Goal: Task Accomplishment & Management: Manage account settings

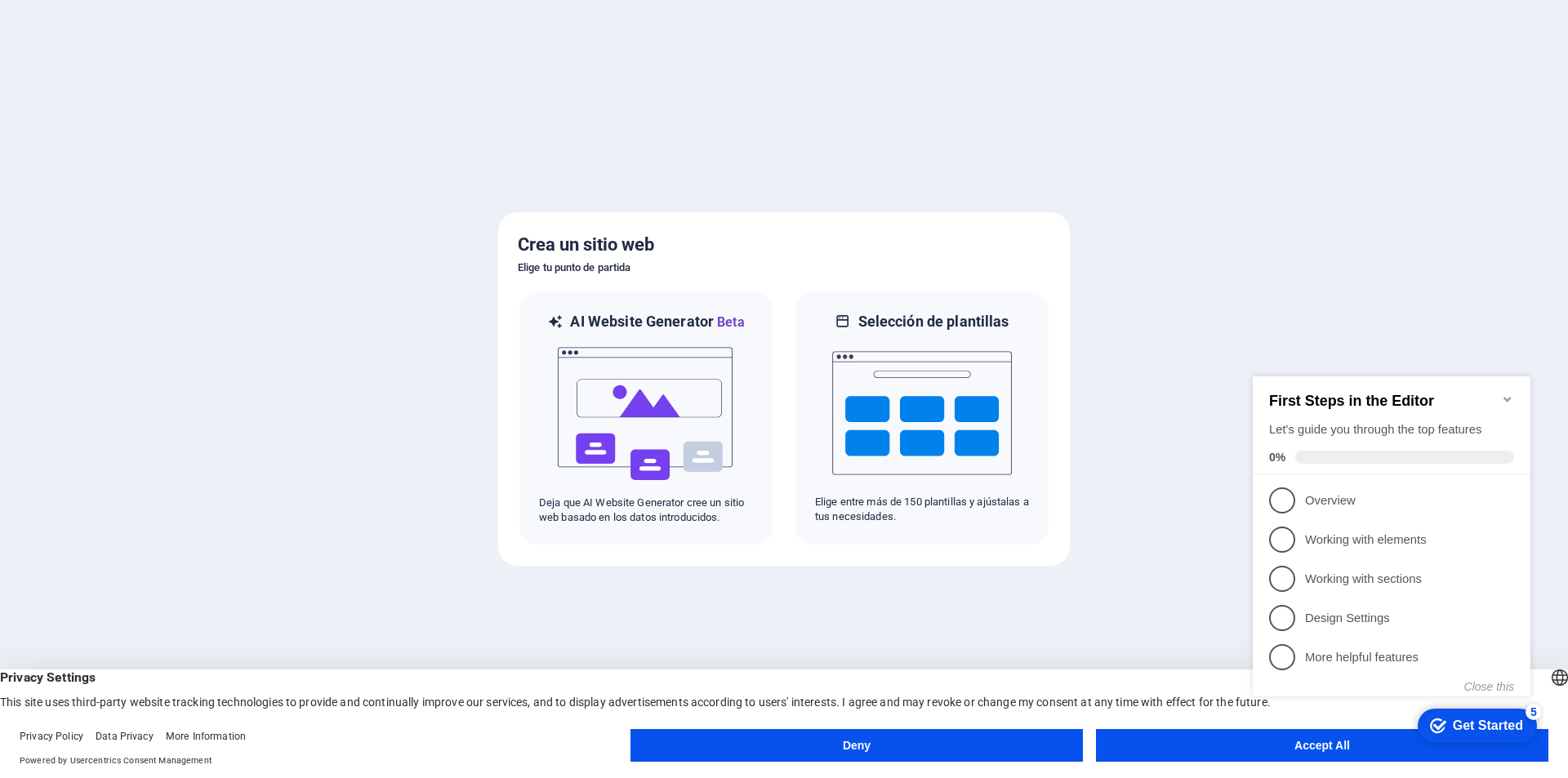
drag, startPoint x: 1560, startPoint y: 1, endPoint x: 1153, endPoint y: 345, distance: 532.9
click at [1153, 345] on div at bounding box center [784, 389] width 1568 height 778
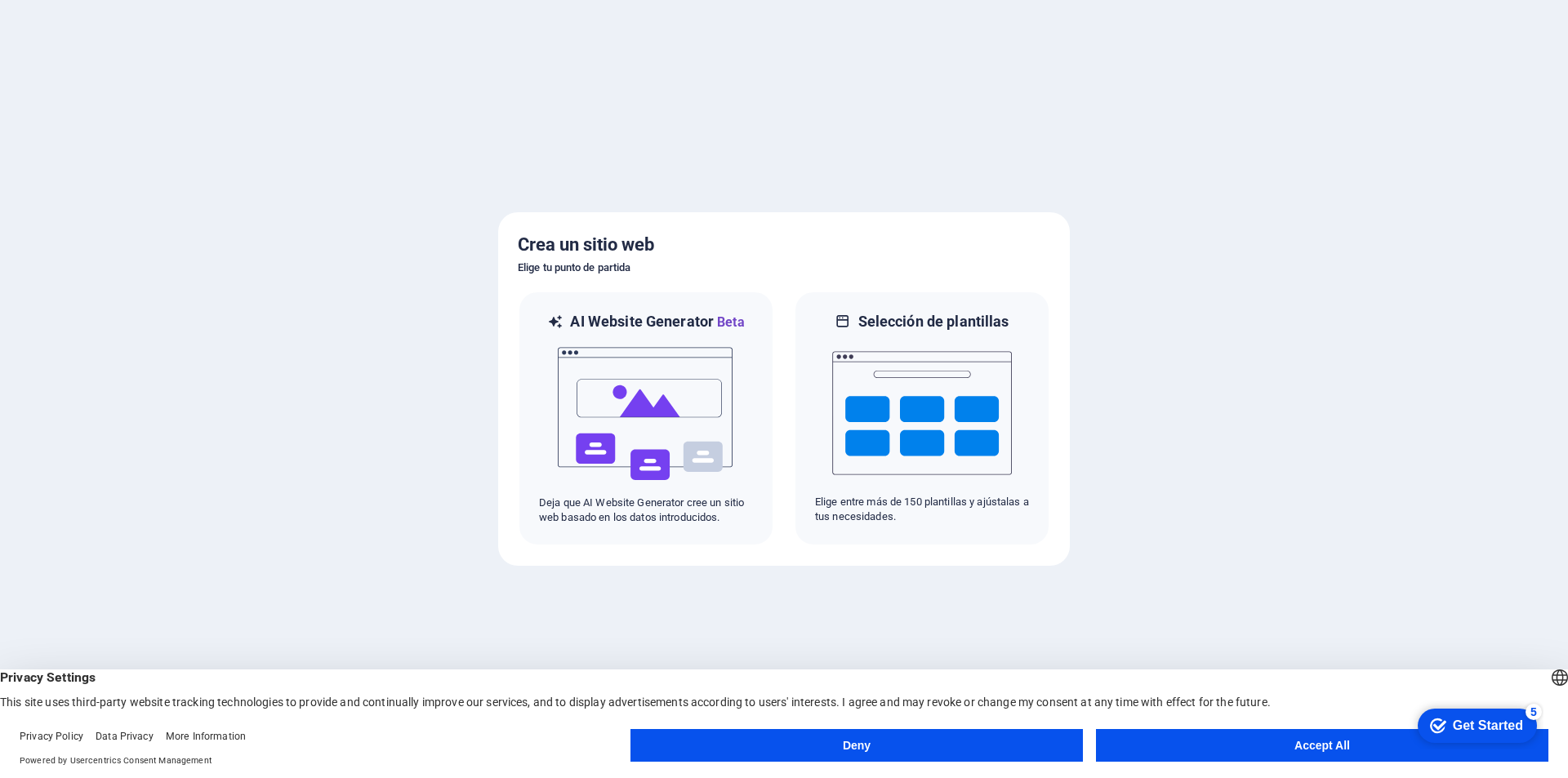
drag, startPoint x: 1547, startPoint y: 0, endPoint x: 1221, endPoint y: 363, distance: 487.9
click at [1221, 363] on div at bounding box center [784, 389] width 1568 height 778
click at [1252, 750] on button "Accept All" at bounding box center [1322, 745] width 452 height 32
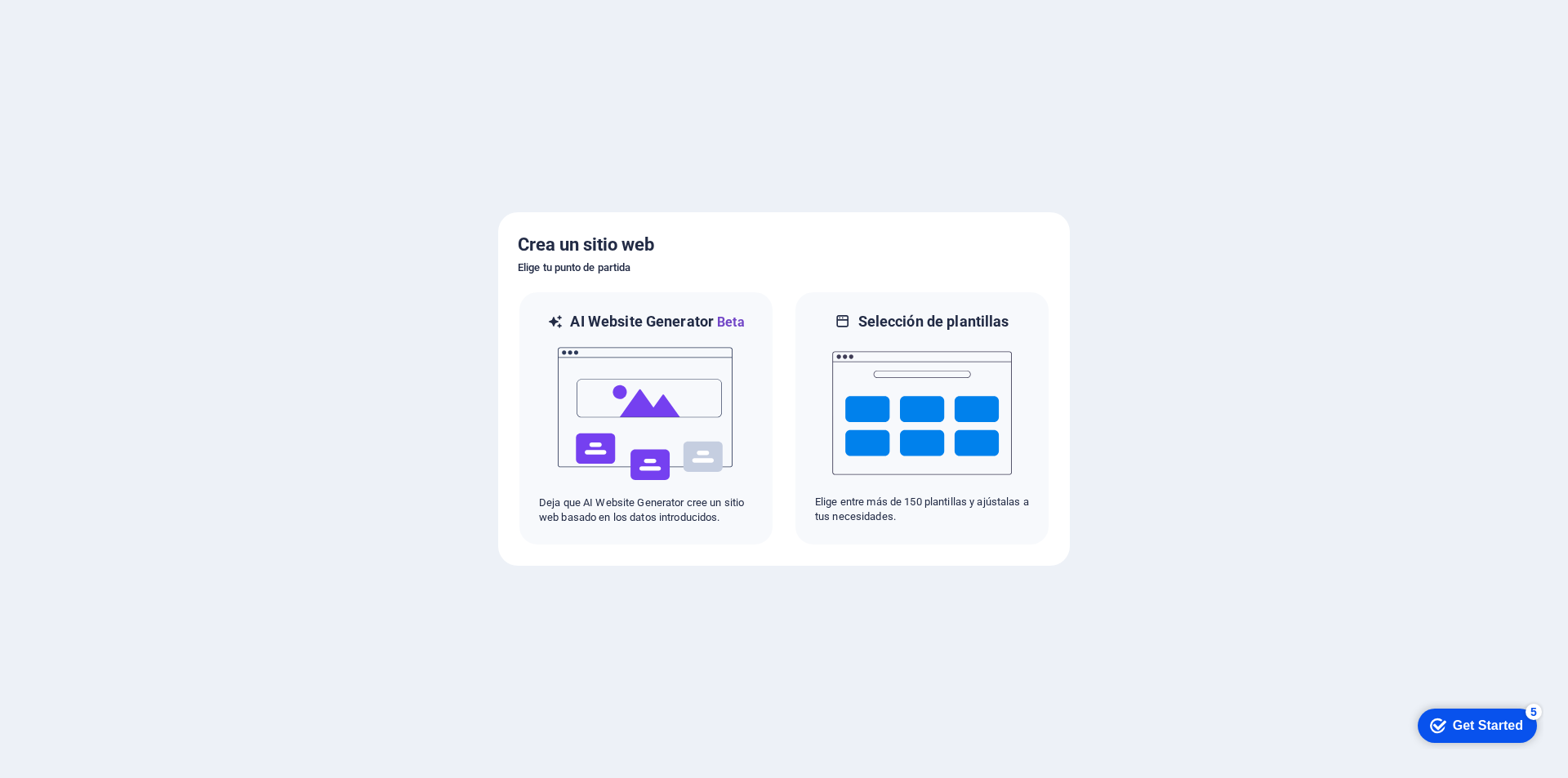
drag, startPoint x: 1556, startPoint y: 0, endPoint x: 1198, endPoint y: 284, distance: 457.0
click at [1198, 284] on div at bounding box center [784, 389] width 1568 height 778
click at [660, 523] on p "Deja que AI Website Generator cree un sitio web basado en los datos introducido…" at bounding box center [647, 510] width 214 height 29
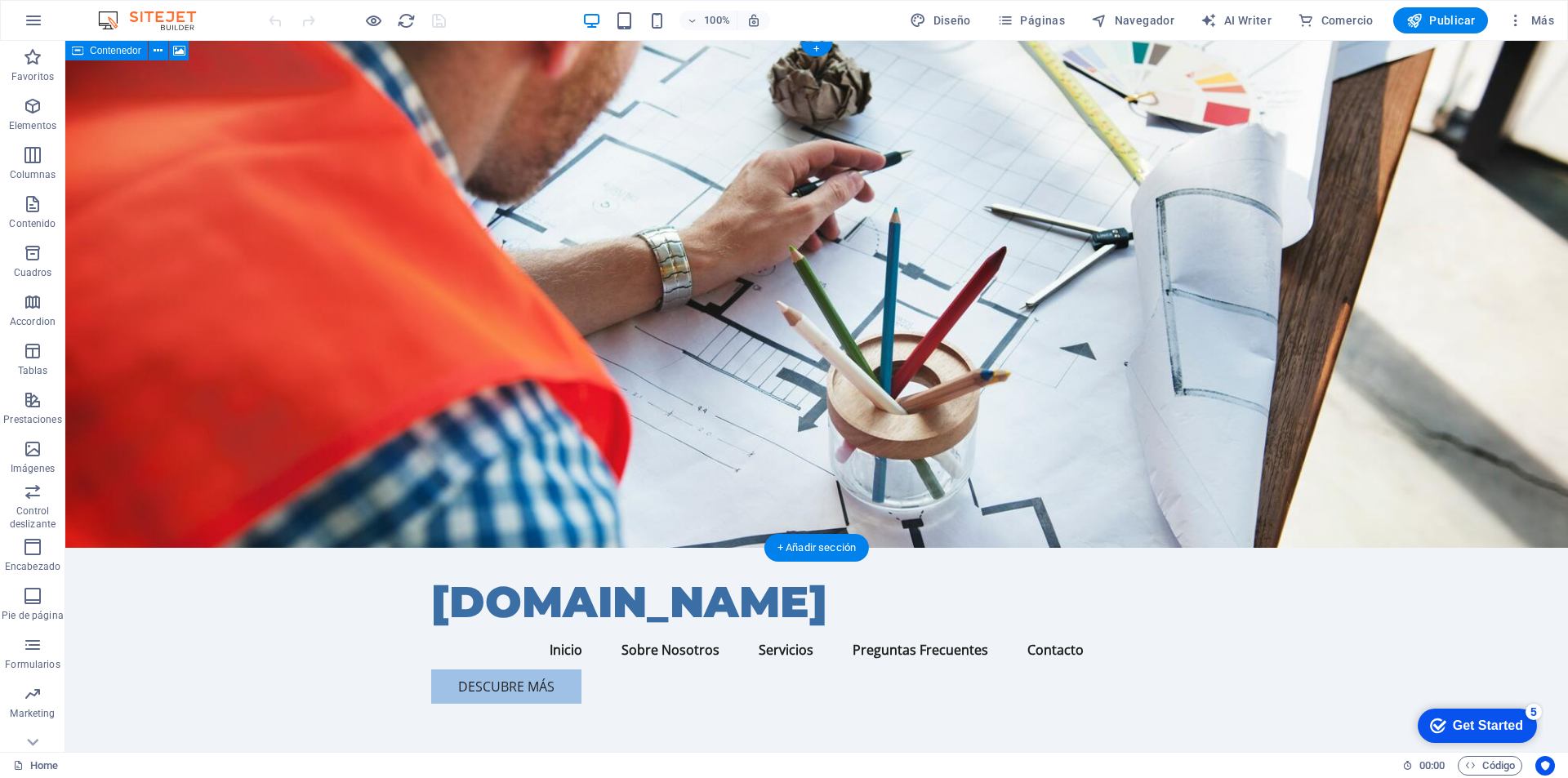
click at [1040, 268] on figure at bounding box center [816, 294] width 1503 height 507
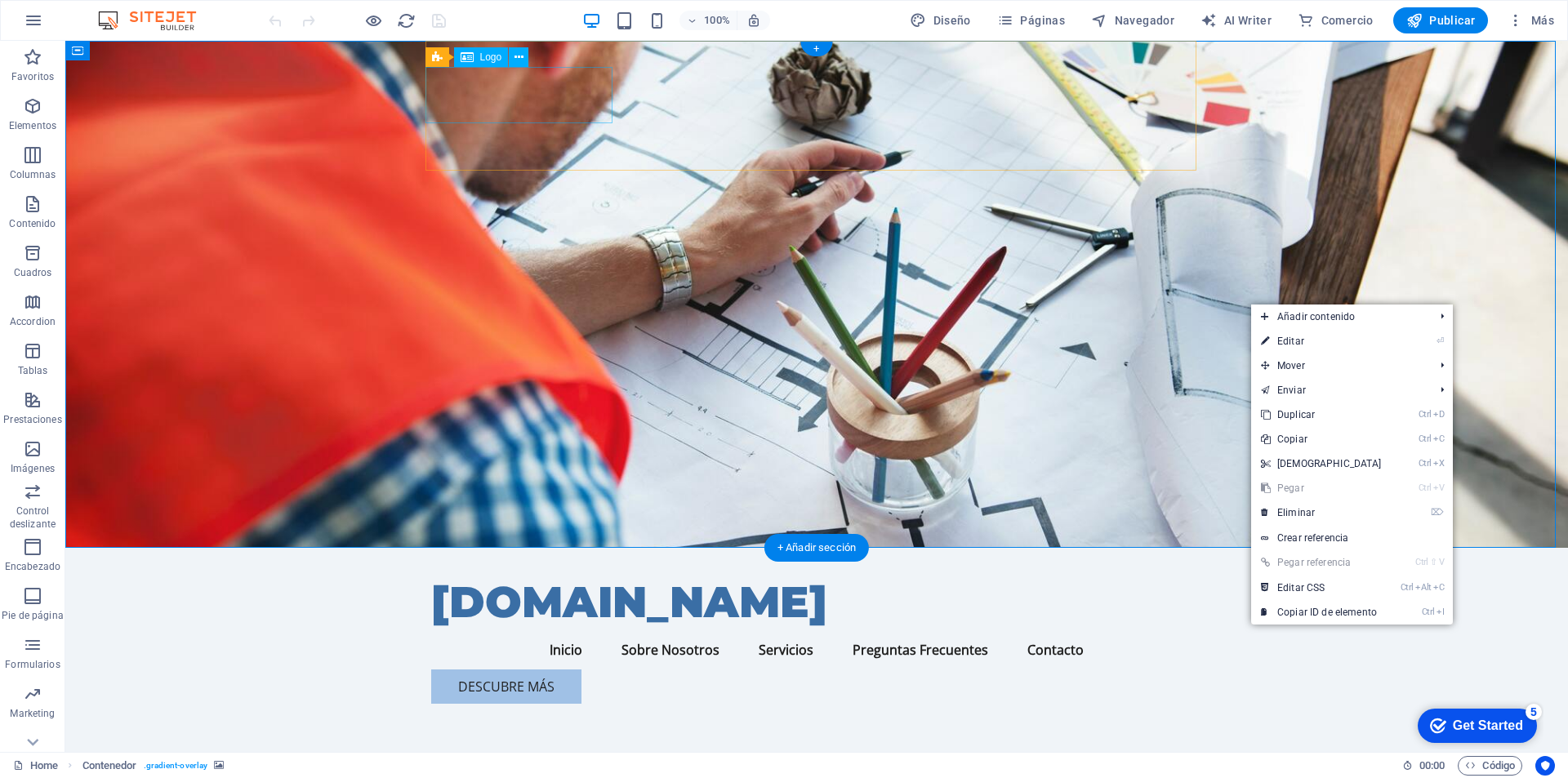
click at [441, 574] on div "[DOMAIN_NAME]" at bounding box center [816, 602] width 771 height 56
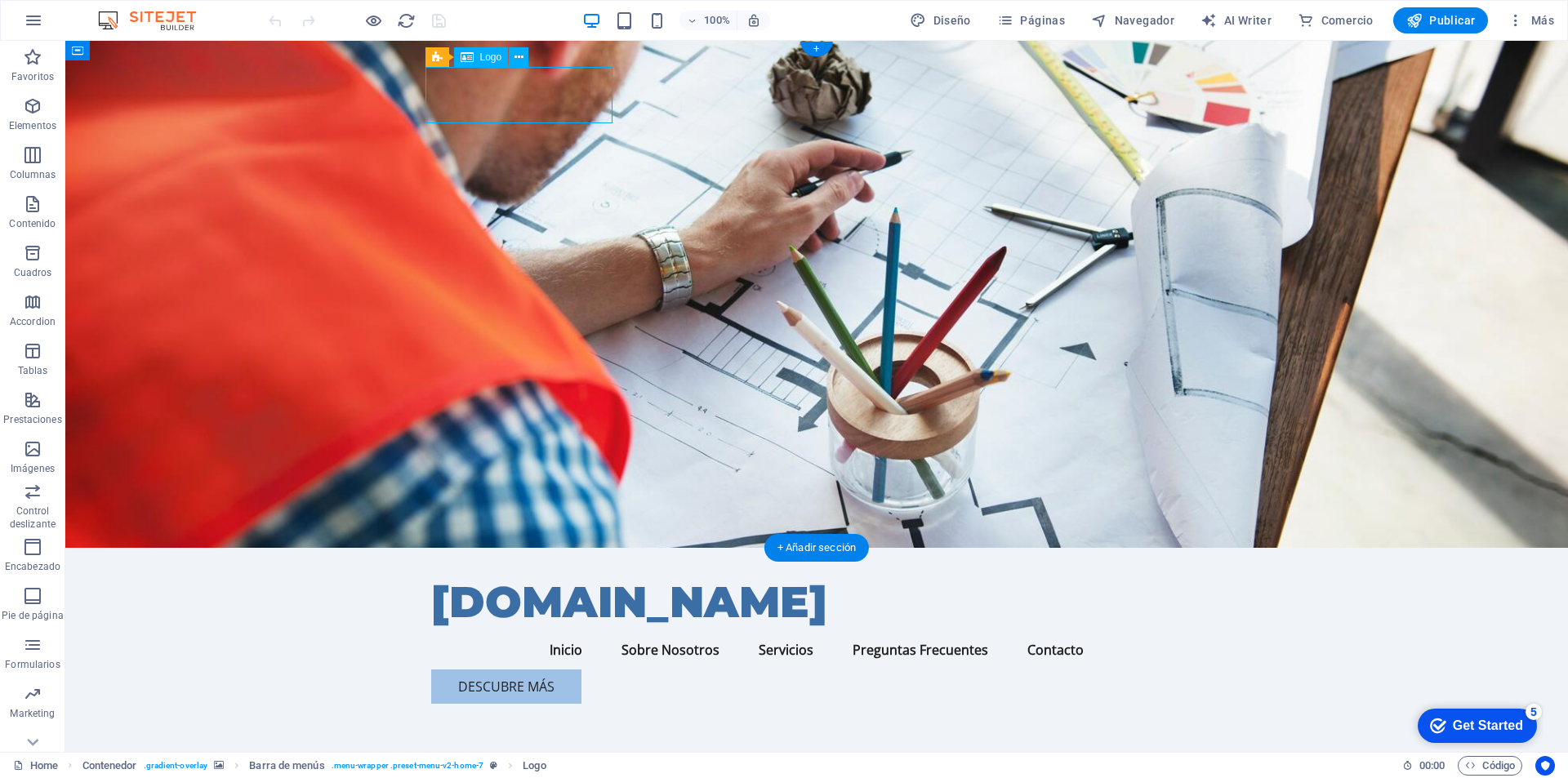
click at [445, 574] on div "[DOMAIN_NAME]" at bounding box center [816, 602] width 771 height 56
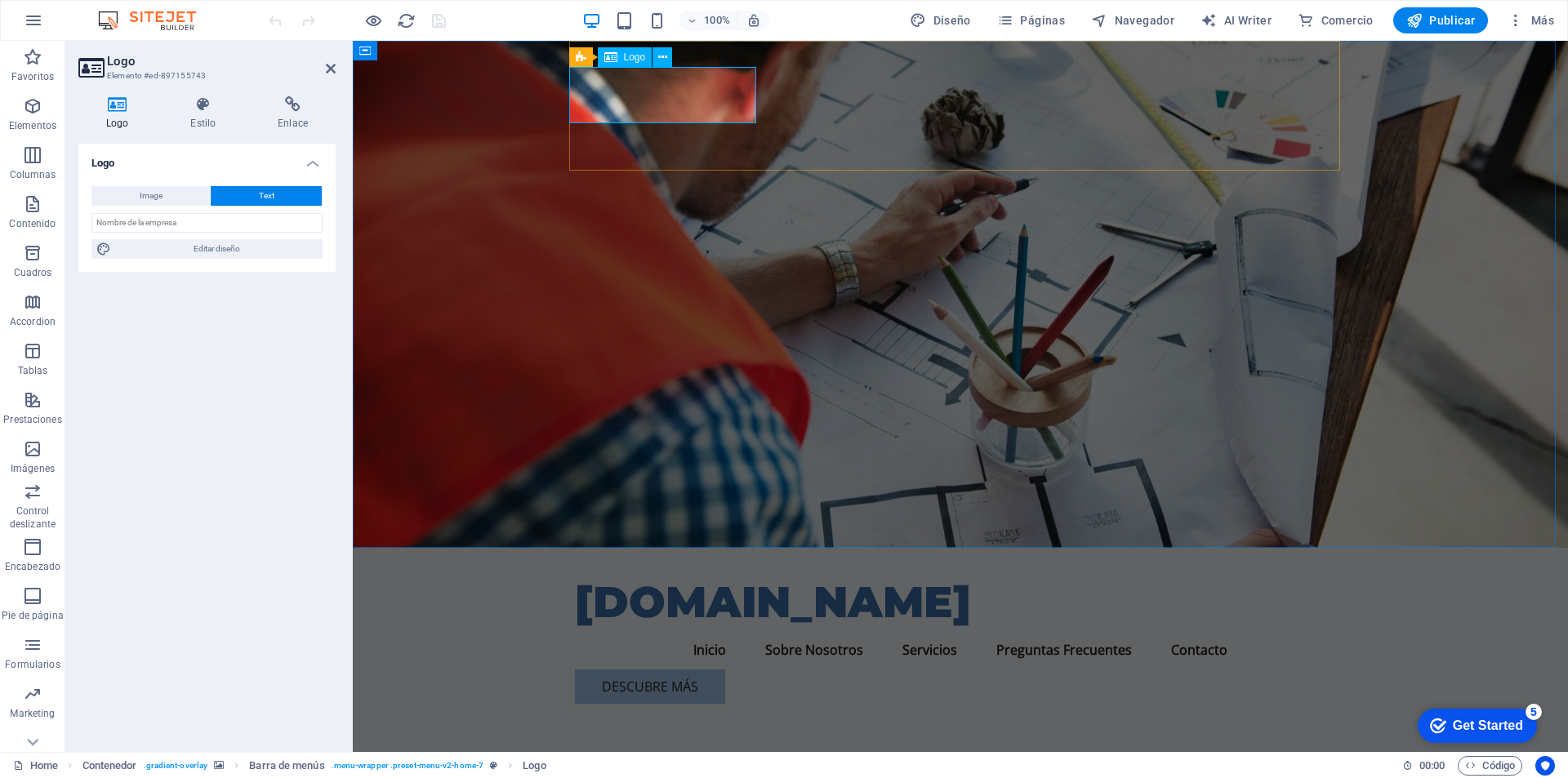
click at [599, 574] on div "[DOMAIN_NAME]" at bounding box center [960, 602] width 771 height 56
click at [174, 221] on input "text" at bounding box center [207, 223] width 231 height 20
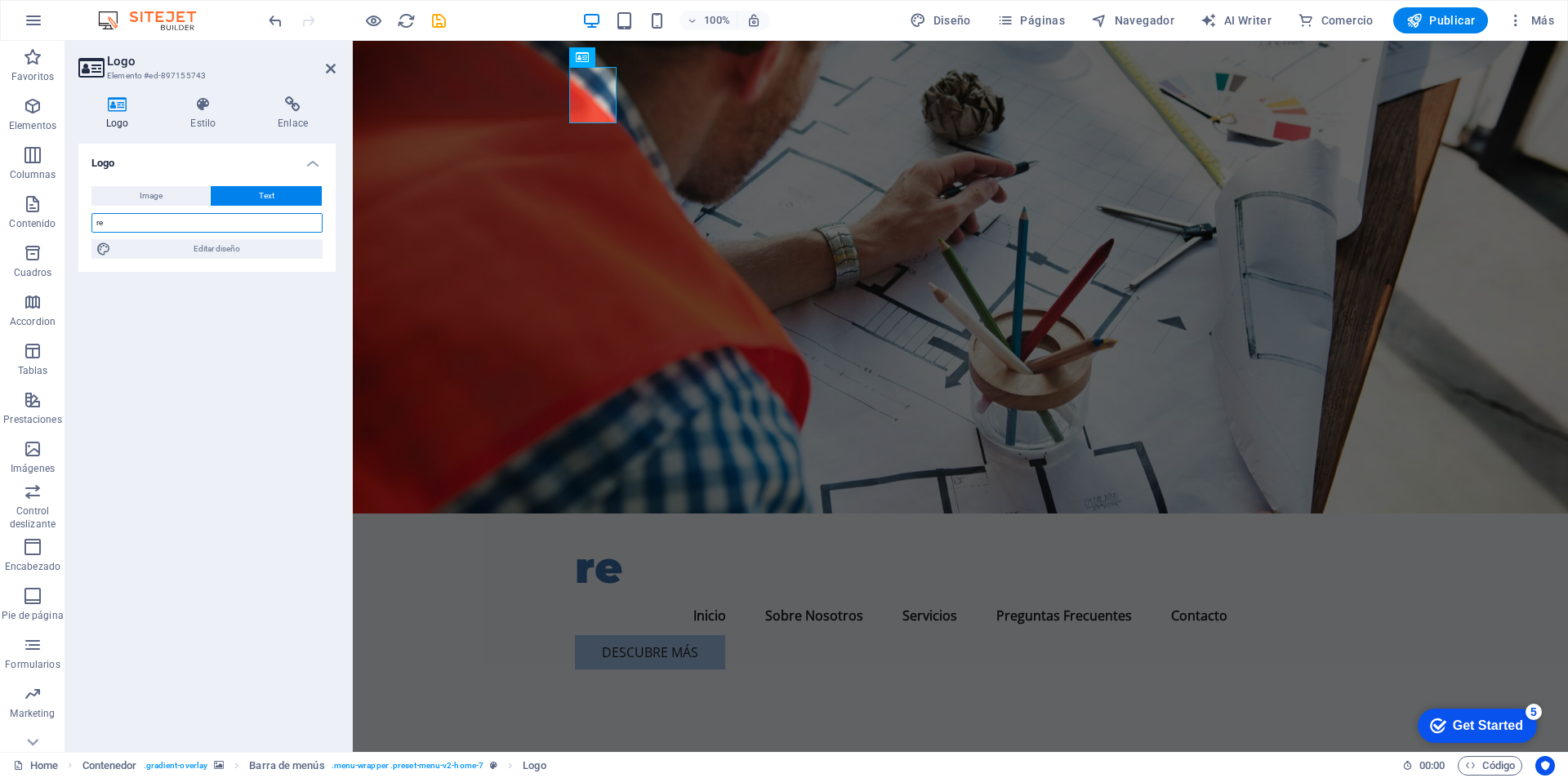
type input "r"
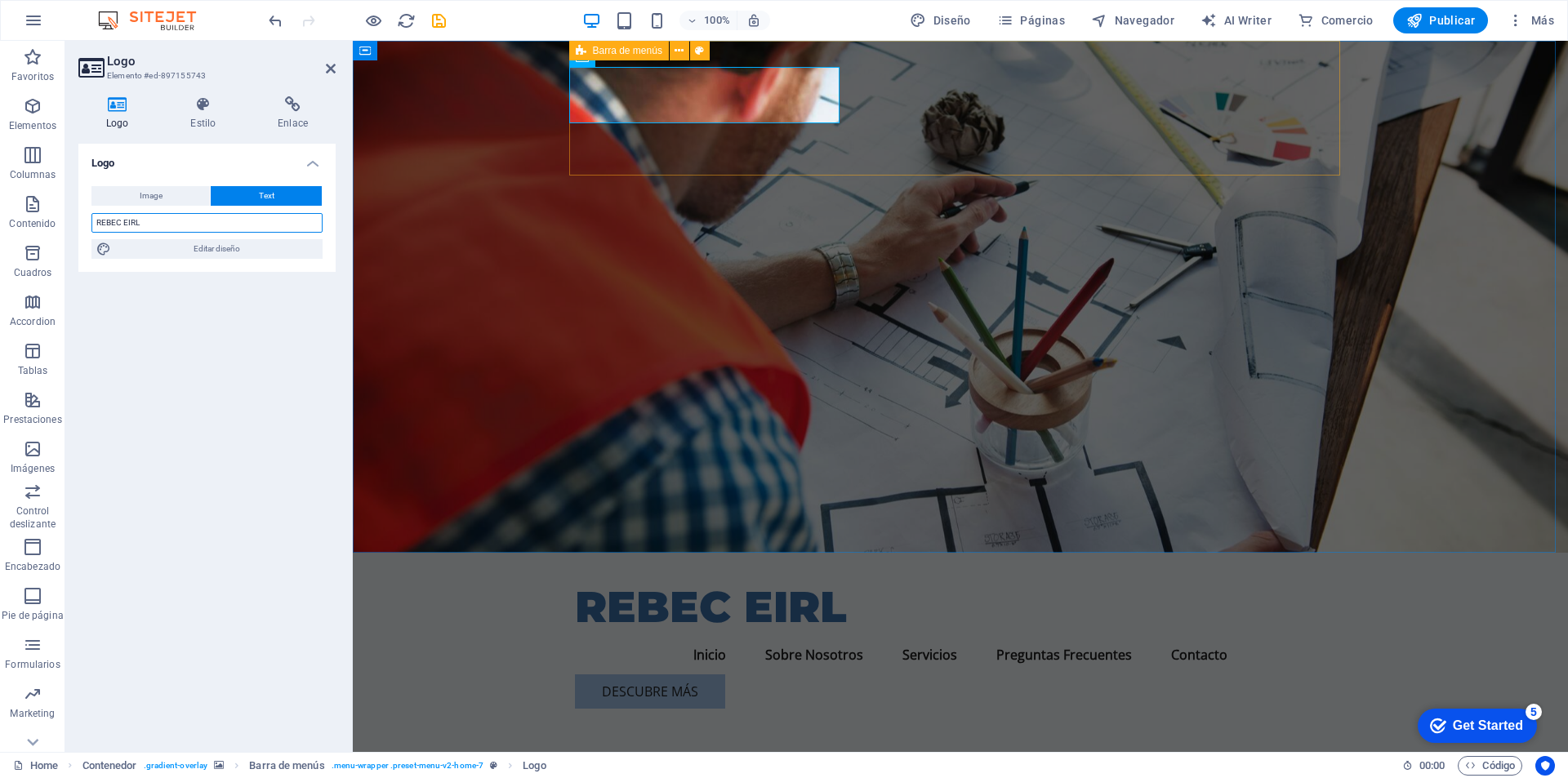
type input "REBEC EIRL"
click at [921, 552] on div "REBEC EIRL Menu Inicio Sobre Nosotros Servicios Preguntas Frecuentes Contacto D…" at bounding box center [960, 637] width 771 height 169
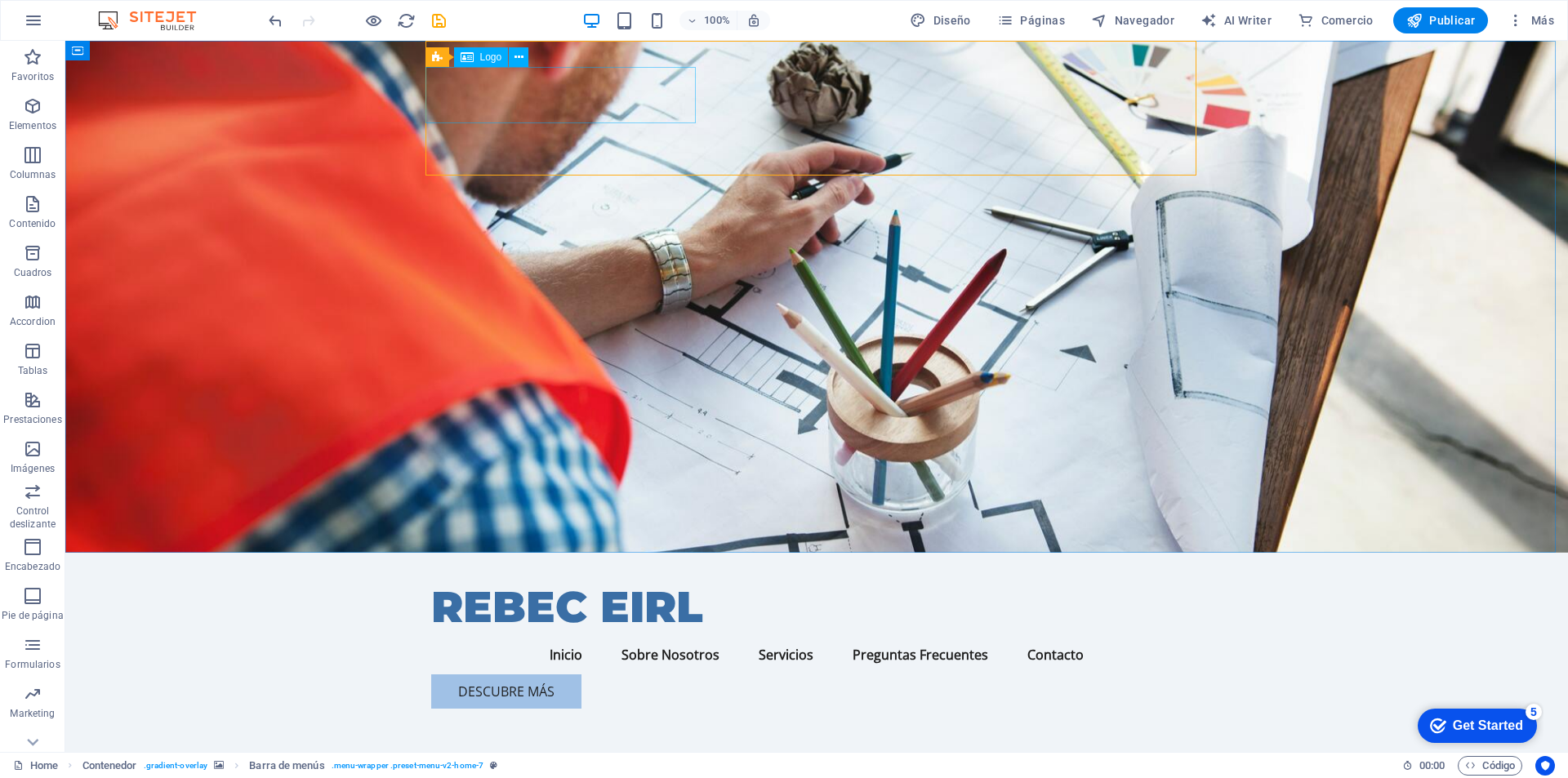
click at [495, 62] on span "Logo" at bounding box center [491, 57] width 22 height 9
click at [491, 55] on span "Logo" at bounding box center [491, 57] width 22 height 9
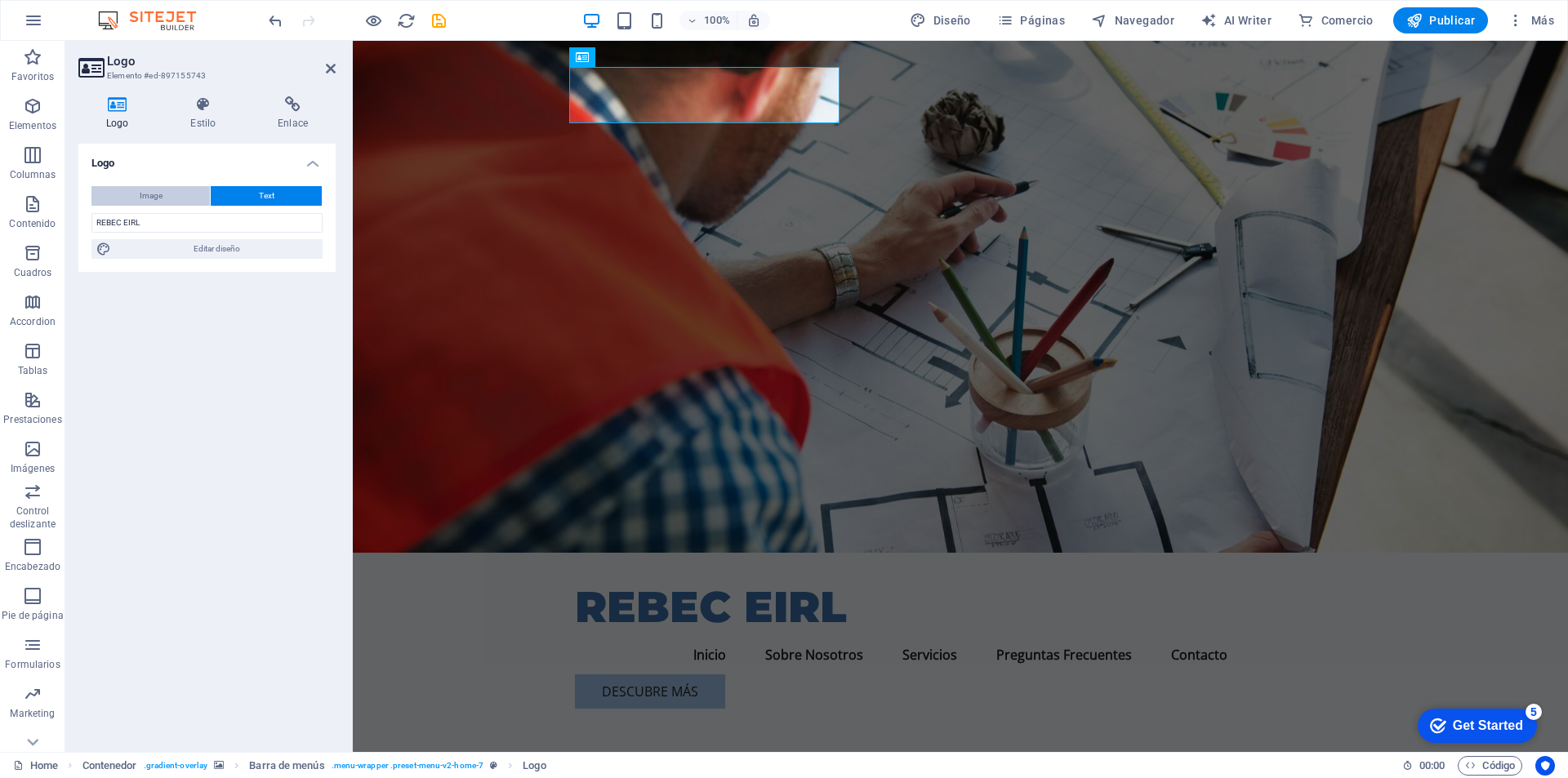
click at [151, 196] on span "Image" at bounding box center [151, 195] width 23 height 20
select select "DISABLED_OPTION_VALUE"
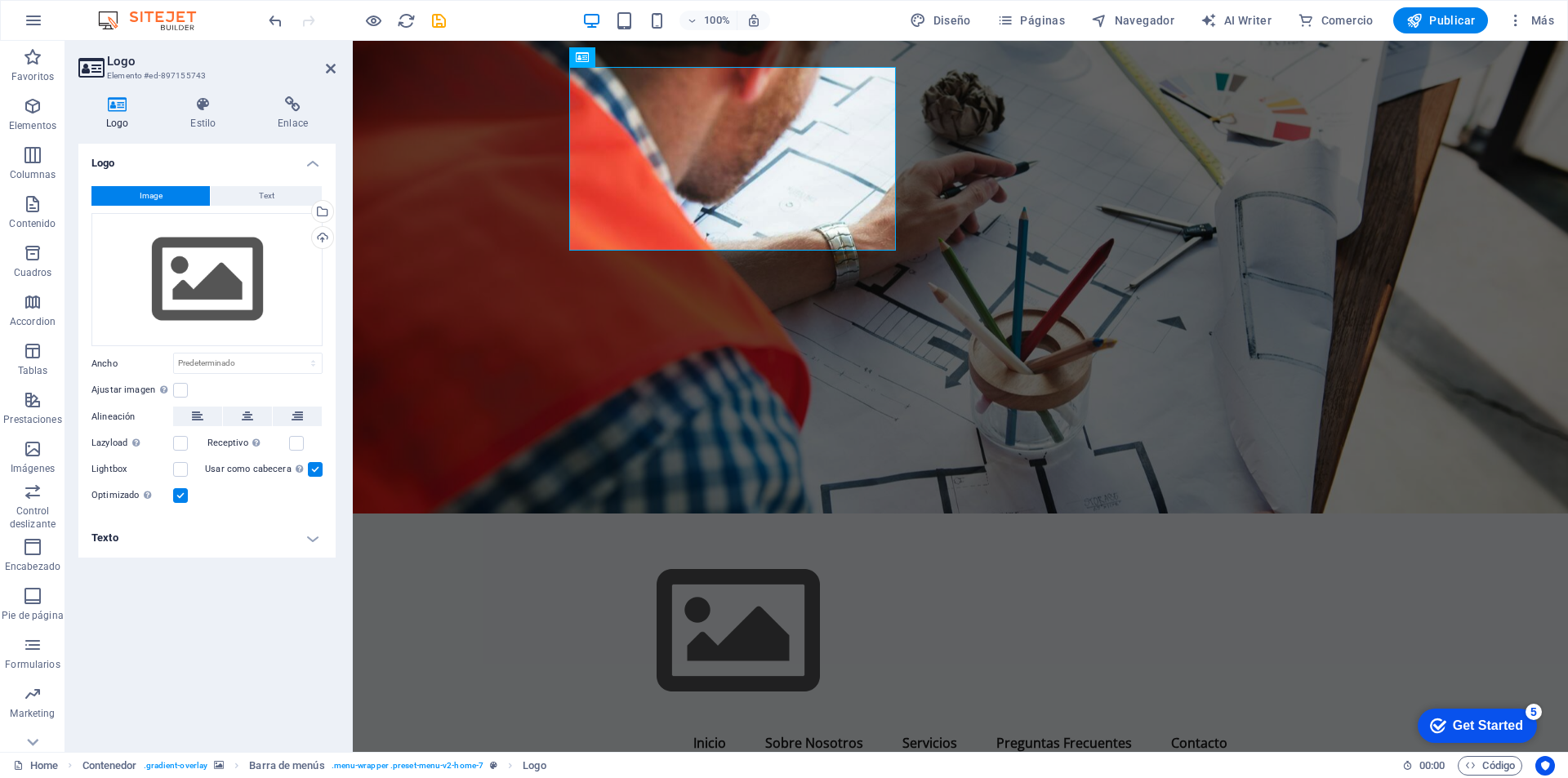
click at [238, 661] on div "Logo Image Text Arrastra archivos aquí, haz clic para escoger archivos o selecc…" at bounding box center [207, 442] width 257 height 595
click at [1541, 13] on span "Más" at bounding box center [1530, 20] width 46 height 16
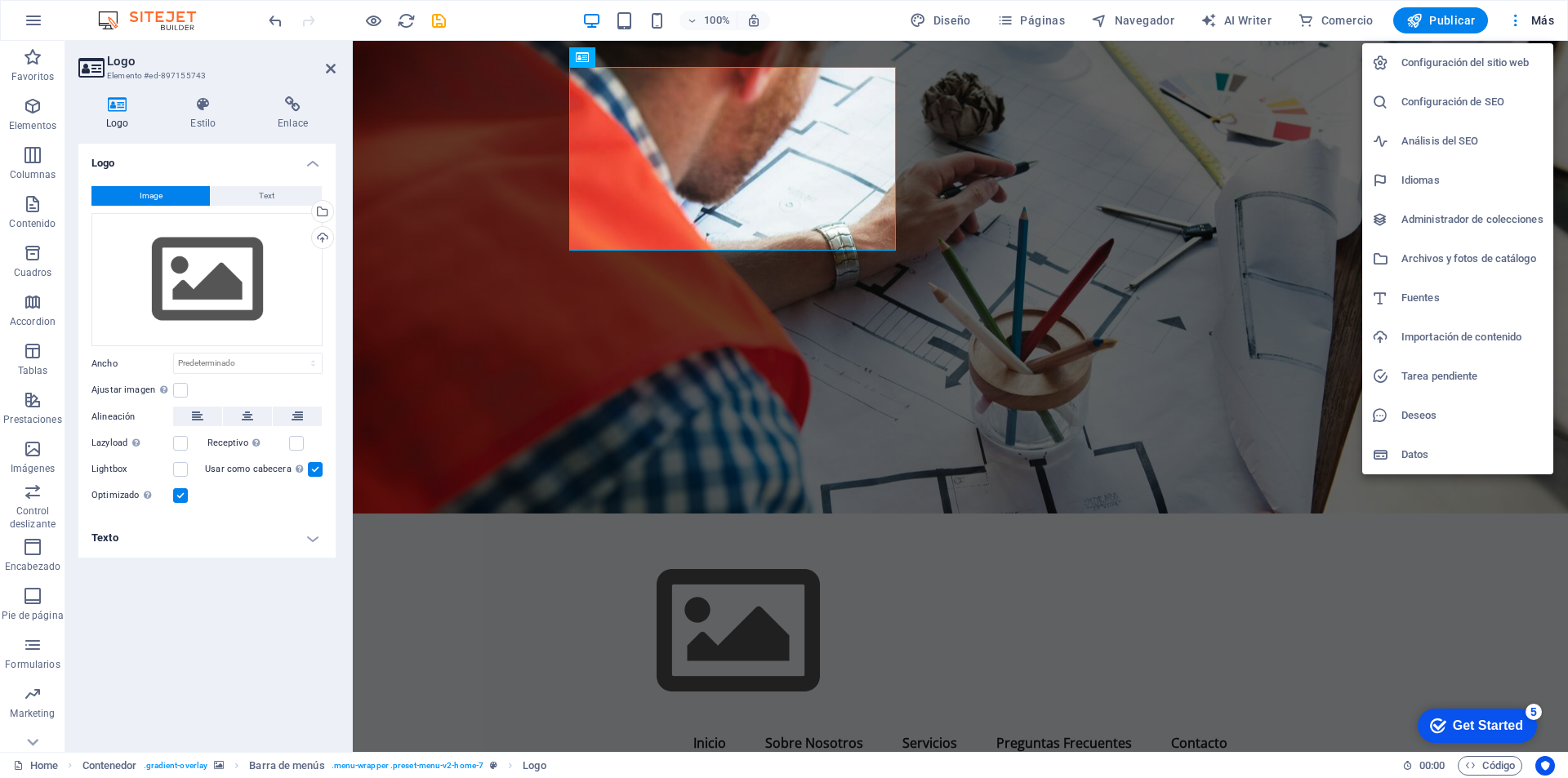
click at [1519, 25] on div at bounding box center [784, 389] width 1568 height 778
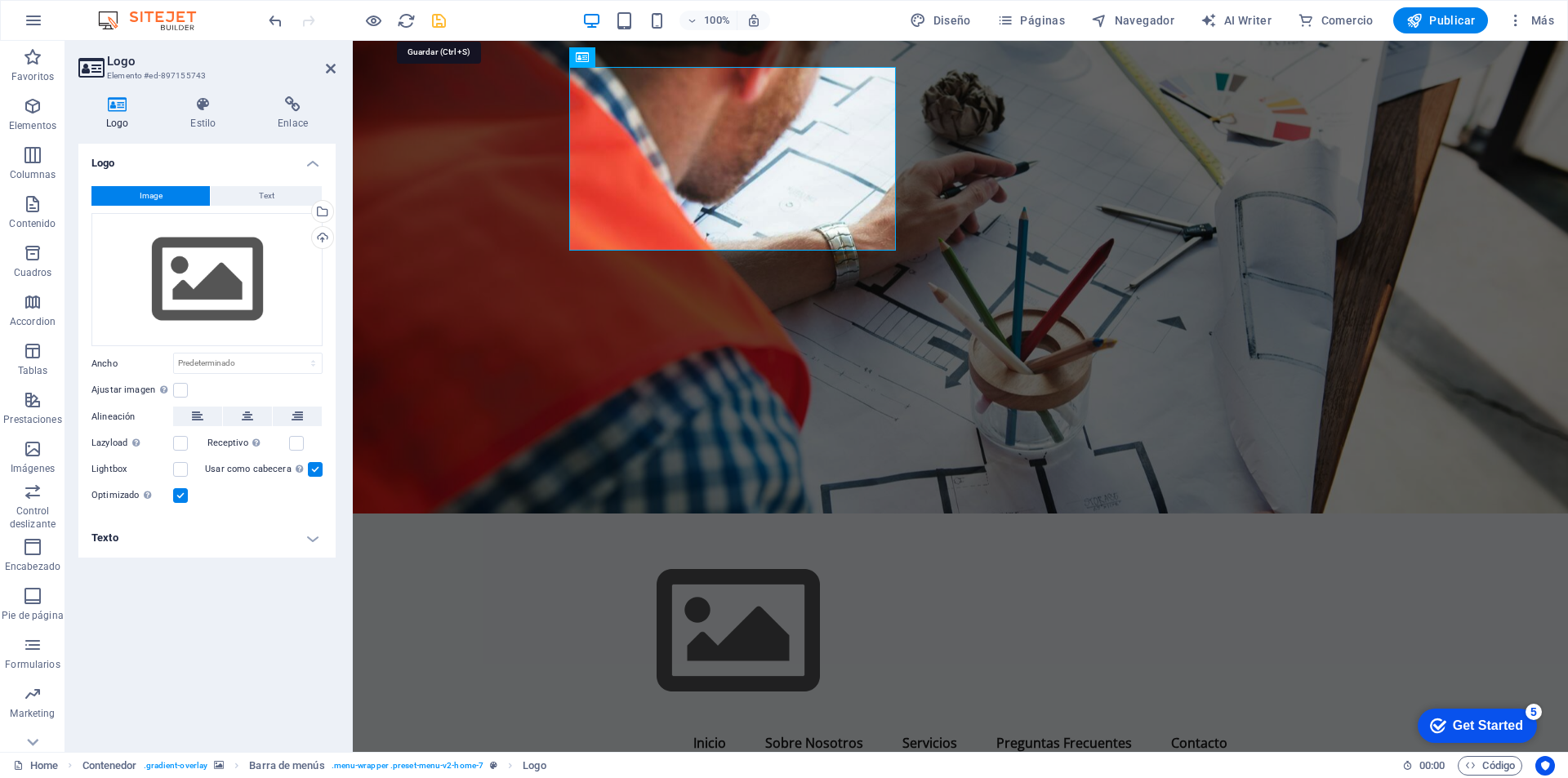
click at [436, 29] on icon "save" at bounding box center [439, 21] width 19 height 19
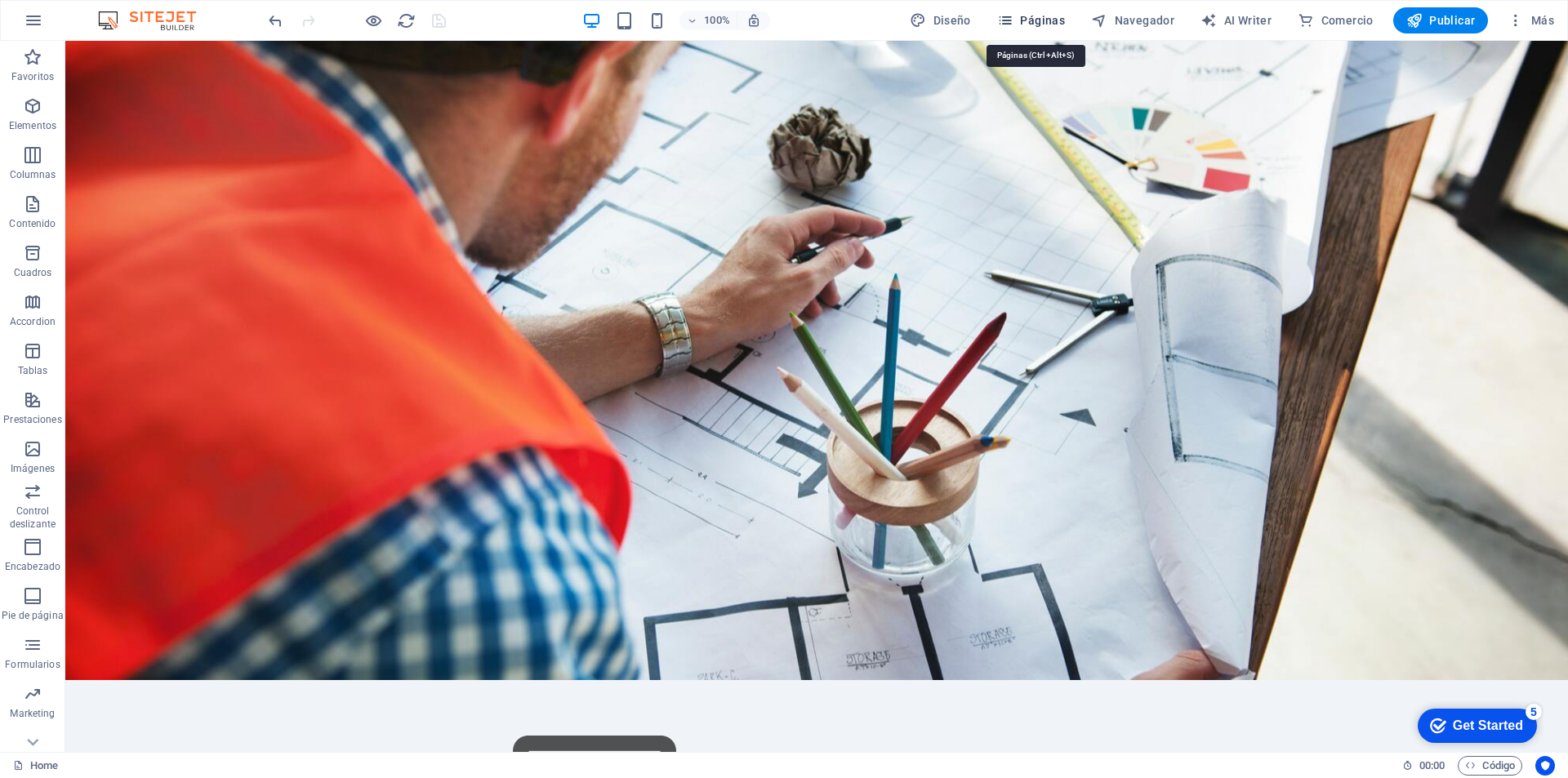
click at [1013, 26] on icon "button" at bounding box center [1005, 20] width 16 height 16
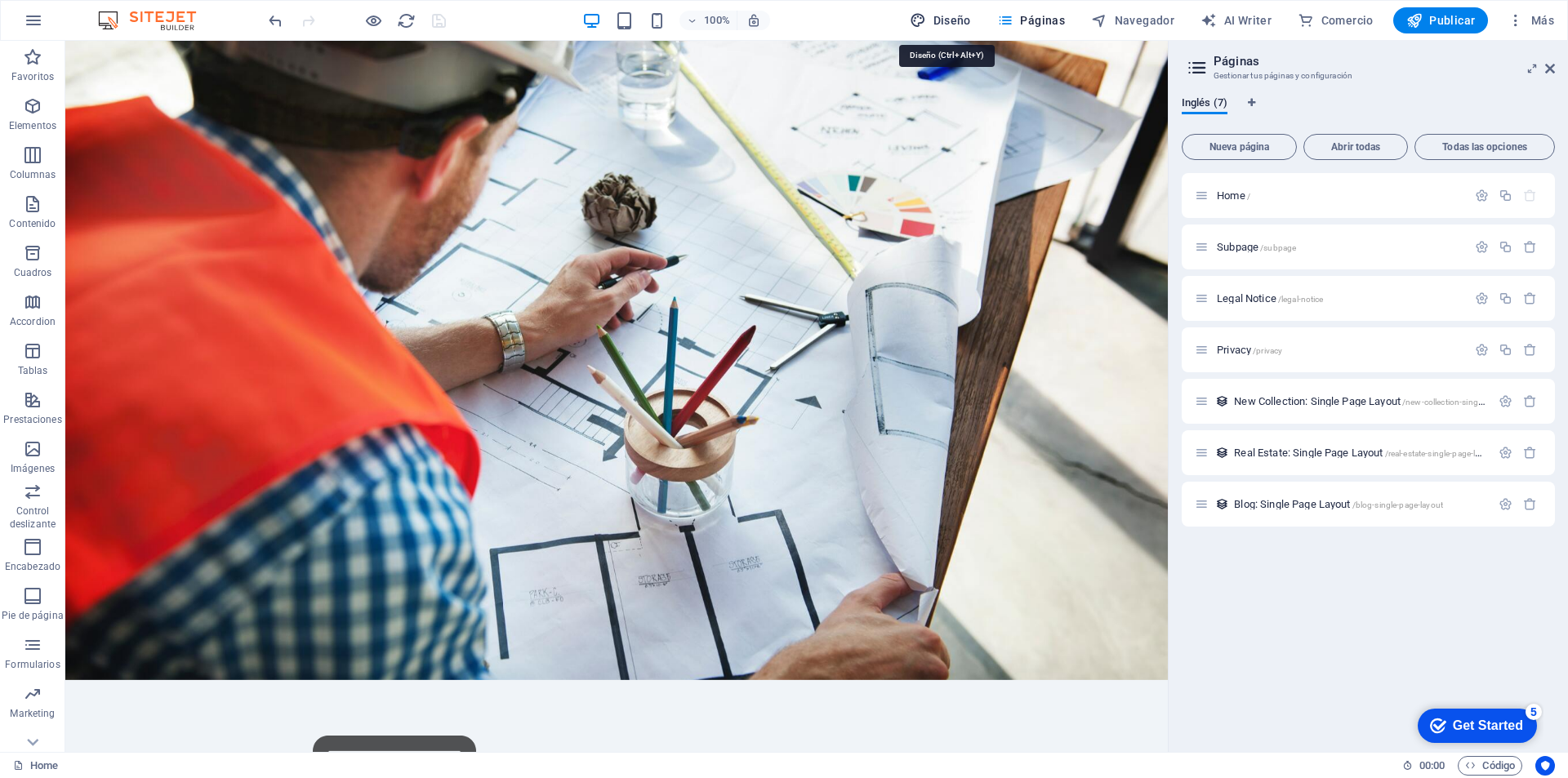
click at [921, 18] on icon "button" at bounding box center [918, 20] width 16 height 16
select select "px"
select select "200"
select select "px"
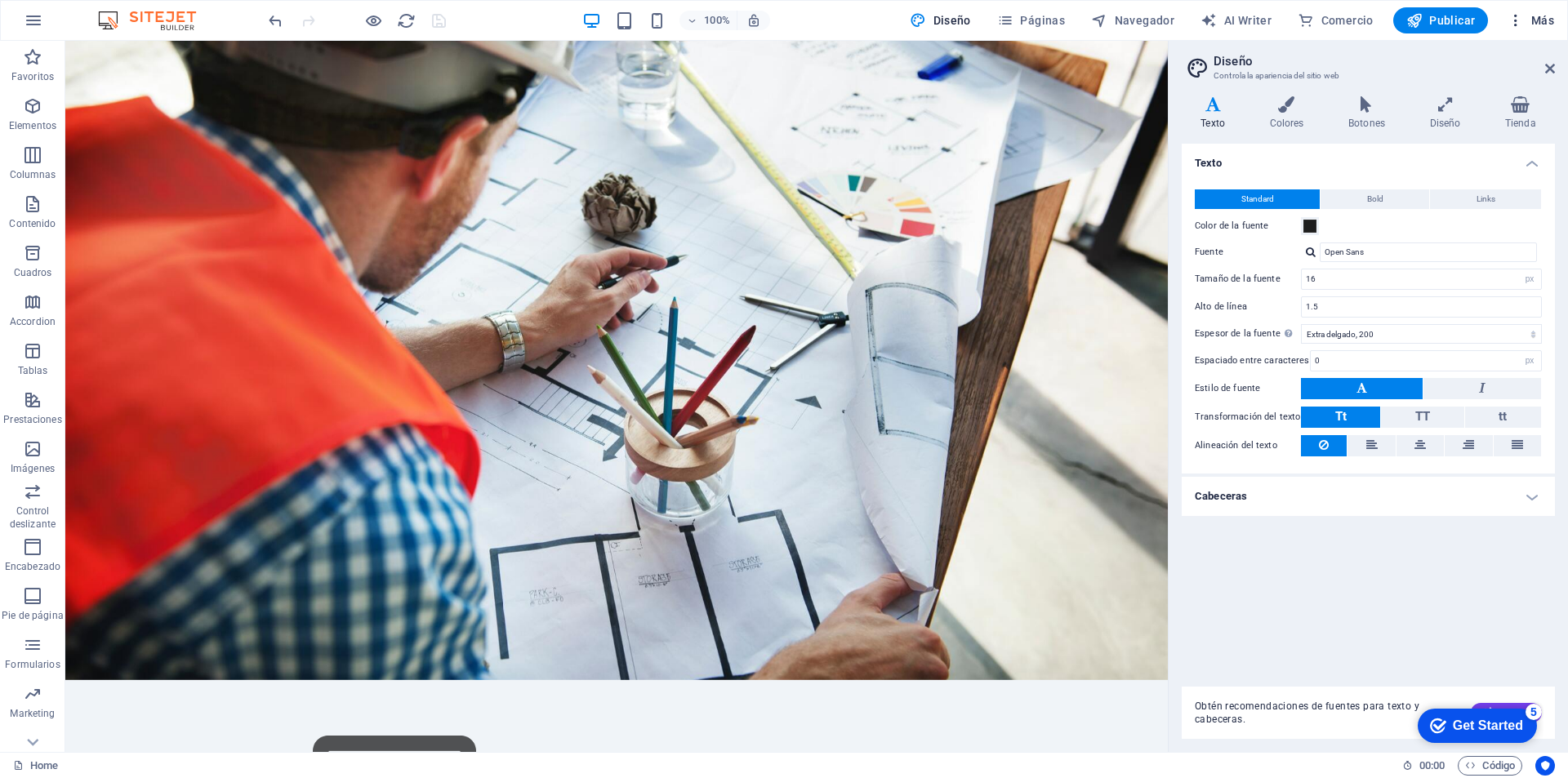
click at [1543, 14] on span "Más" at bounding box center [1530, 20] width 46 height 16
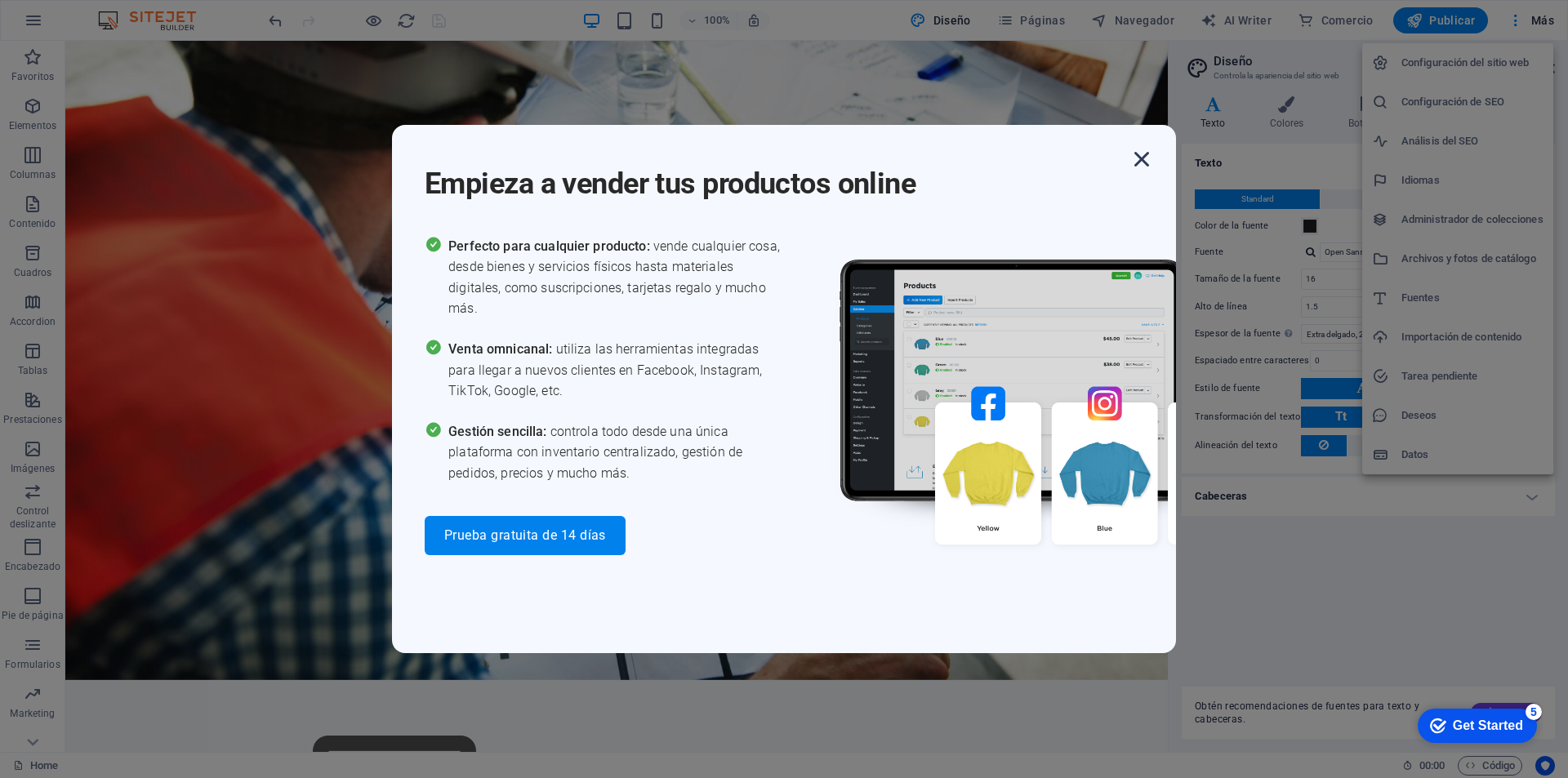
click at [1144, 158] on icon "button" at bounding box center [1141, 159] width 29 height 29
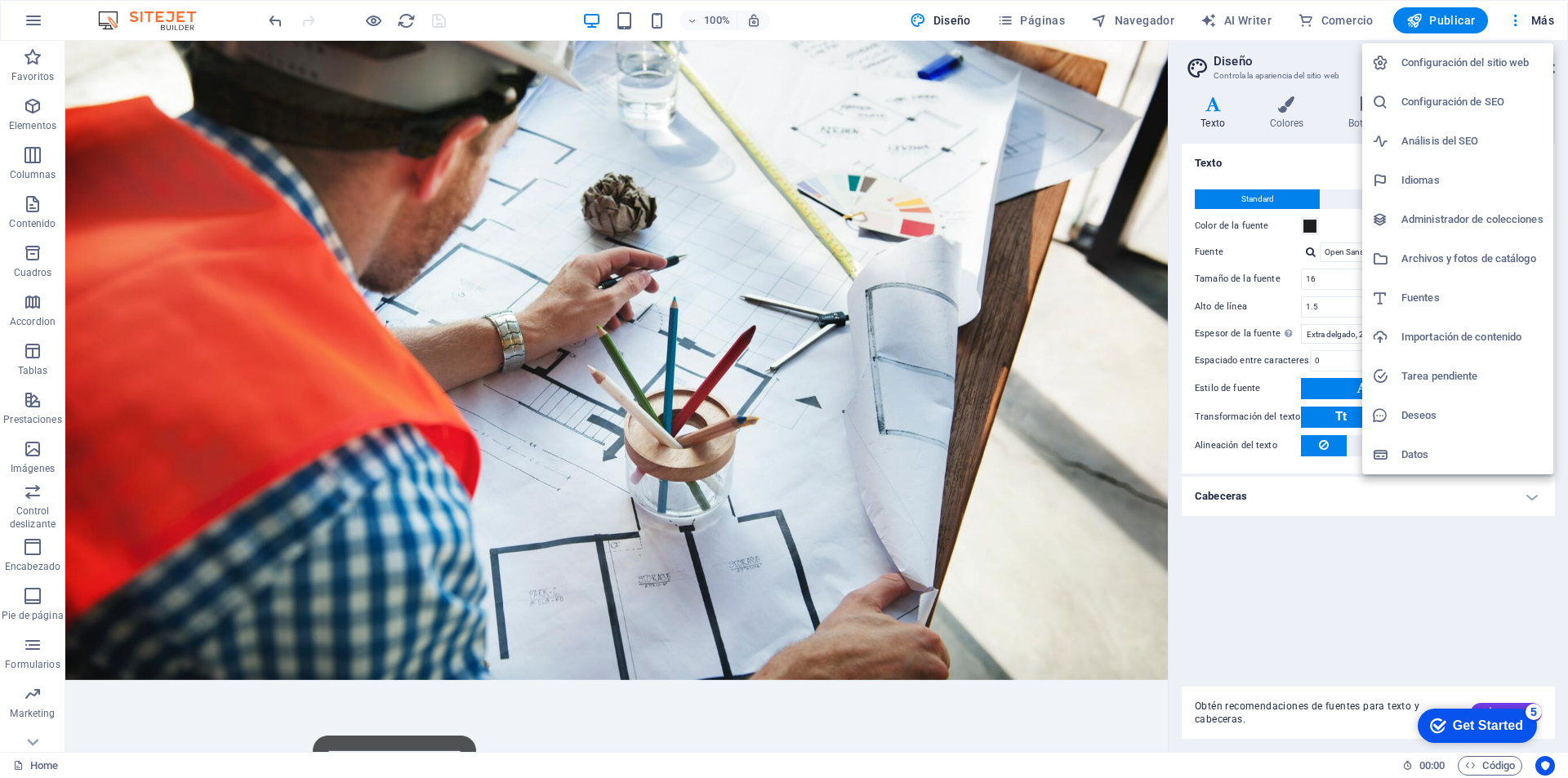
click at [433, 156] on div at bounding box center [784, 389] width 1568 height 778
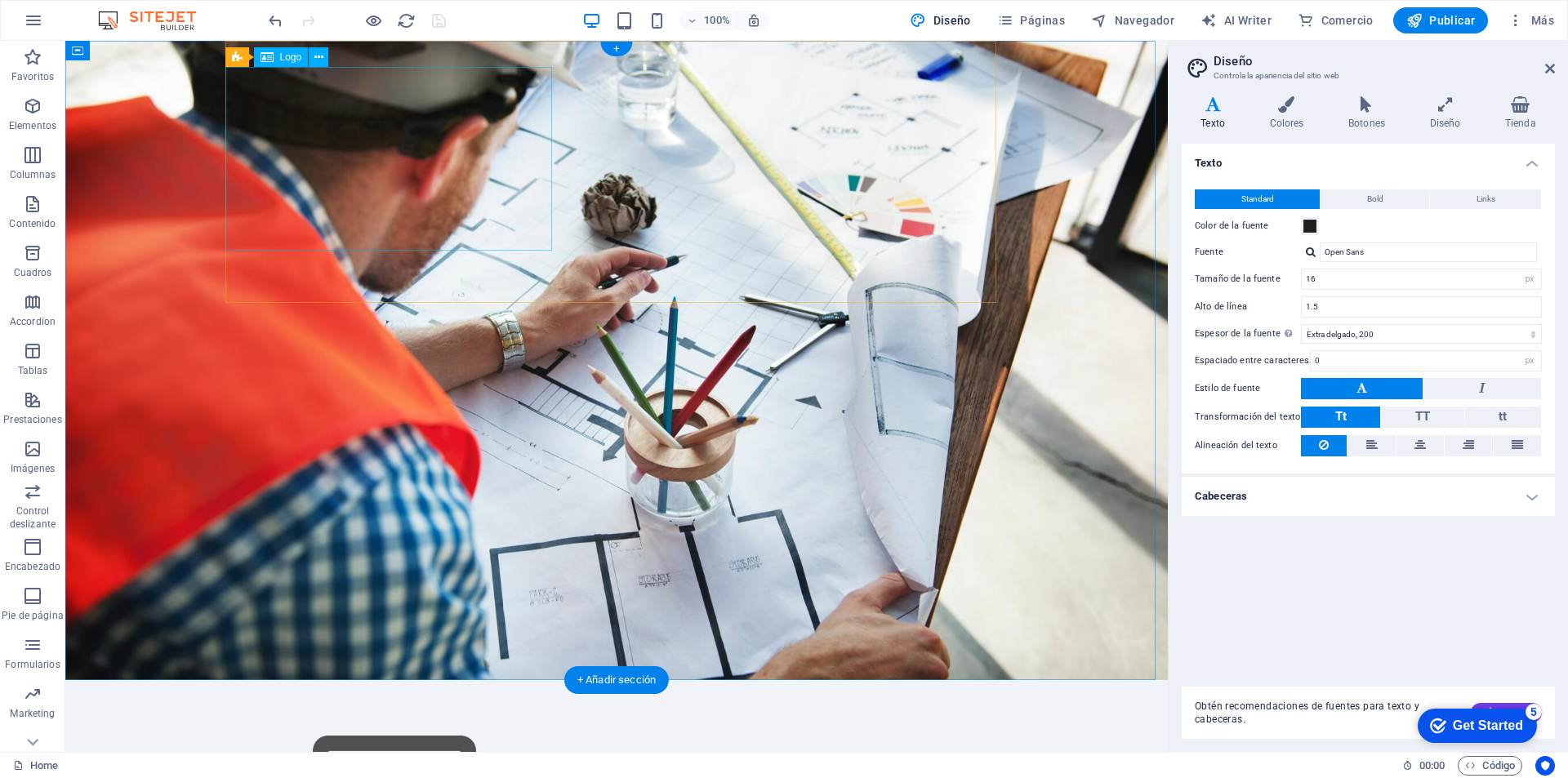
click at [298, 50] on div "Logo" at bounding box center [282, 57] width 55 height 20
click at [292, 50] on div "Logo" at bounding box center [282, 57] width 55 height 20
click at [290, 57] on span "Logo" at bounding box center [291, 57] width 22 height 9
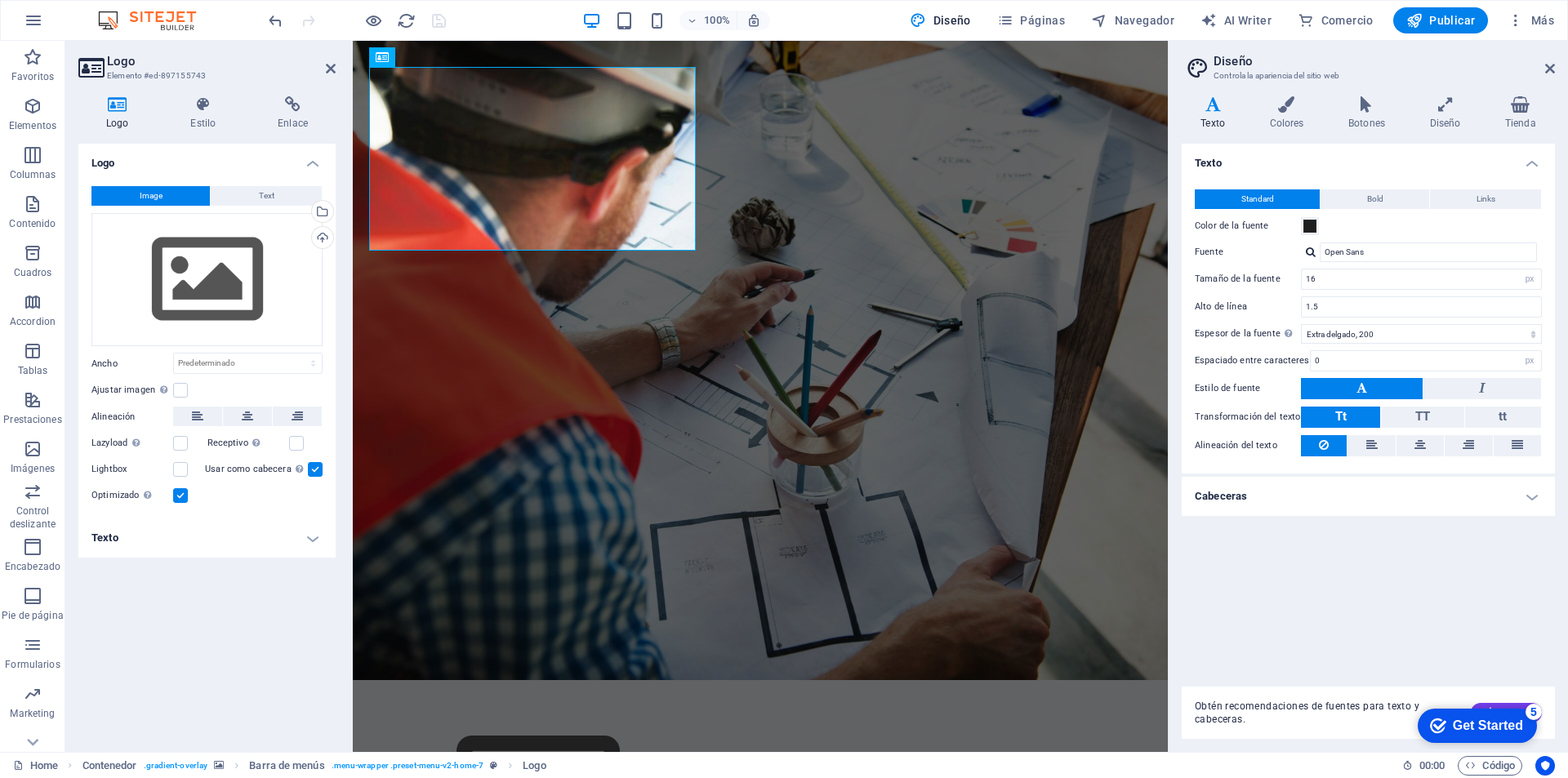
click at [115, 117] on h4 "Logo" at bounding box center [120, 114] width 84 height 34
click at [211, 262] on div "Arrastra archivos aquí, haz clic para escoger archivos o selecciona archivos de…" at bounding box center [207, 280] width 231 height 134
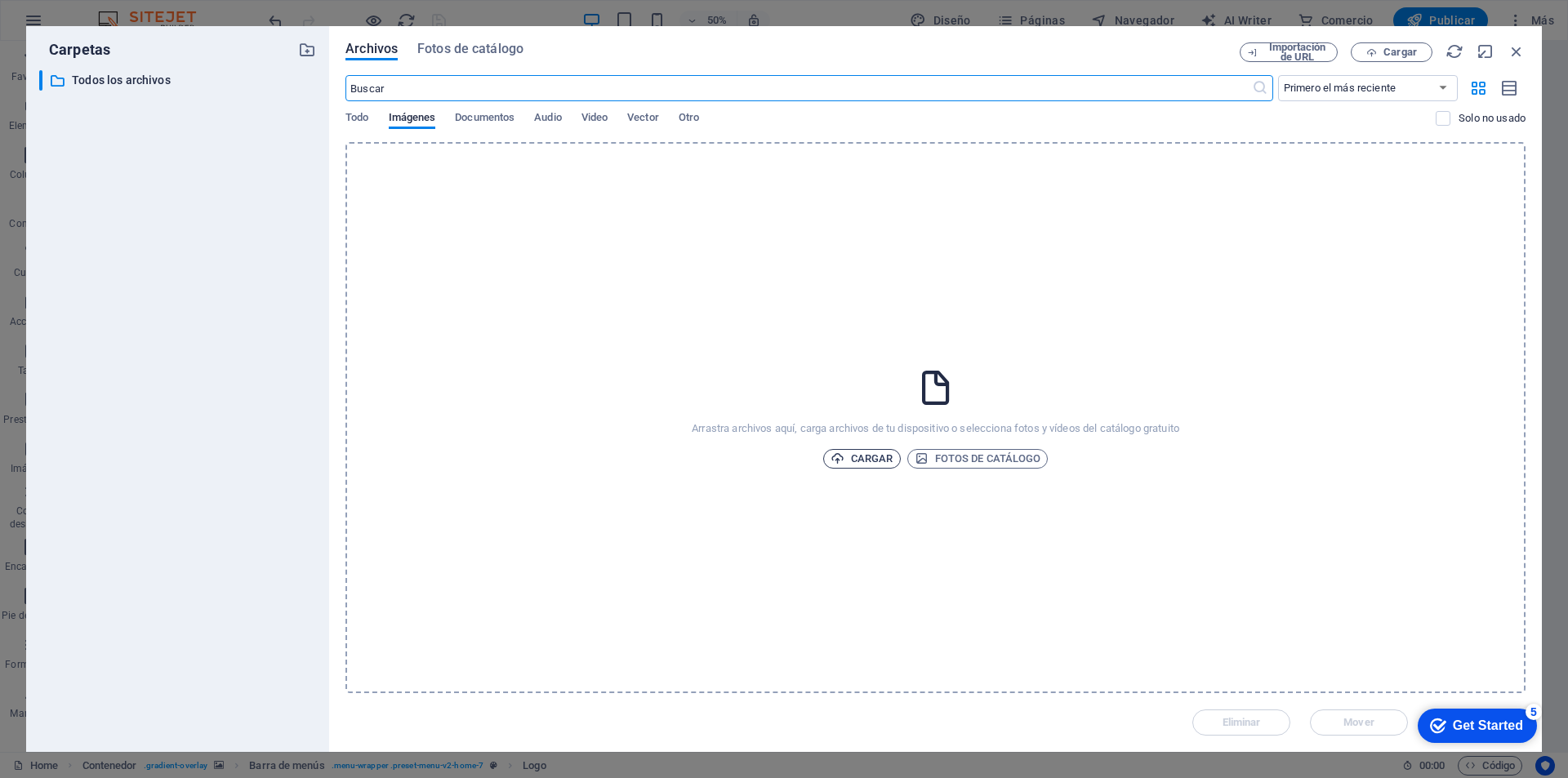
click at [885, 457] on span "Cargar" at bounding box center [862, 459] width 63 height 20
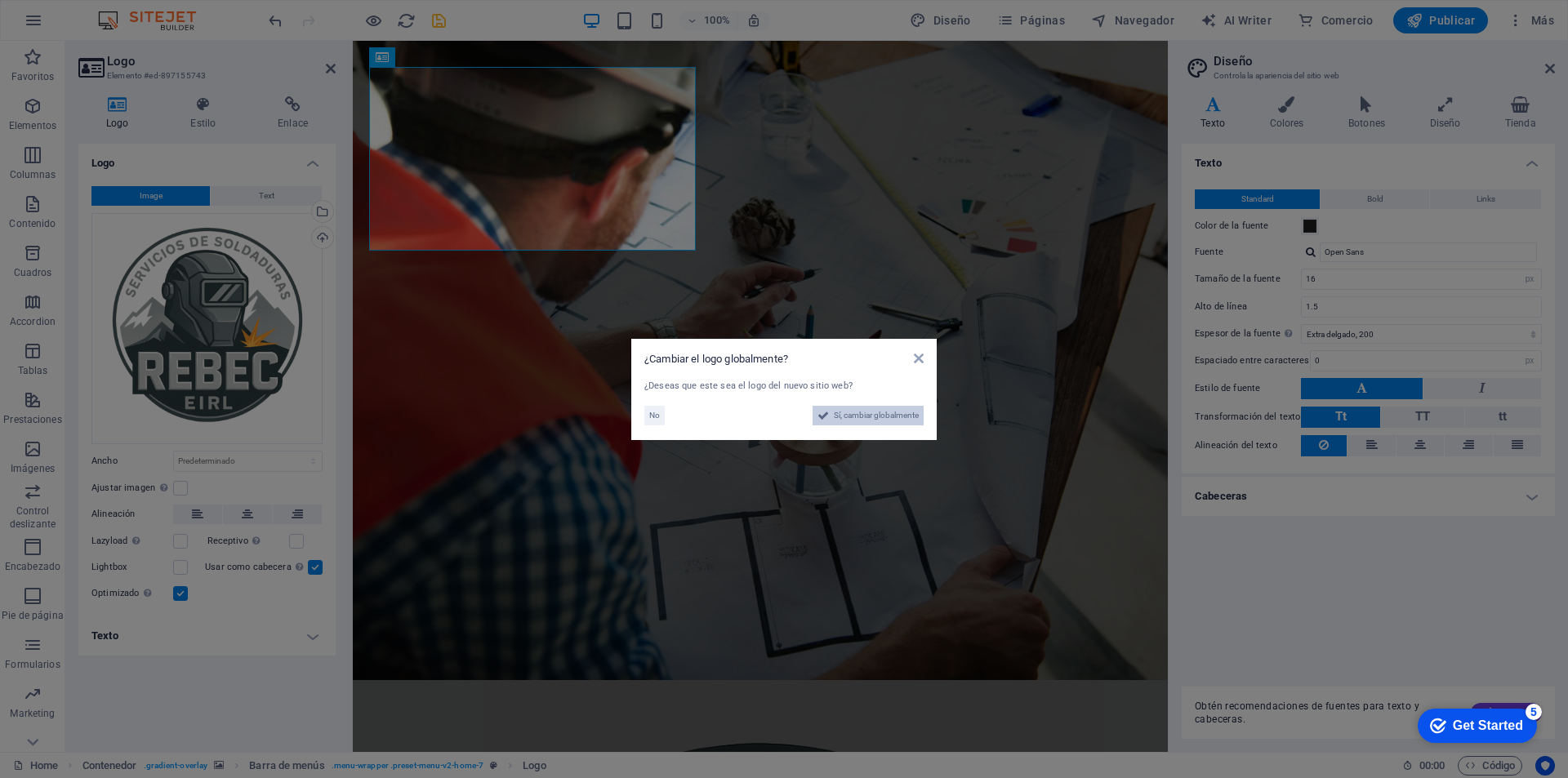
click at [889, 418] on span "Sí, cambiar globalmente" at bounding box center [877, 415] width 85 height 20
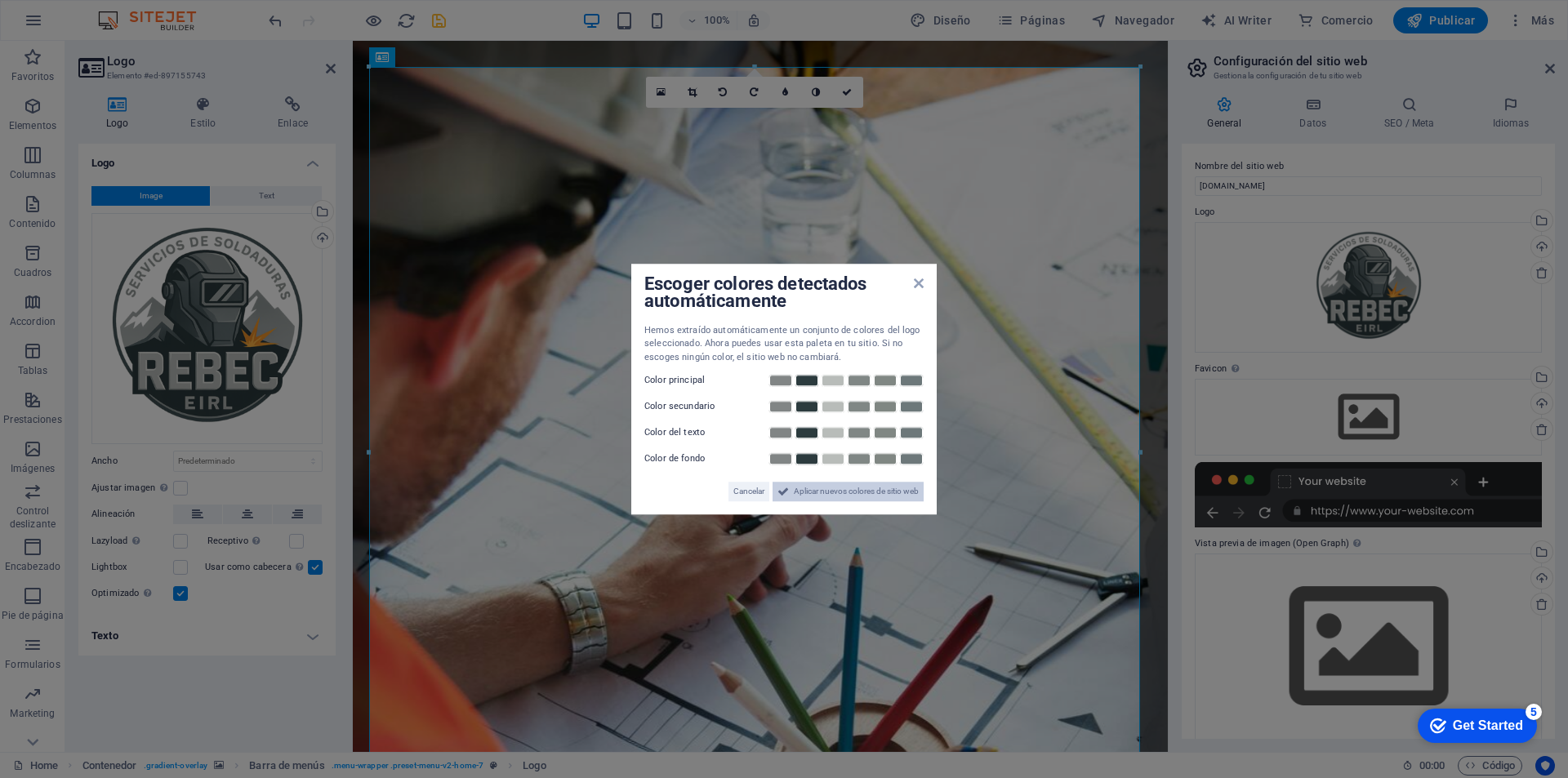
click at [797, 493] on span "Aplicar nuevos colores de sitio web" at bounding box center [856, 491] width 125 height 20
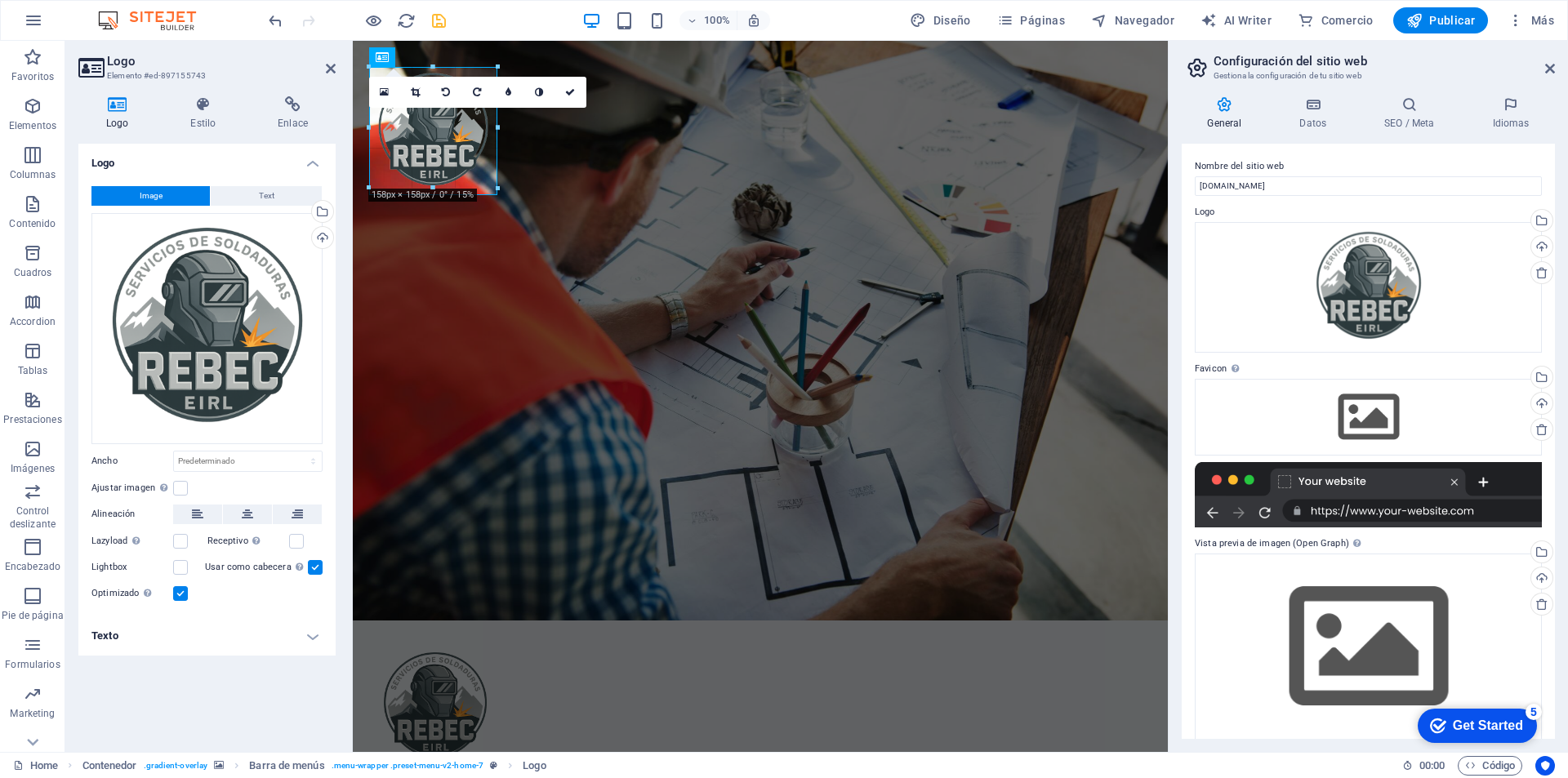
drag, startPoint x: 1139, startPoint y: 68, endPoint x: 488, endPoint y: 304, distance: 692.5
type input "148"
select select "px"
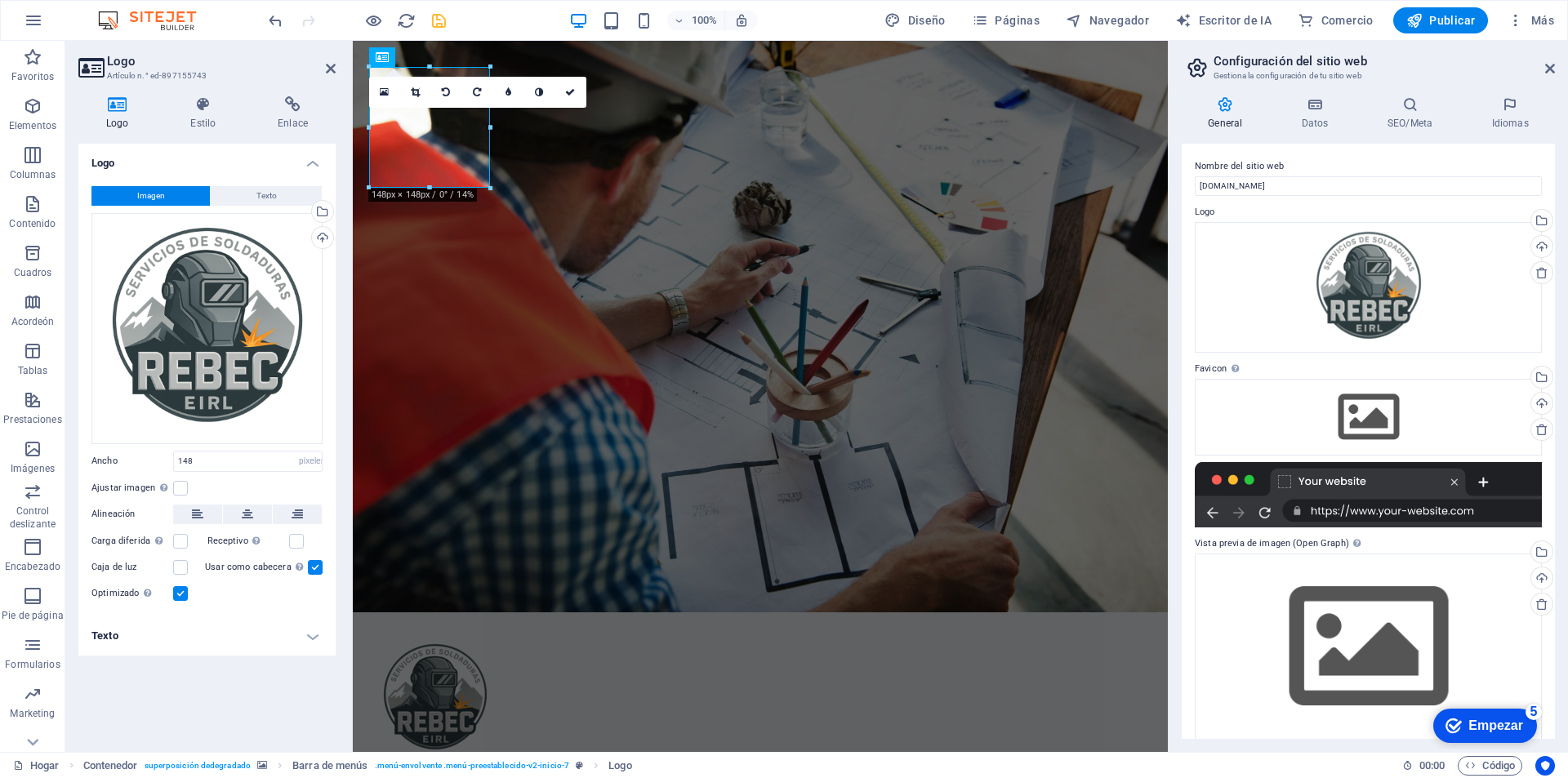
click at [1535, 715] on font "5" at bounding box center [1535, 712] width 8 height 14
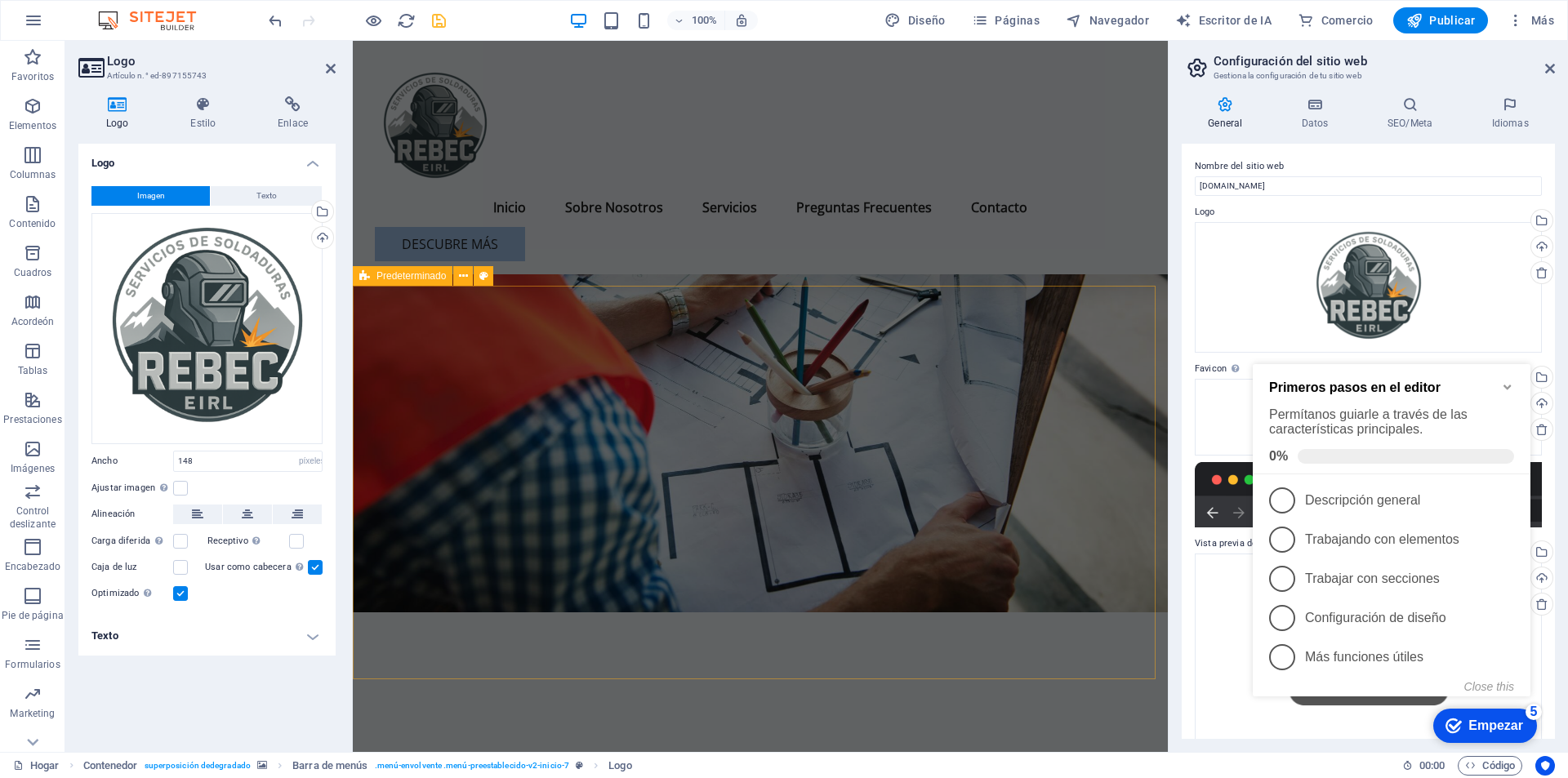
scroll to position [327, 0]
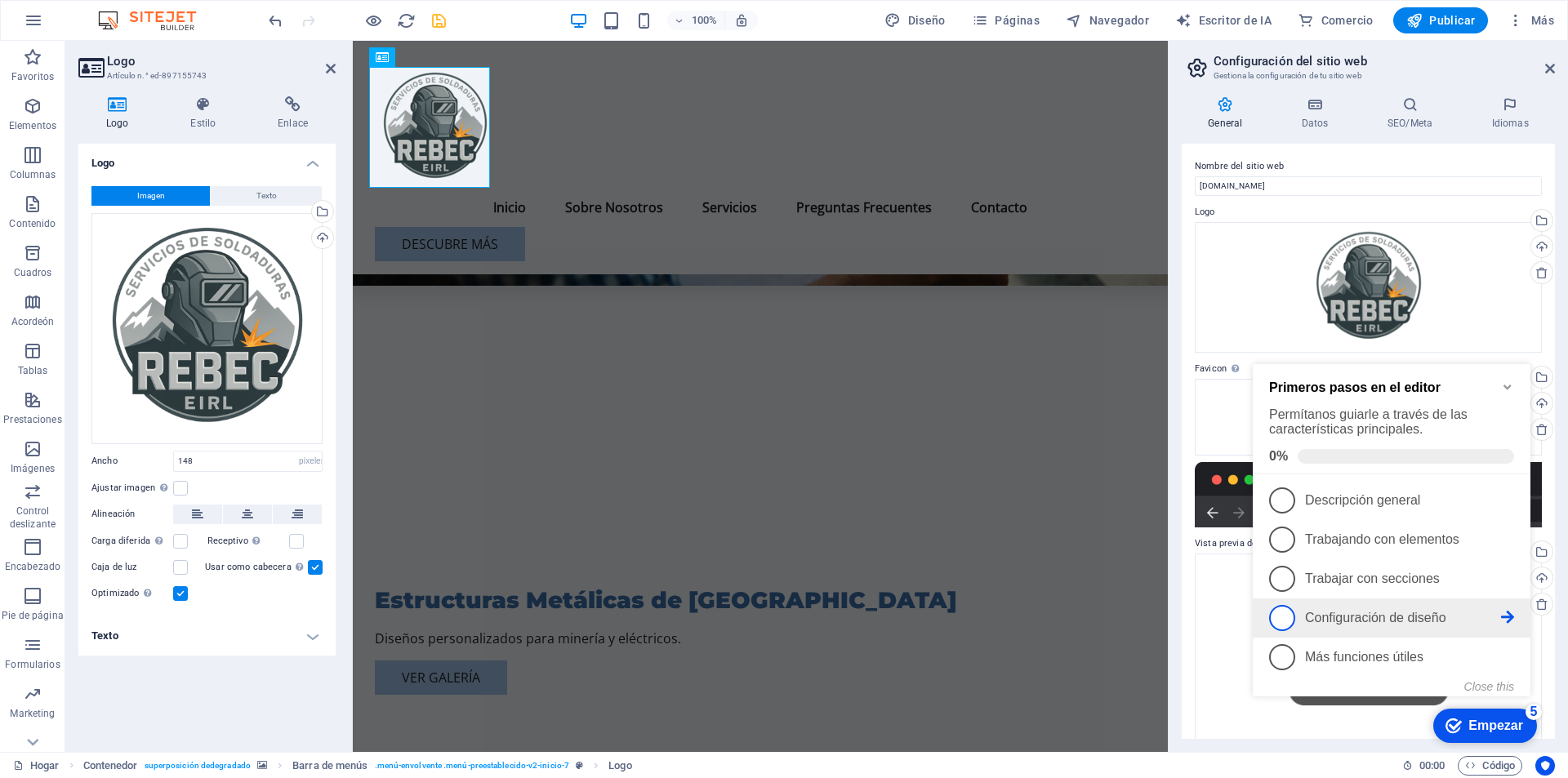
click at [1413, 611] on font "Configuración de diseño" at bounding box center [1376, 617] width 141 height 14
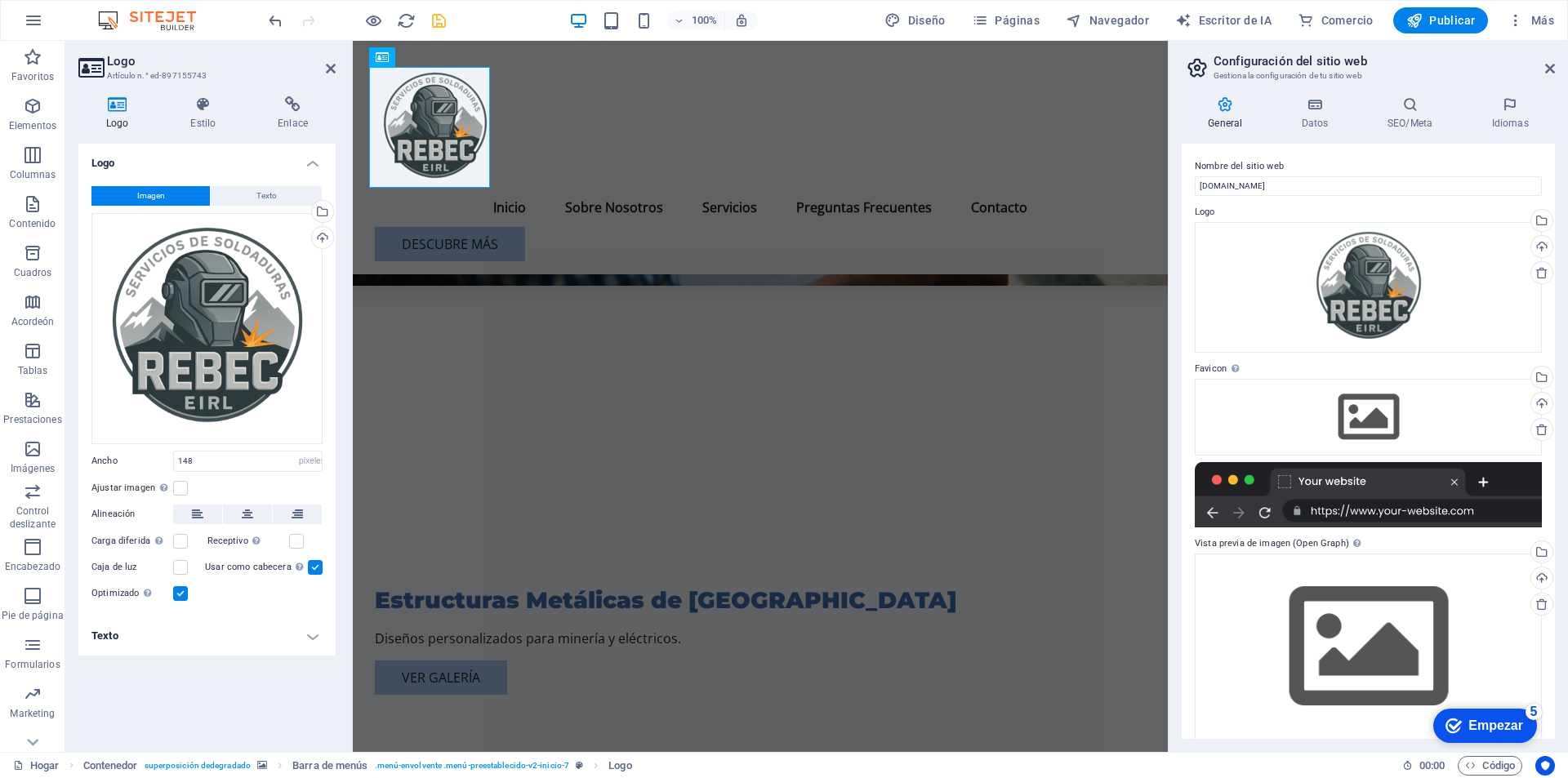
click at [1475, 730] on font "Empezar" at bounding box center [1496, 725] width 55 height 14
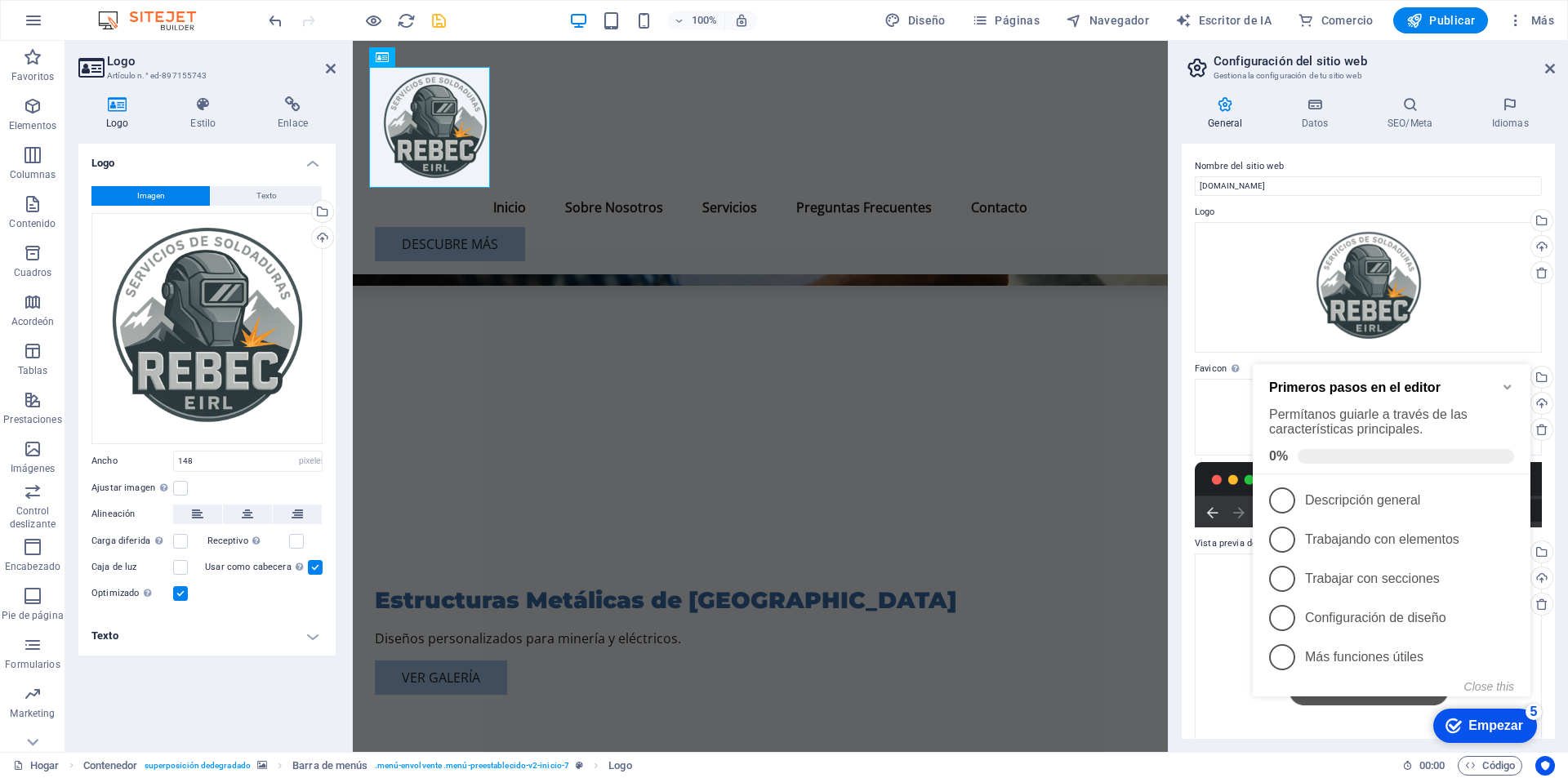
click at [1453, 716] on div "checkmark Empezar 5" at bounding box center [1485, 726] width 103 height 34
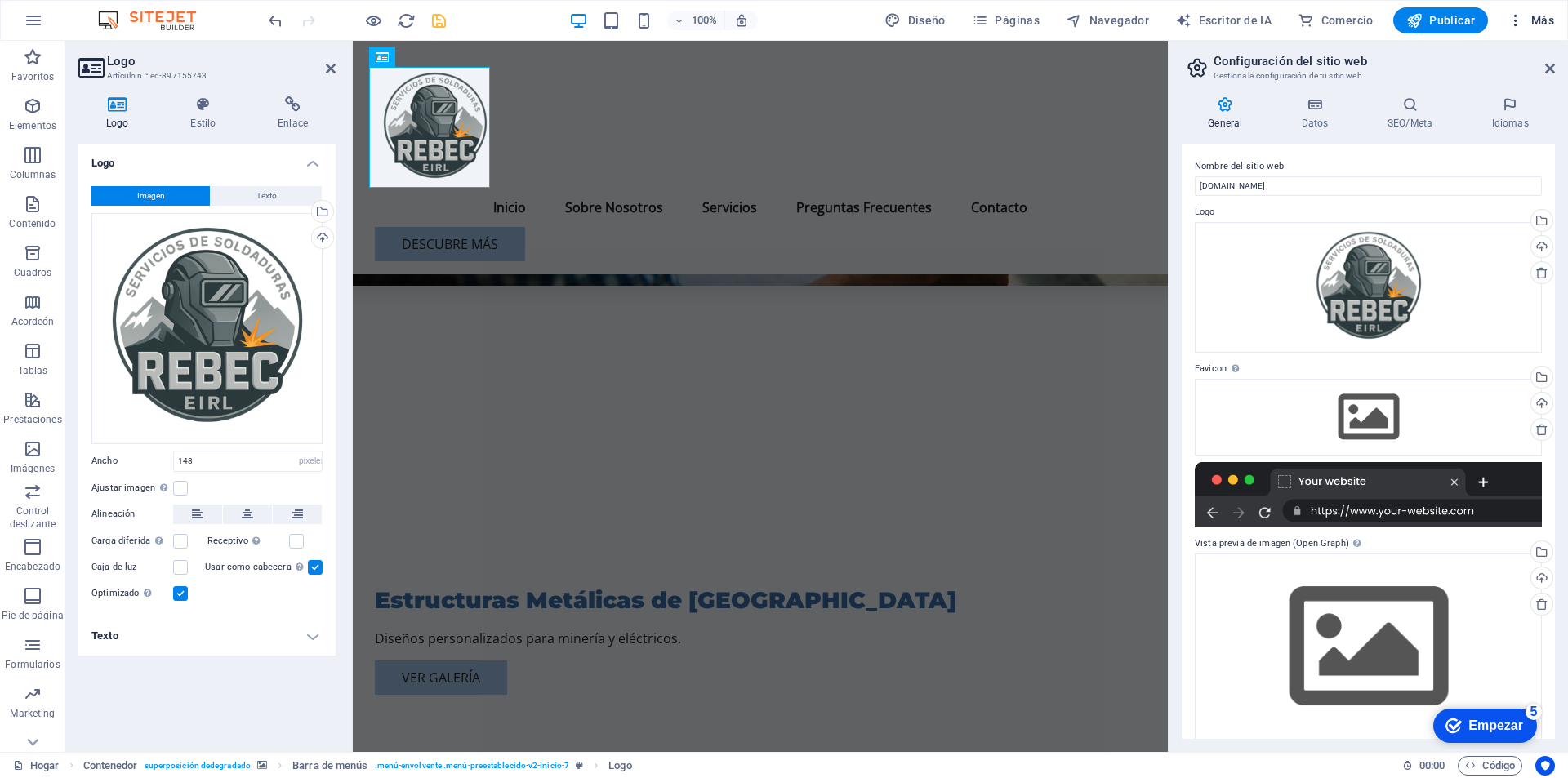
click at [1547, 18] on span "Más" at bounding box center [1530, 20] width 46 height 16
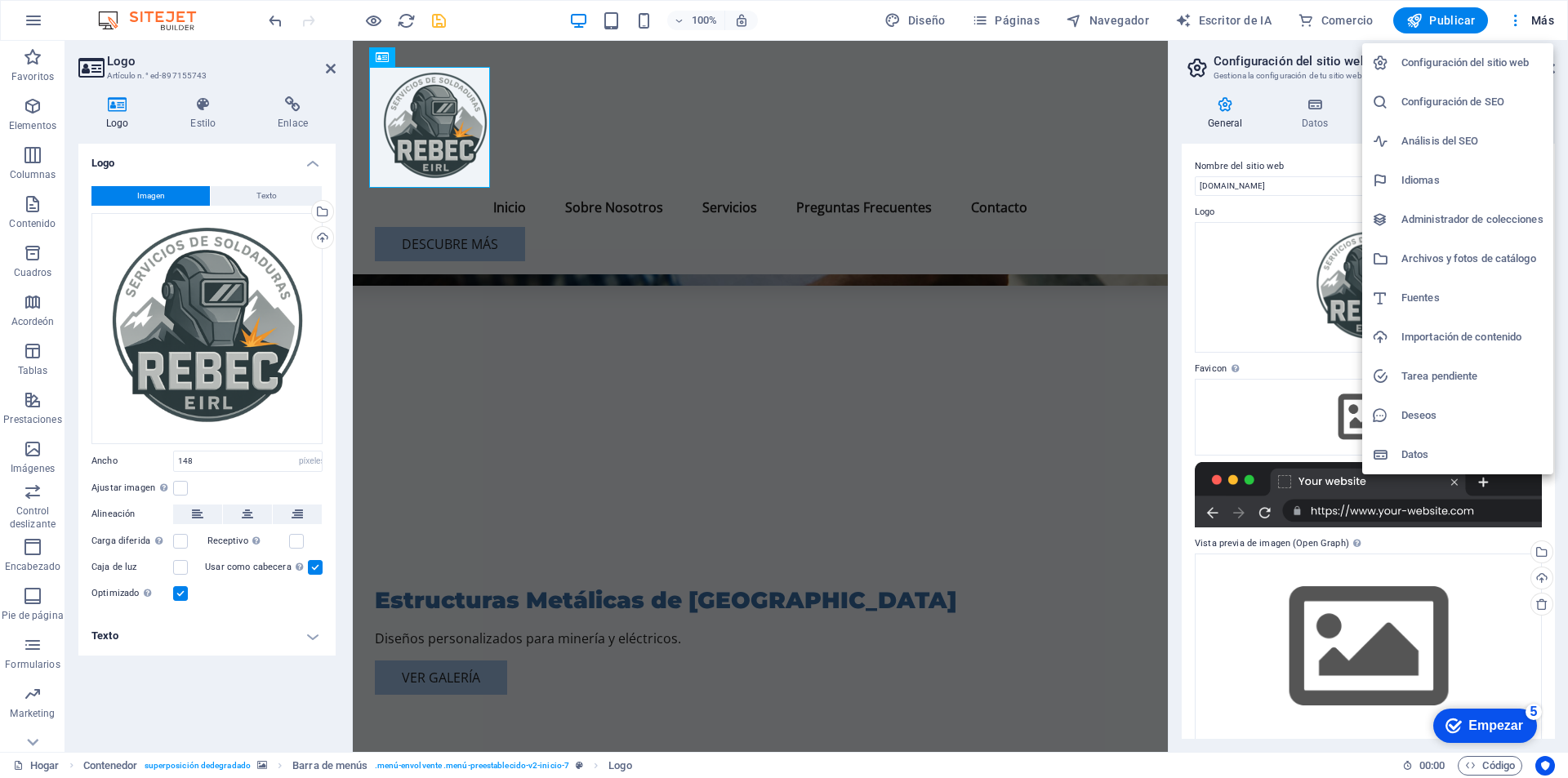
click at [1507, 68] on font "Configuración del sitio web" at bounding box center [1465, 62] width 128 height 12
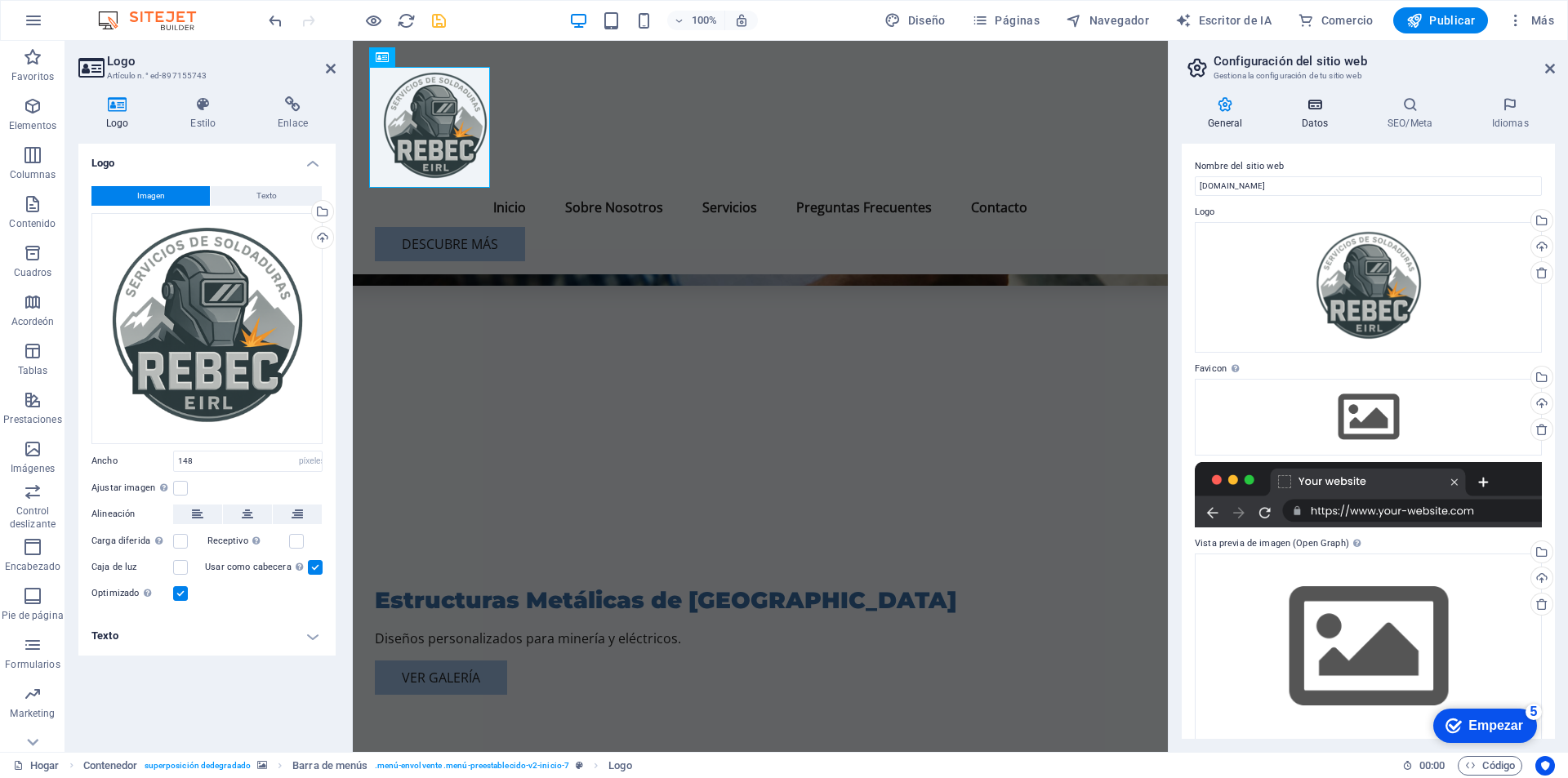
click at [1307, 122] on h4 "Datos" at bounding box center [1319, 114] width 85 height 34
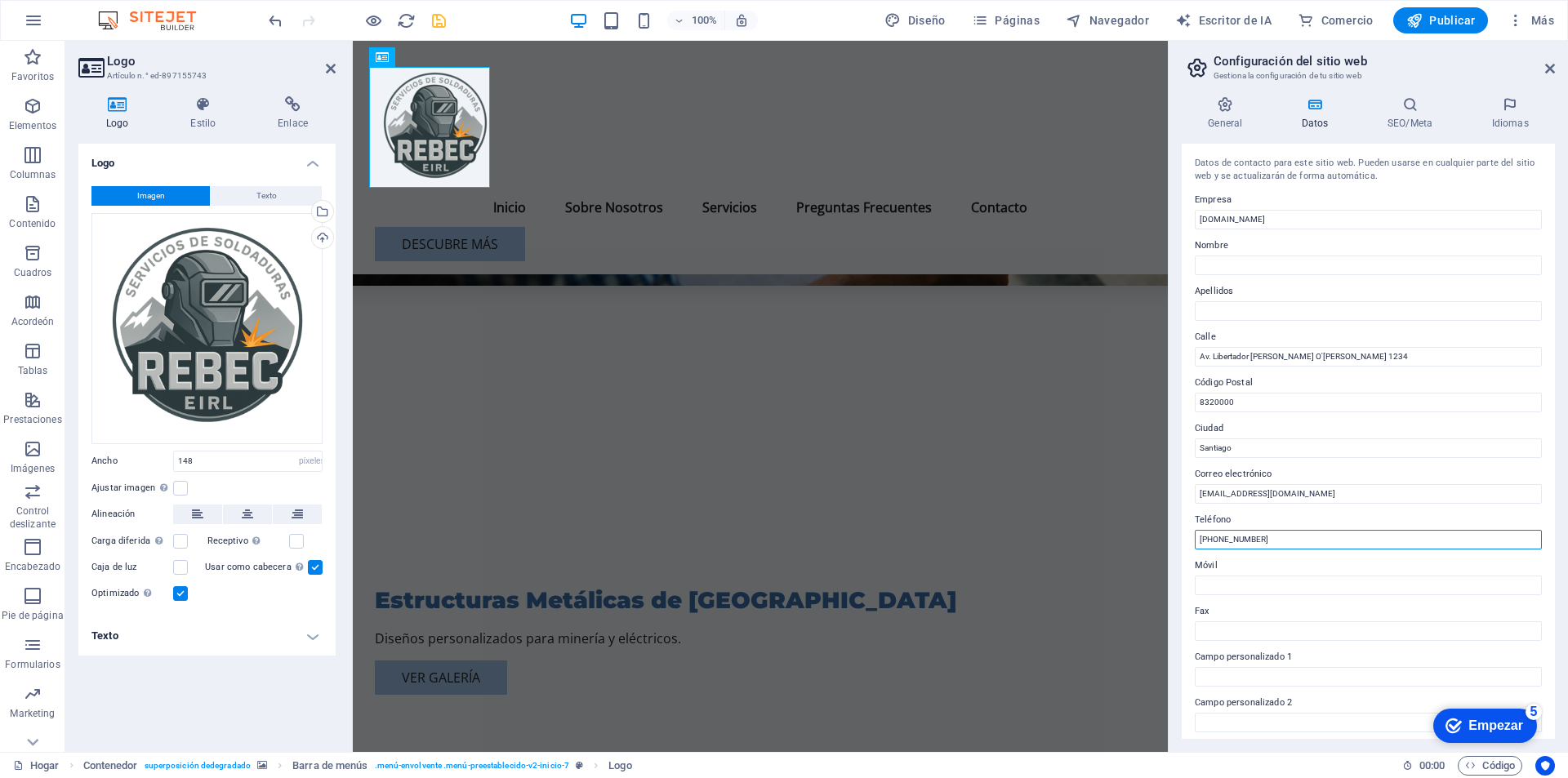
click at [1285, 549] on input "[PHONE_NUMBER]" at bounding box center [1369, 539] width 347 height 20
drag, startPoint x: 1278, startPoint y: 546, endPoint x: 1217, endPoint y: 546, distance: 61.0
click at [1217, 546] on input "[PHONE_NUMBER]" at bounding box center [1369, 539] width 347 height 20
drag, startPoint x: 1611, startPoint y: 582, endPoint x: 1141, endPoint y: 541, distance: 471.8
type input "+5698288"
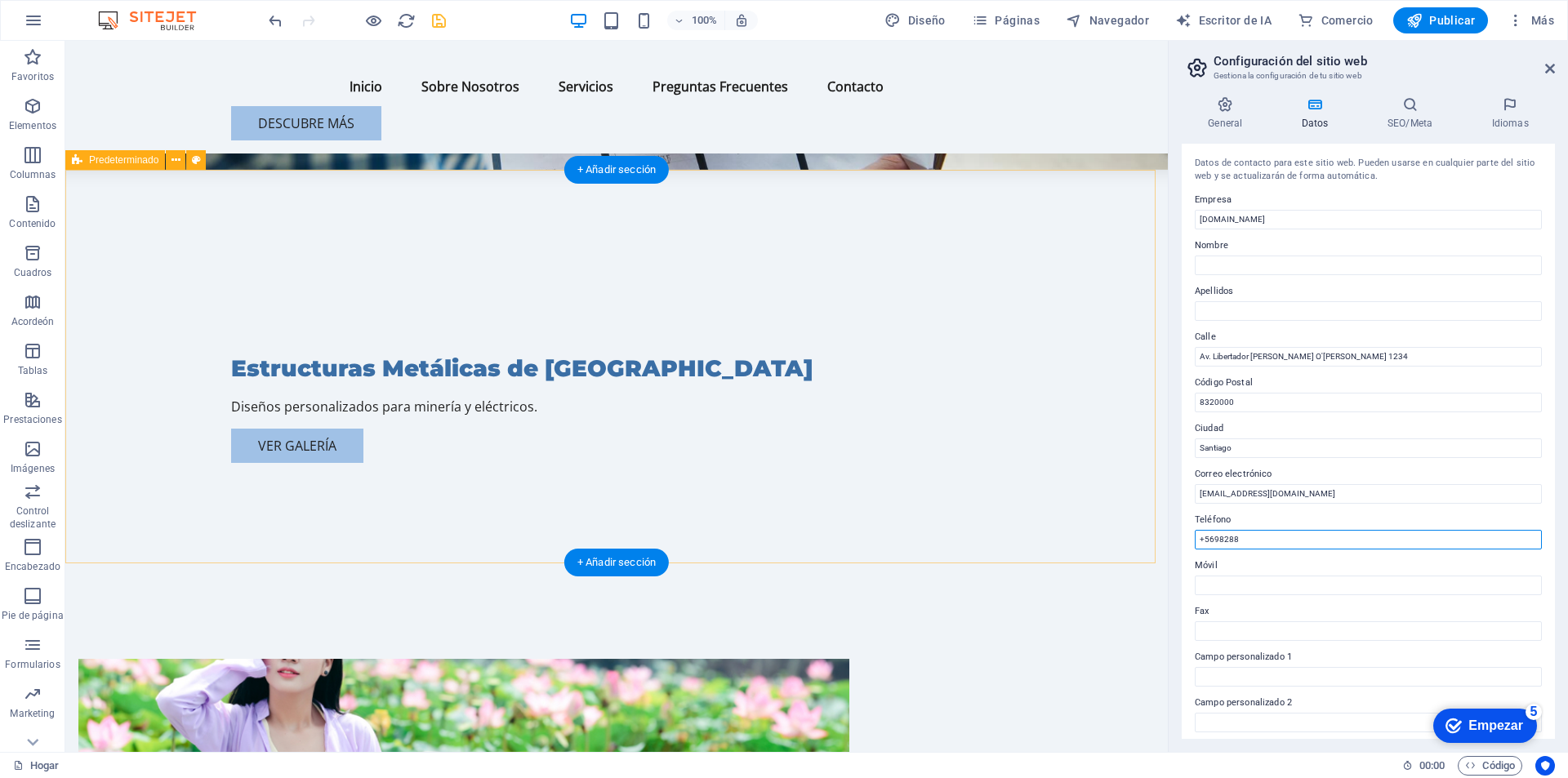
drag, startPoint x: 1277, startPoint y: 579, endPoint x: 1147, endPoint y: 540, distance: 135.7
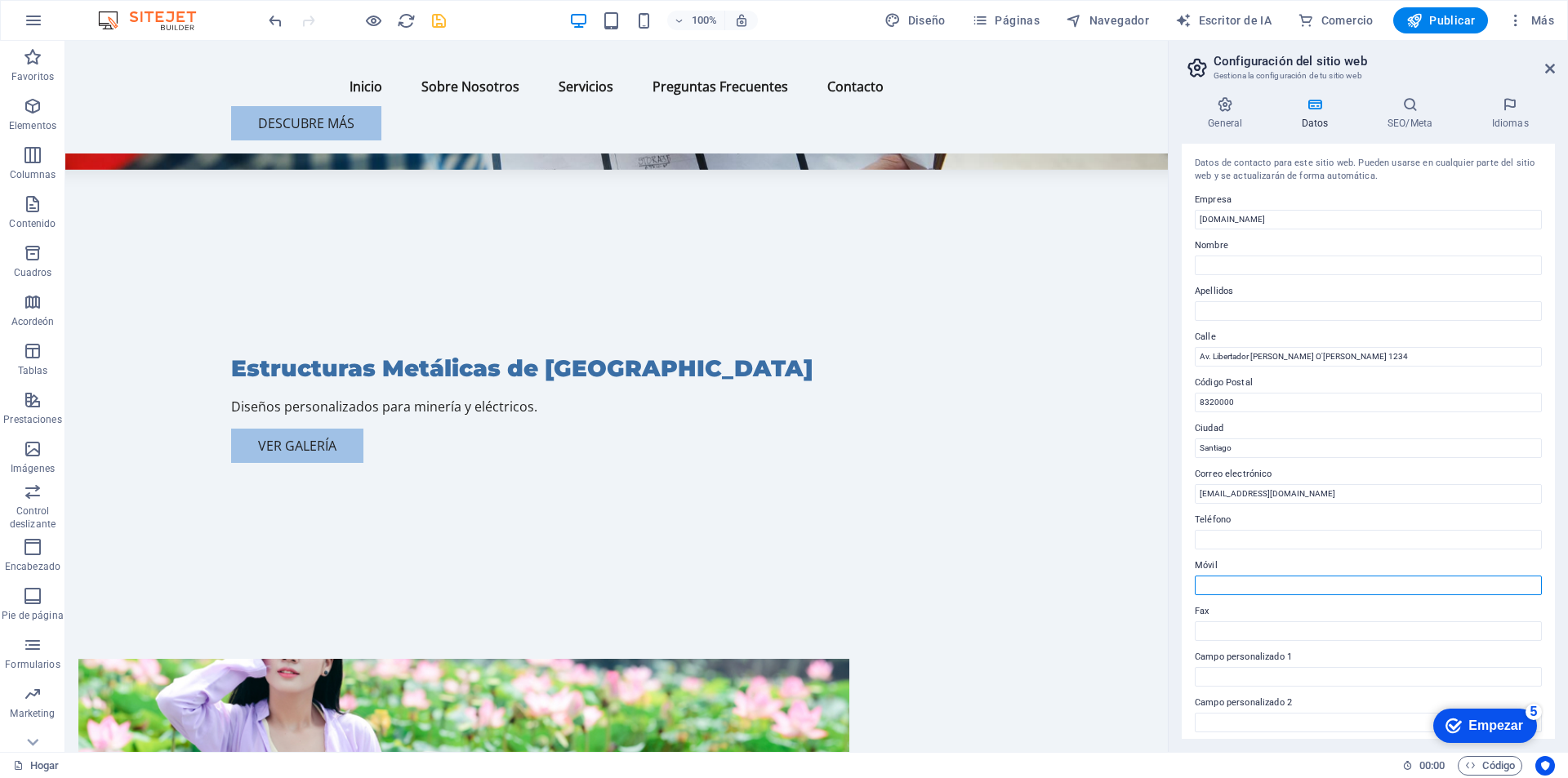
click at [1213, 587] on input "Móvil" at bounding box center [1369, 585] width 347 height 20
paste input "+5698288"
drag, startPoint x: 1341, startPoint y: 632, endPoint x: 1632, endPoint y: 290, distance: 449.0
type input "[PHONE_NUMBER]"
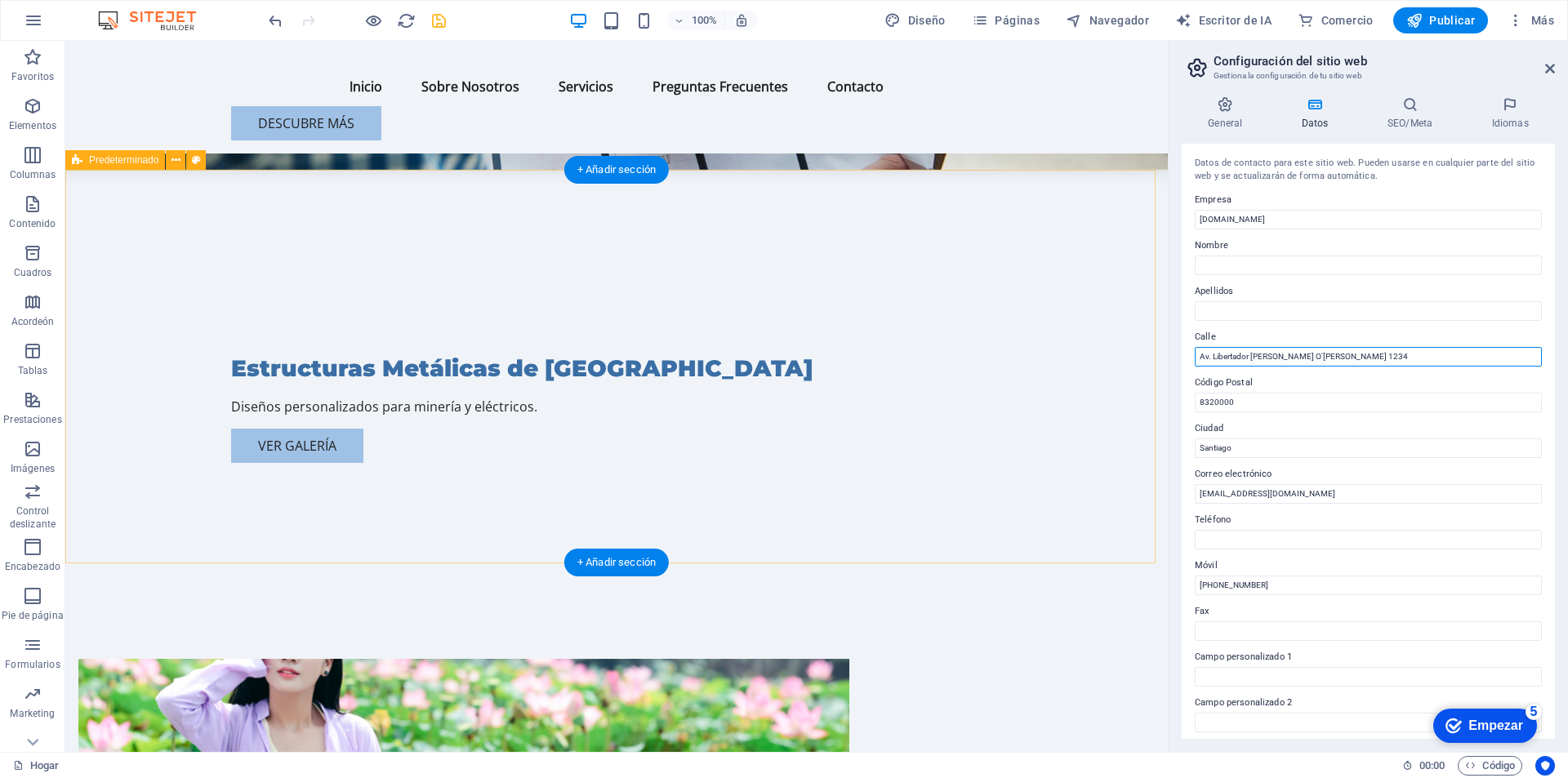
drag, startPoint x: 1436, startPoint y: 398, endPoint x: 1151, endPoint y: 367, distance: 286.7
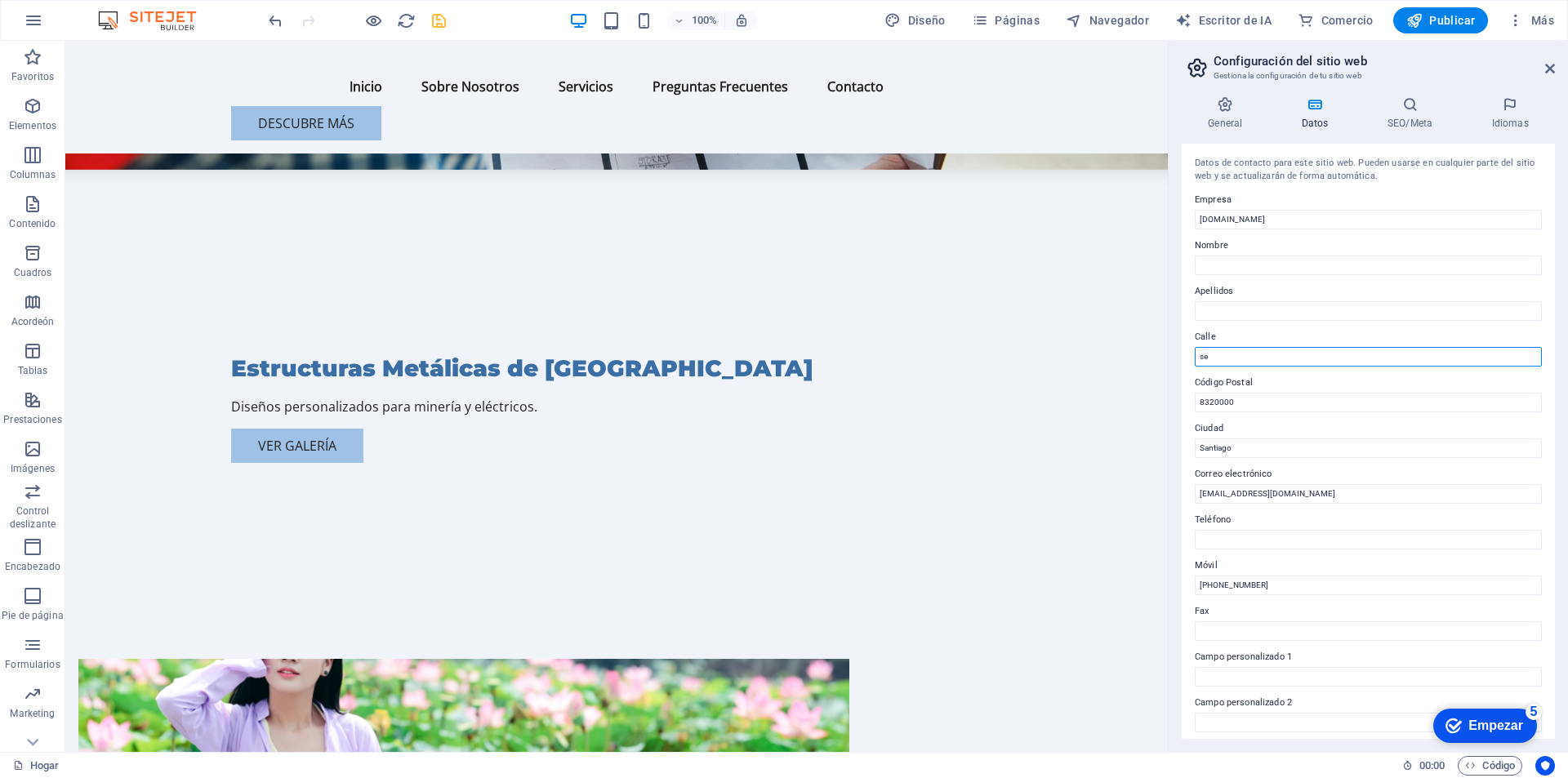
type input "s"
type input "S"
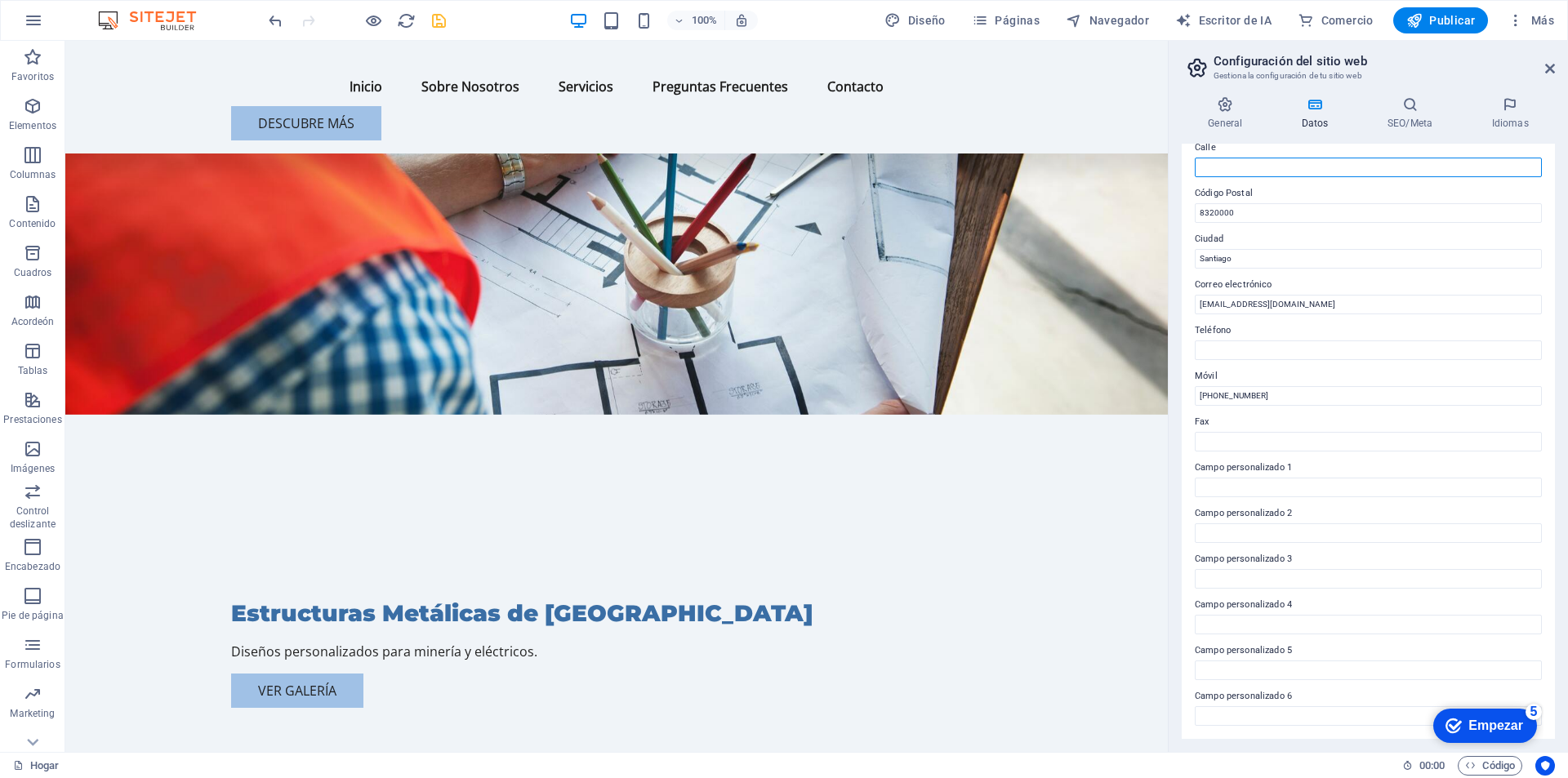
scroll to position [27, 0]
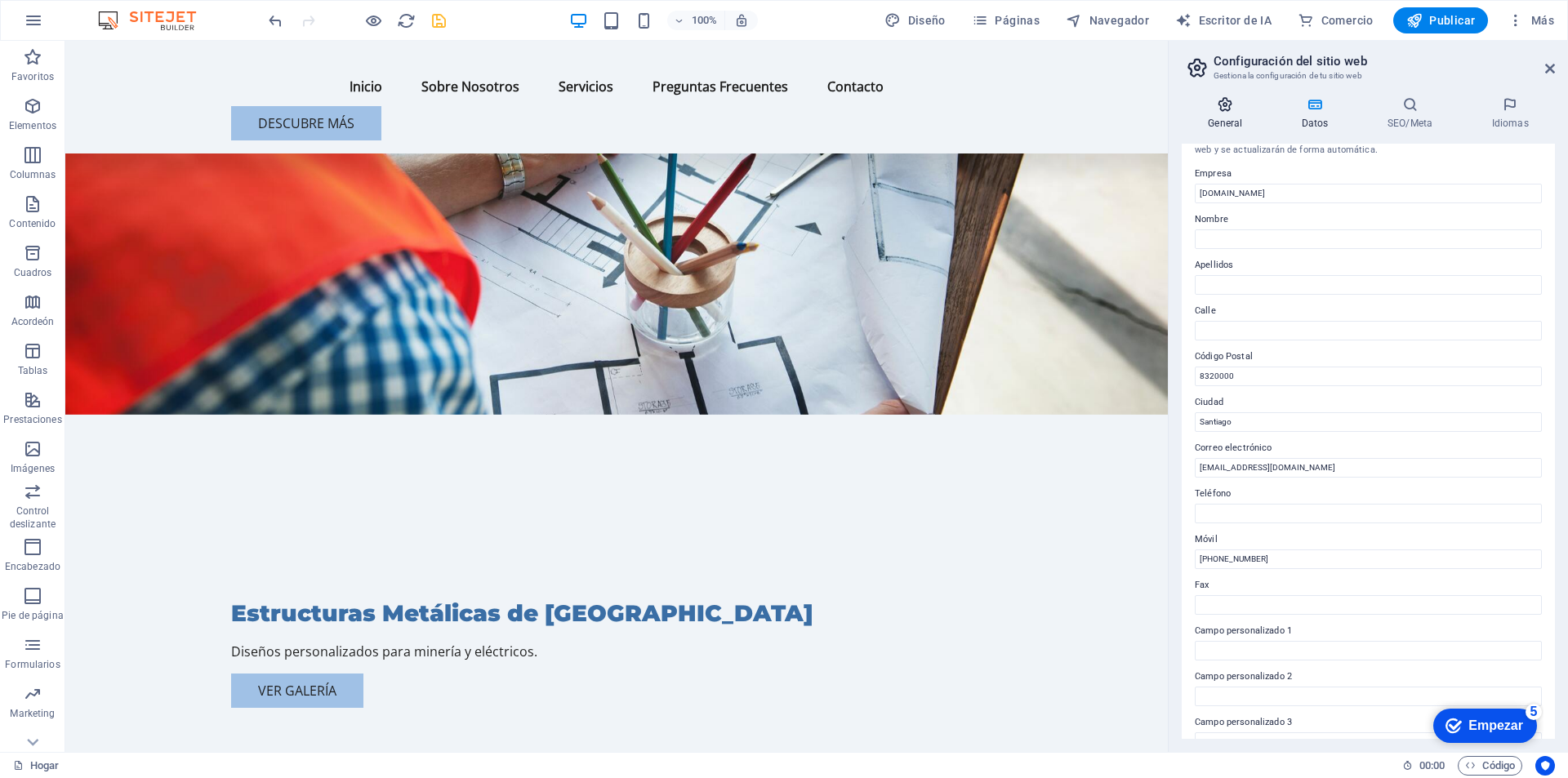
click at [1232, 113] on h4 "General" at bounding box center [1229, 114] width 94 height 34
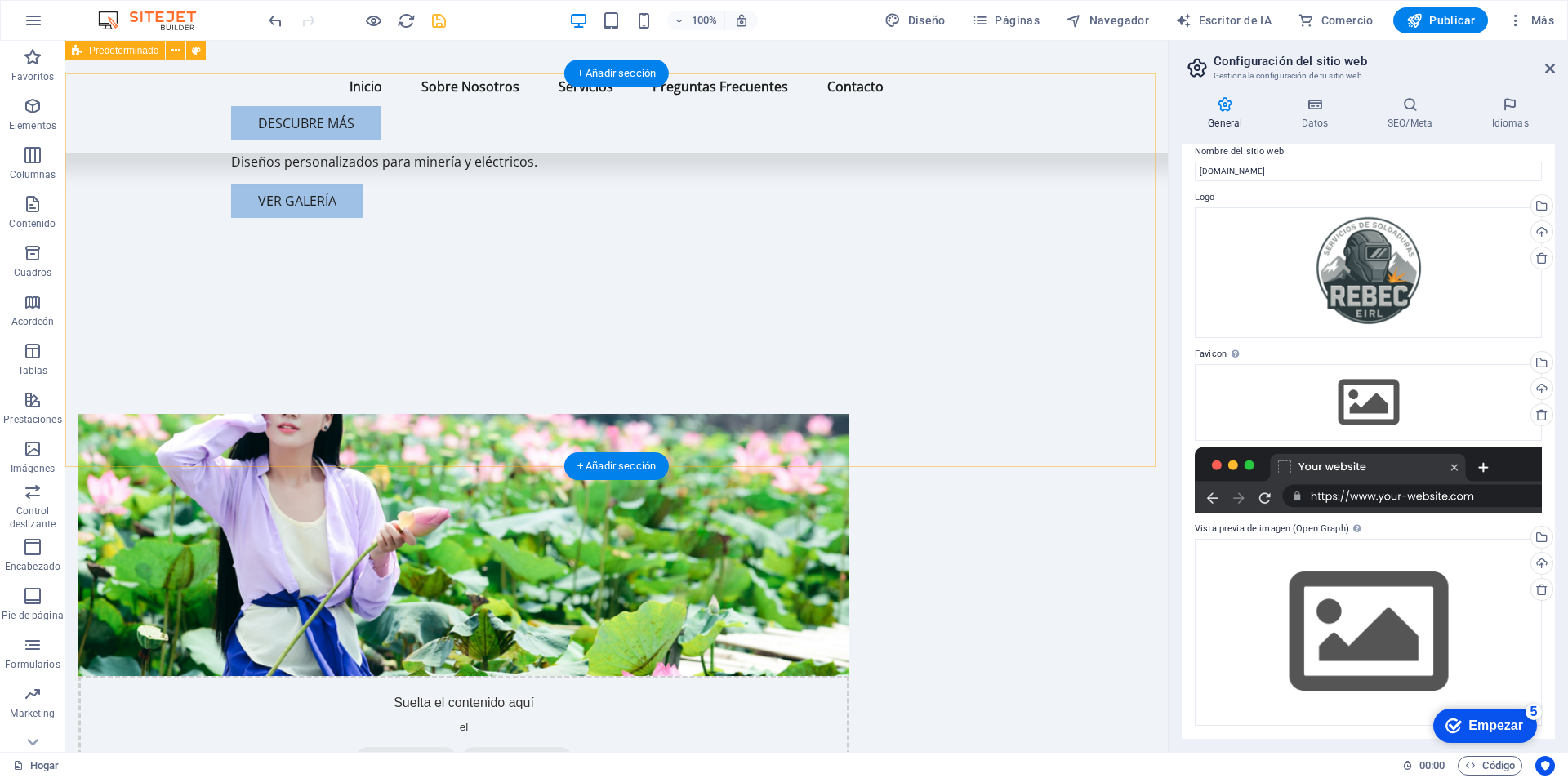
scroll to position [327, 0]
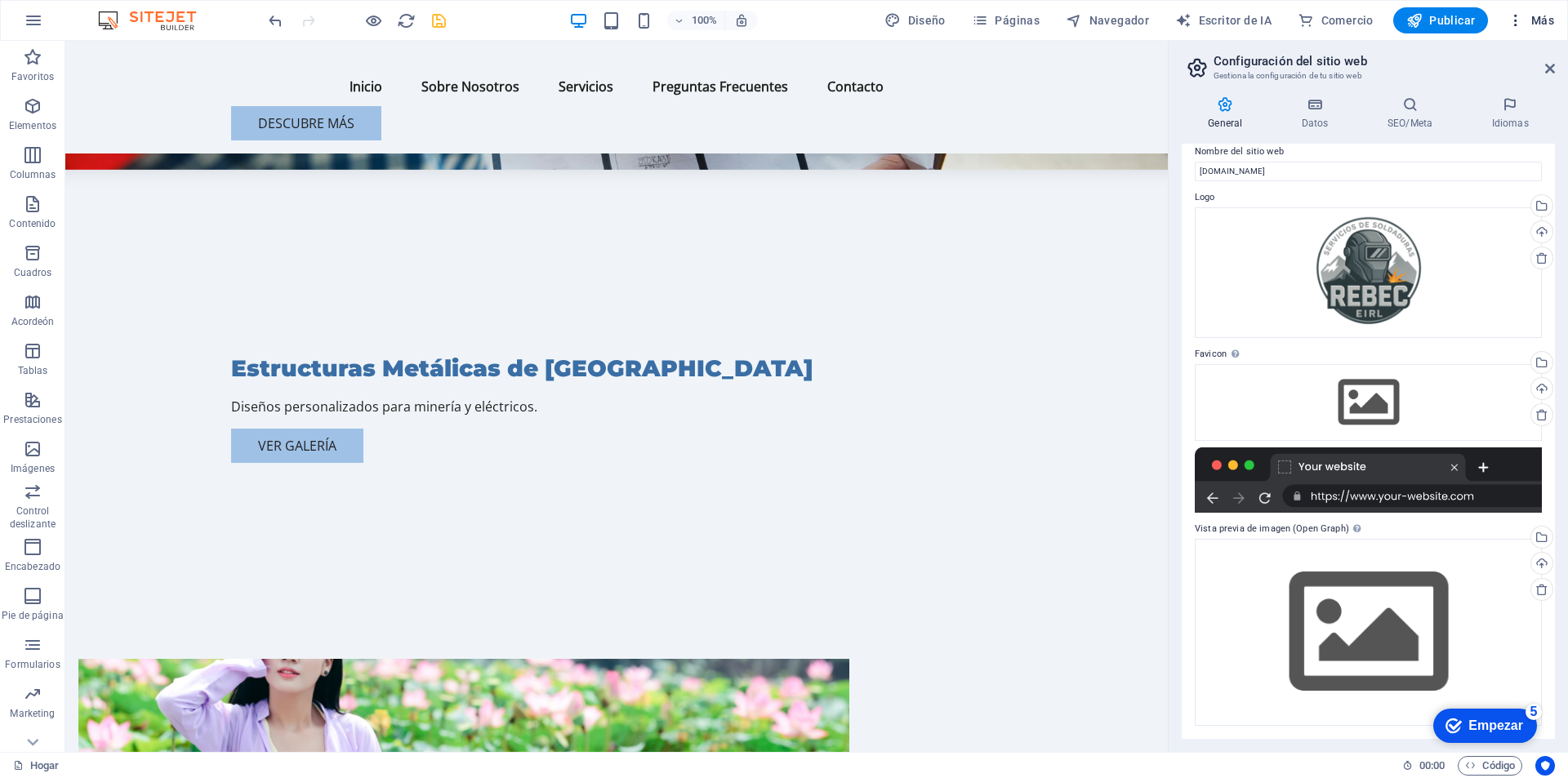
click at [1538, 27] on span "Más" at bounding box center [1530, 20] width 46 height 16
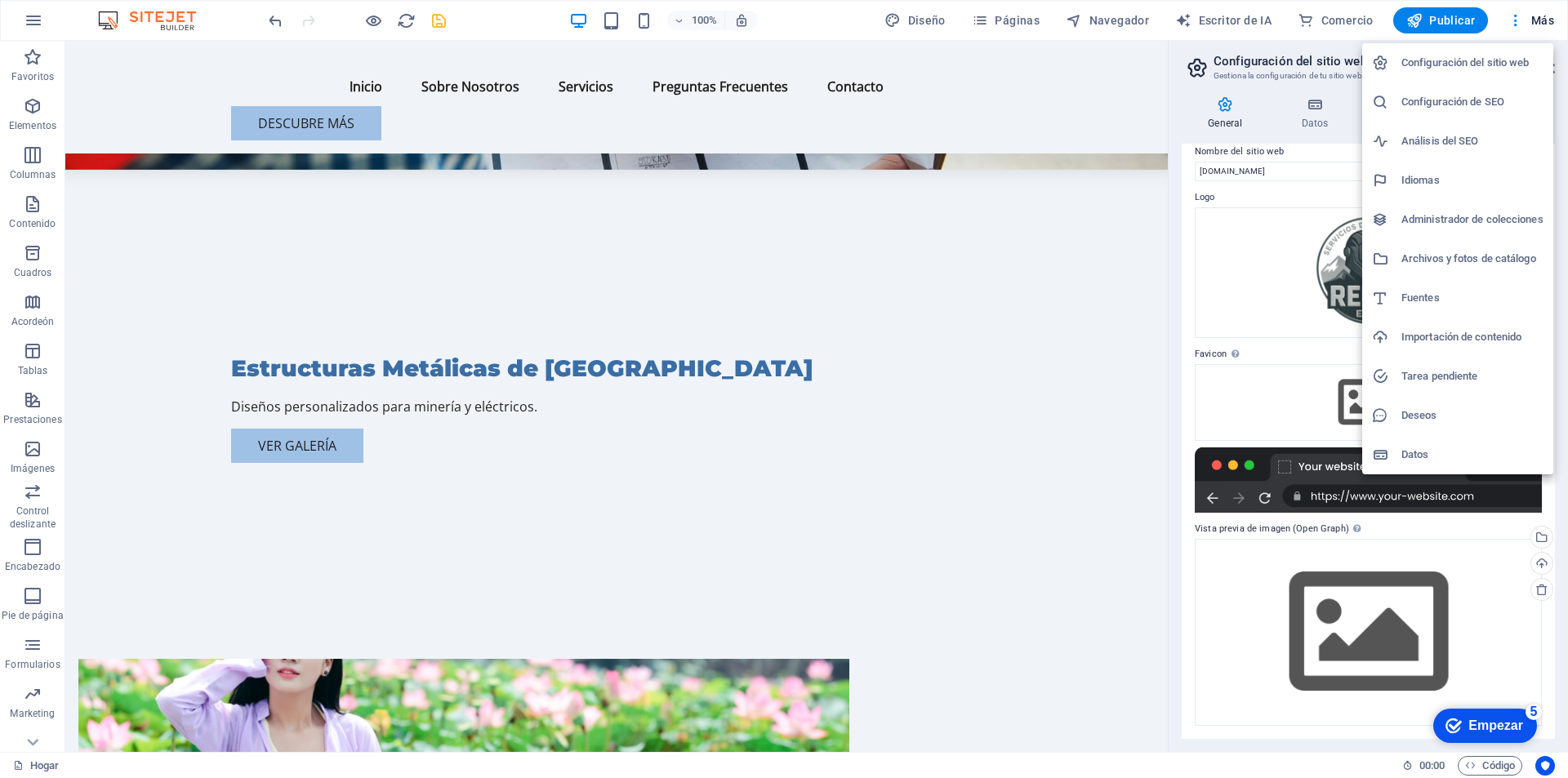
click at [929, 25] on div at bounding box center [784, 389] width 1568 height 778
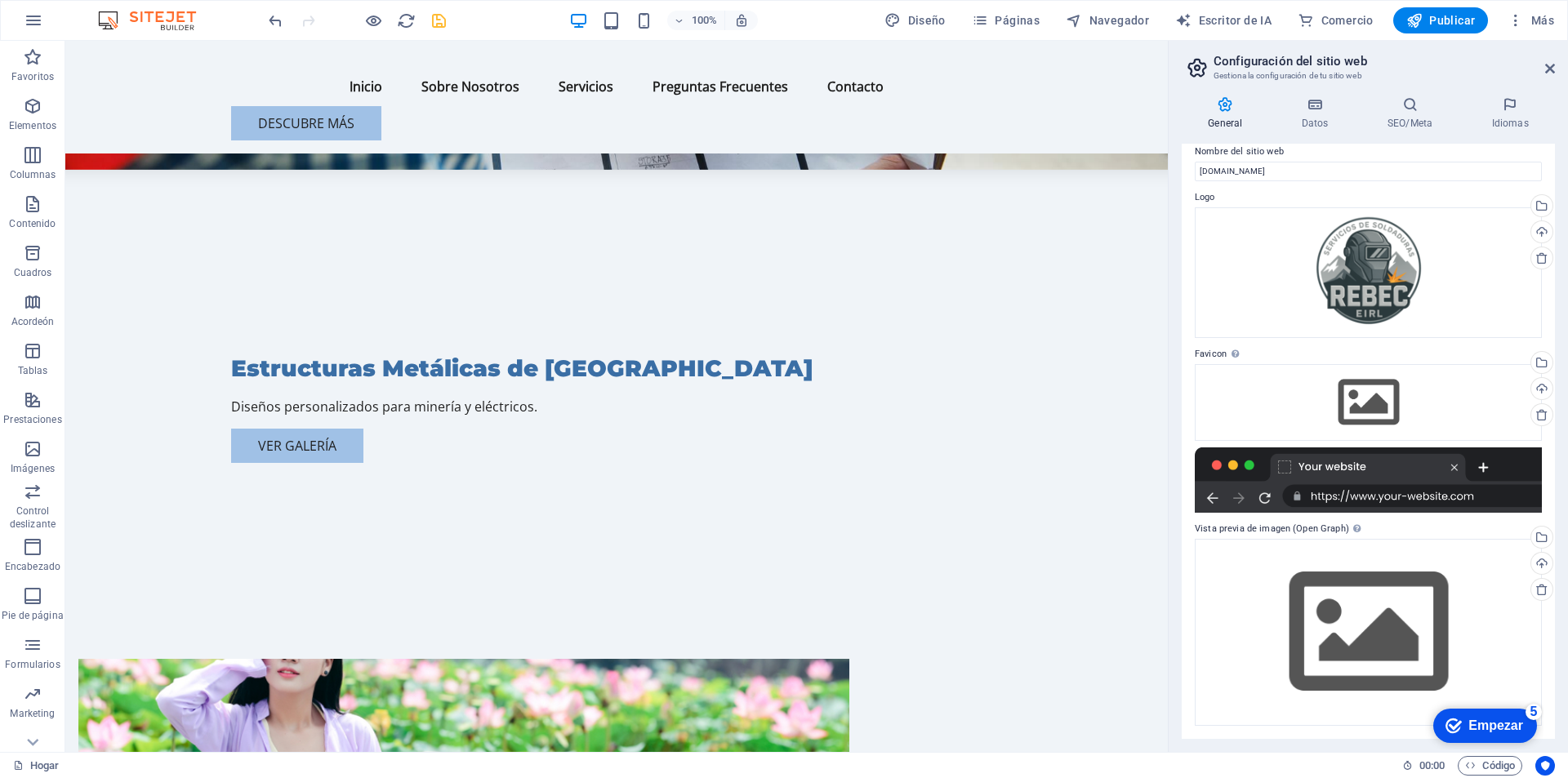
click at [929, 25] on span "Diseño" at bounding box center [915, 20] width 62 height 16
select select "px"
select select "200"
select select "px"
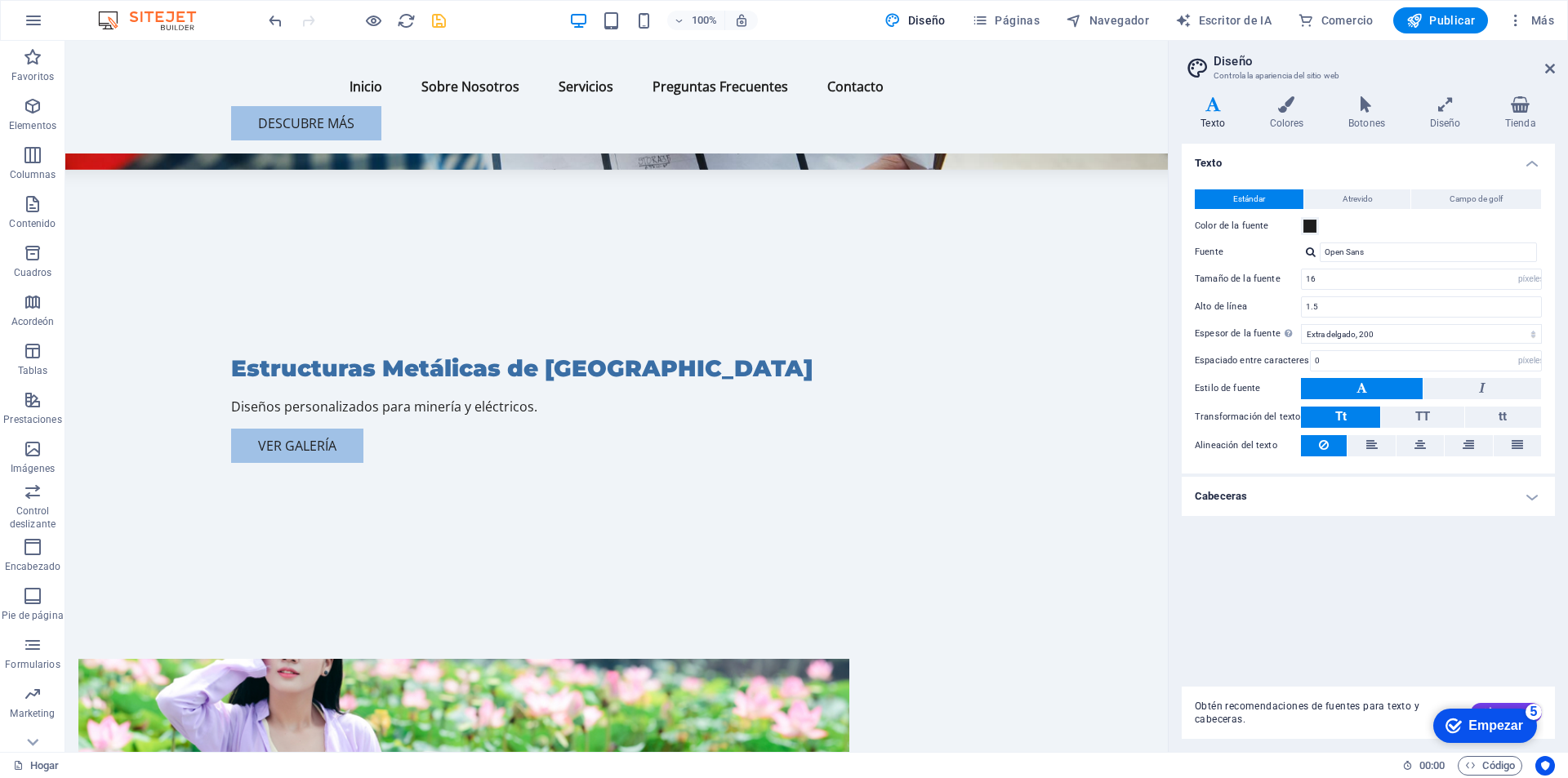
click at [150, 21] on img at bounding box center [155, 20] width 122 height 20
click at [27, 24] on icon "button" at bounding box center [33, 20] width 20 height 20
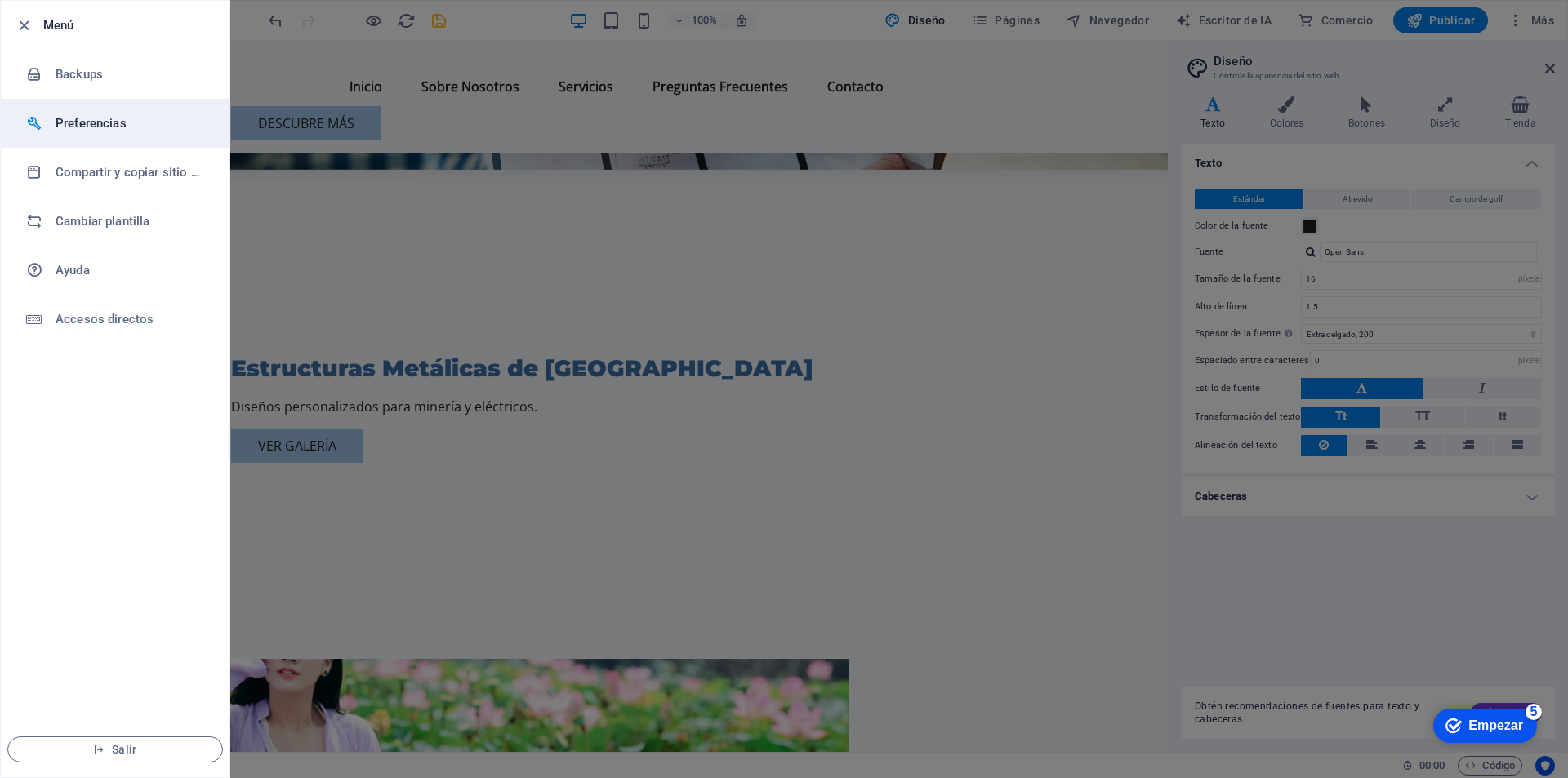
click at [100, 114] on h6 "Preferencias" at bounding box center [131, 123] width 151 height 20
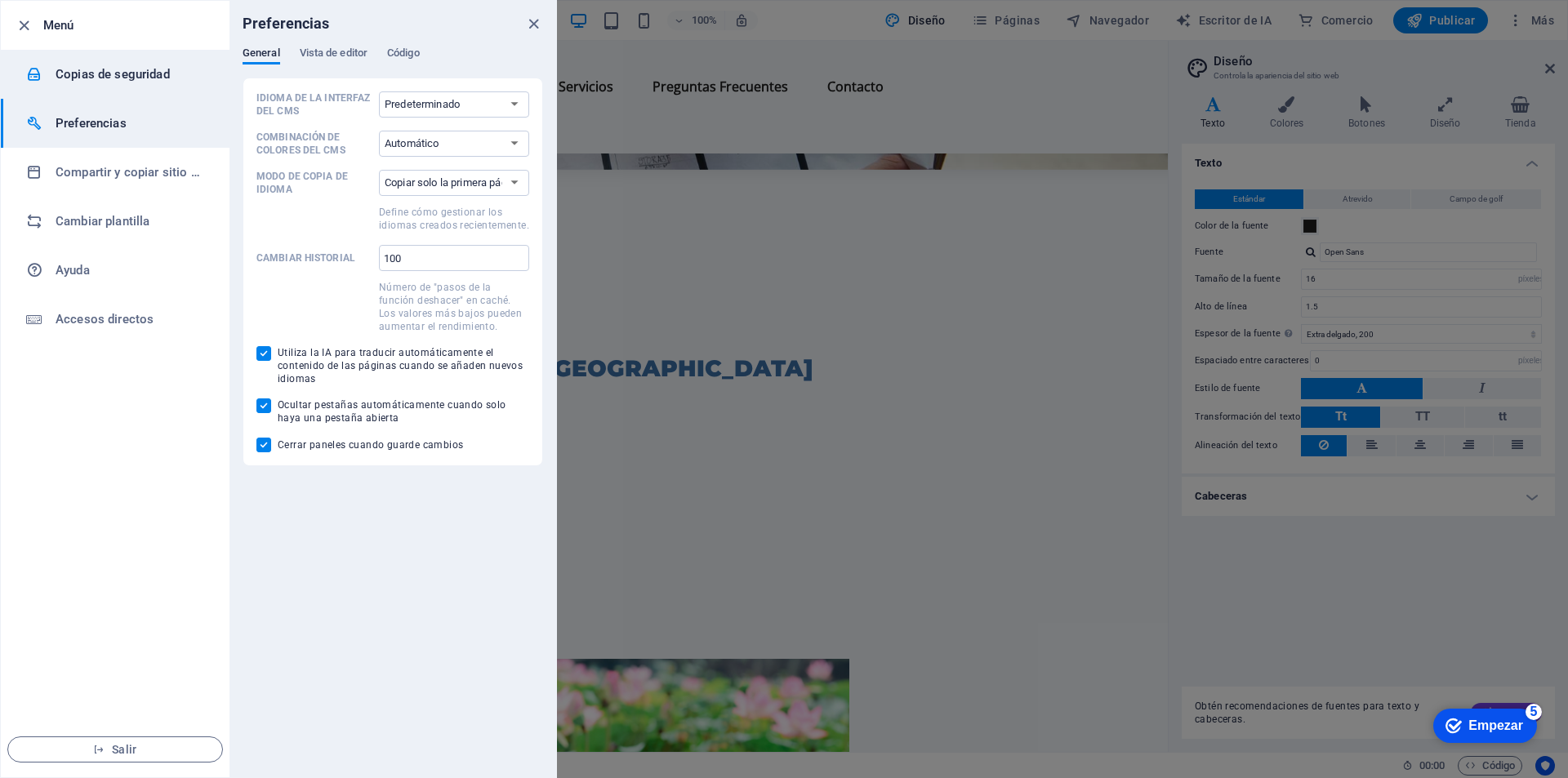
click at [97, 80] on font "Copias de seguridad" at bounding box center [113, 75] width 115 height 15
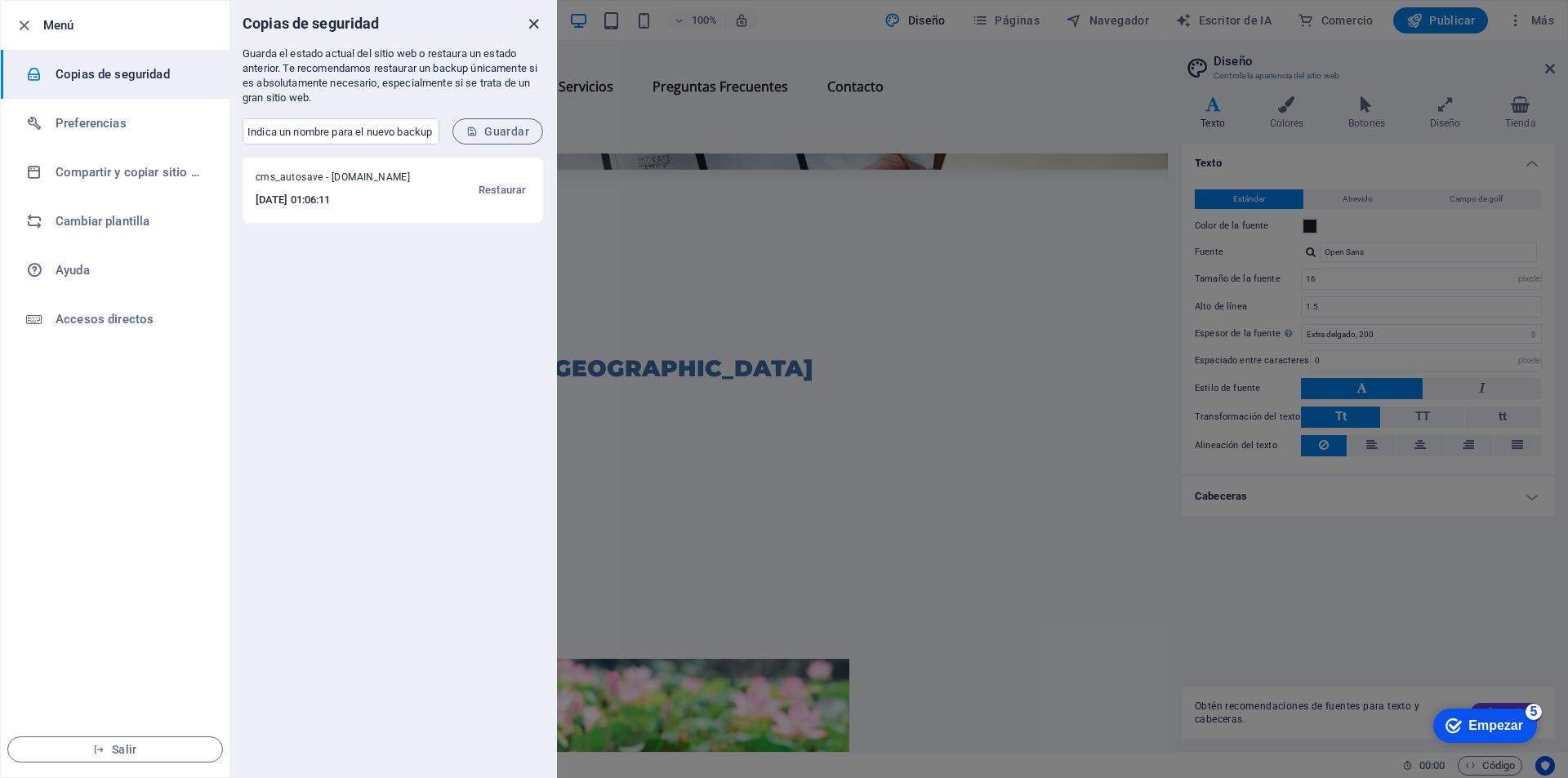
click at [533, 25] on icon "cerca" at bounding box center [534, 25] width 19 height 19
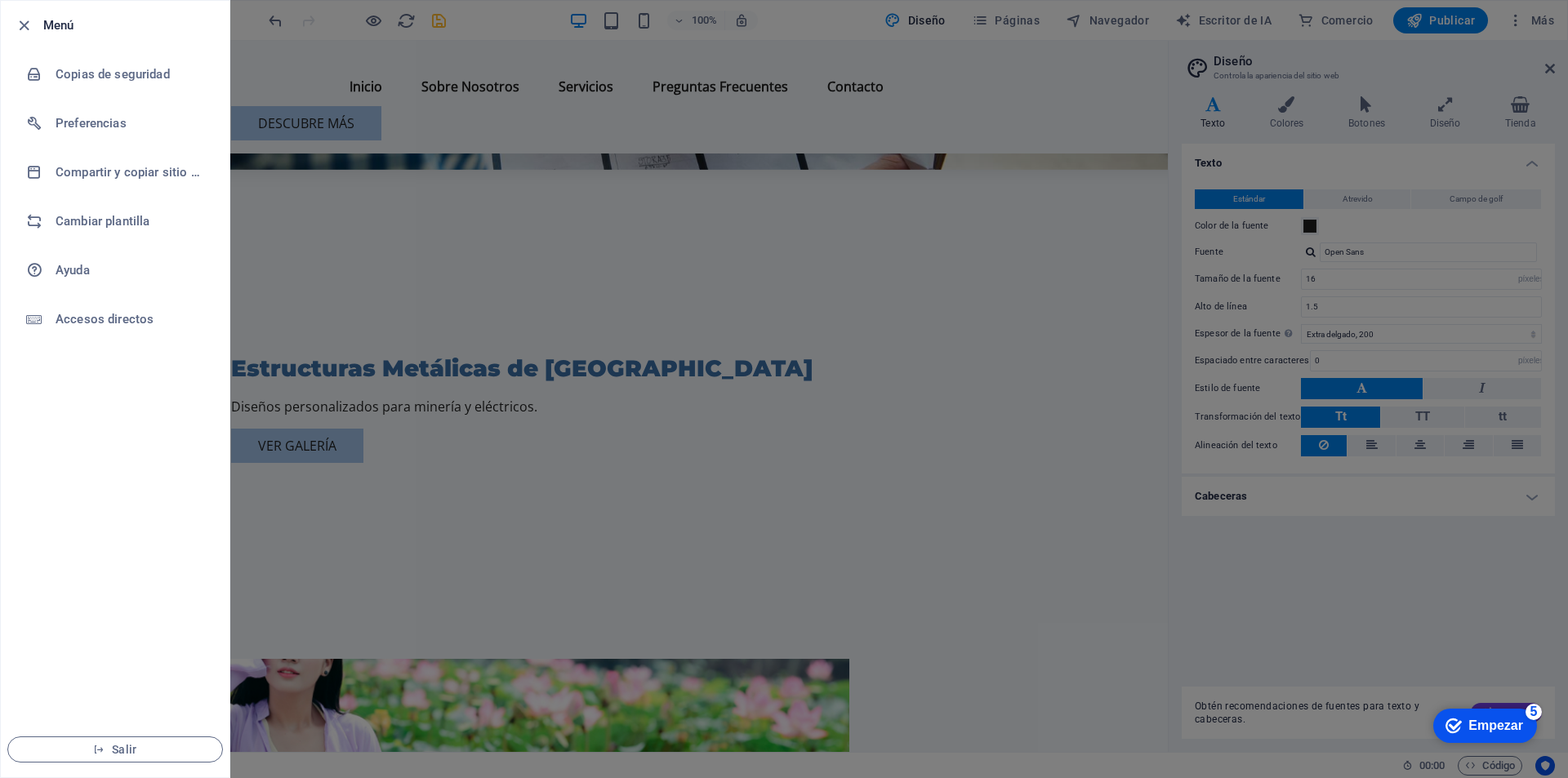
click at [481, 35] on div at bounding box center [784, 389] width 1568 height 778
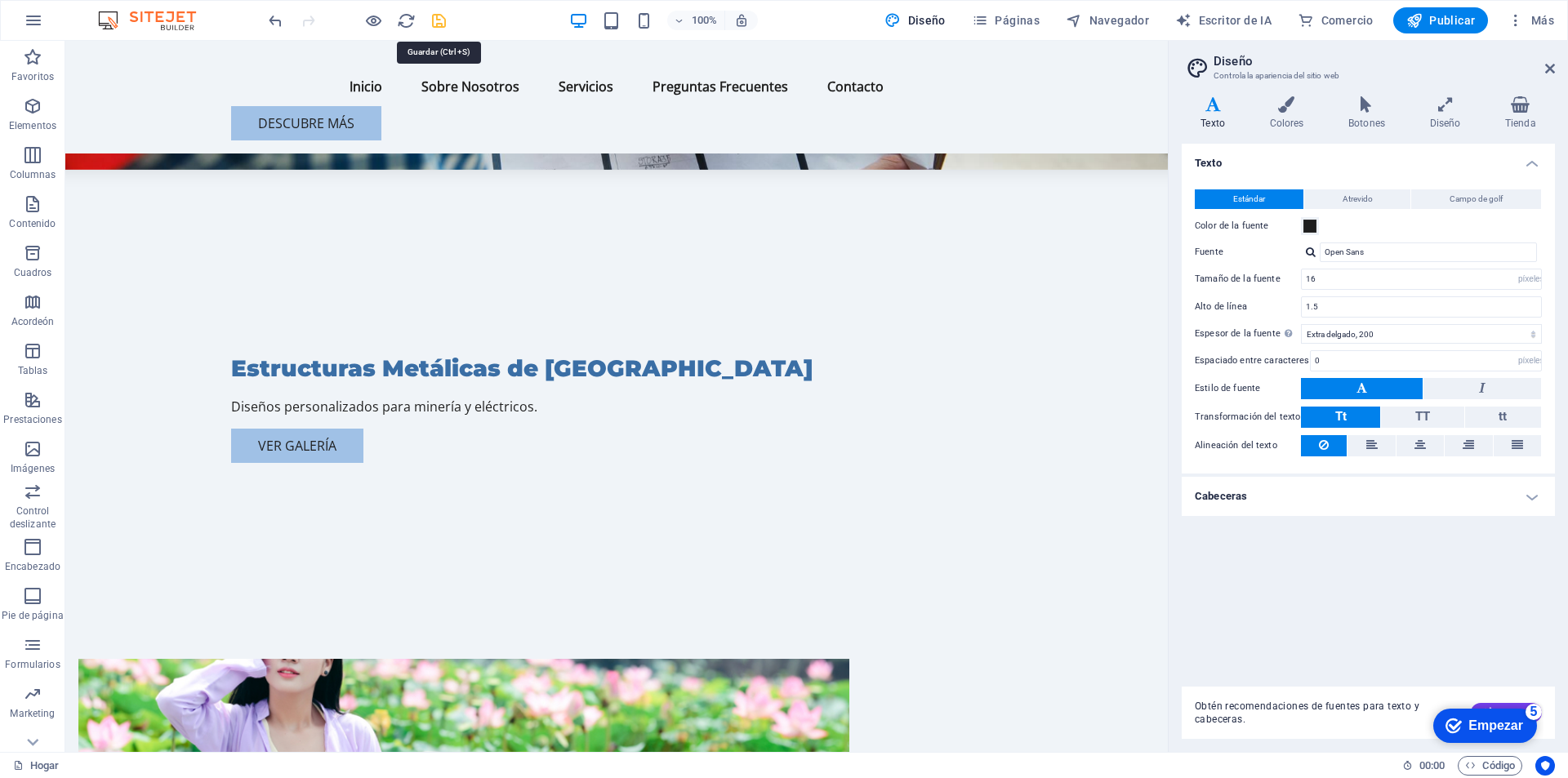
click at [438, 25] on icon "ahorrar" at bounding box center [439, 21] width 19 height 19
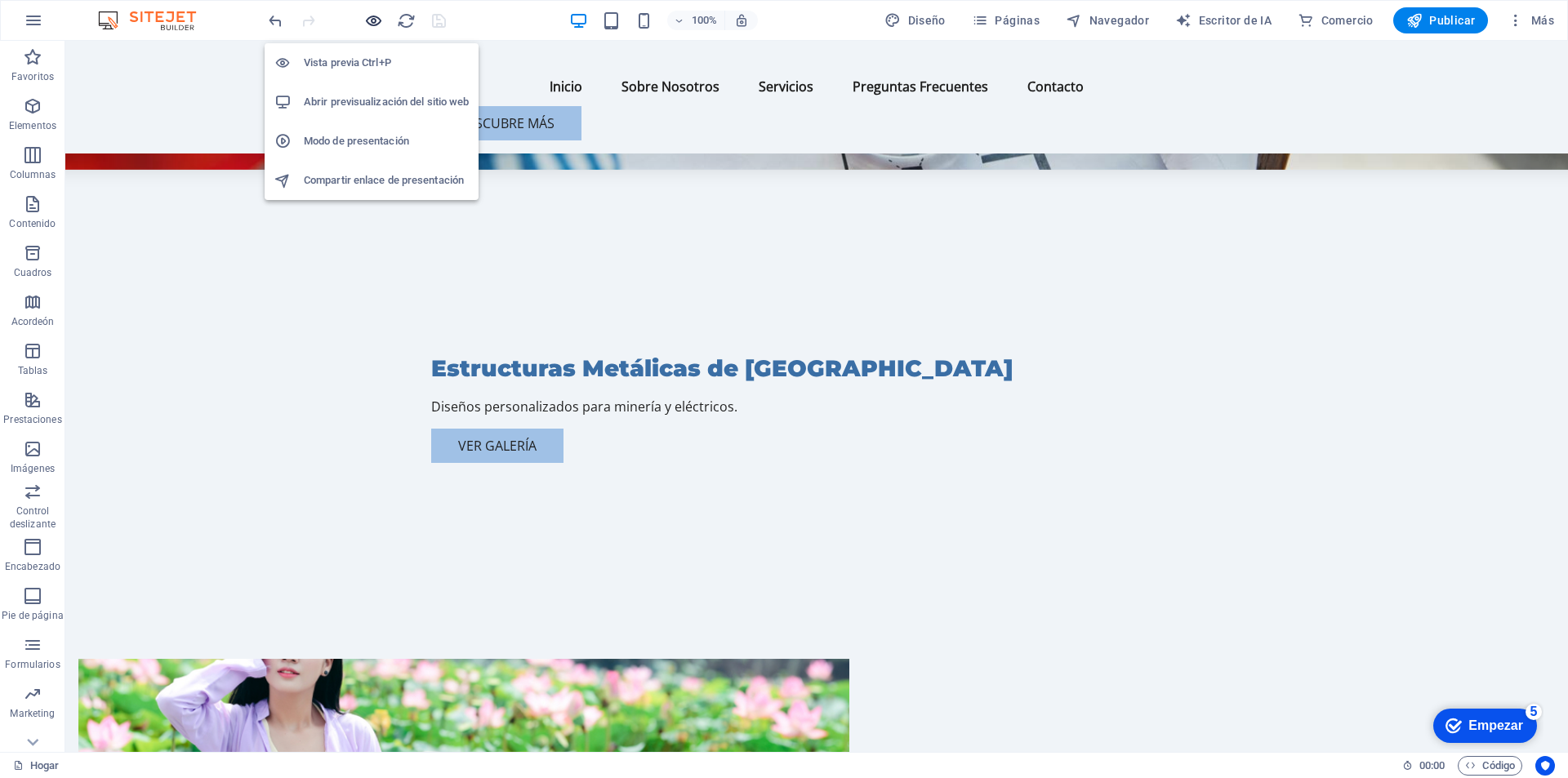
click at [370, 21] on icon "button" at bounding box center [374, 21] width 19 height 19
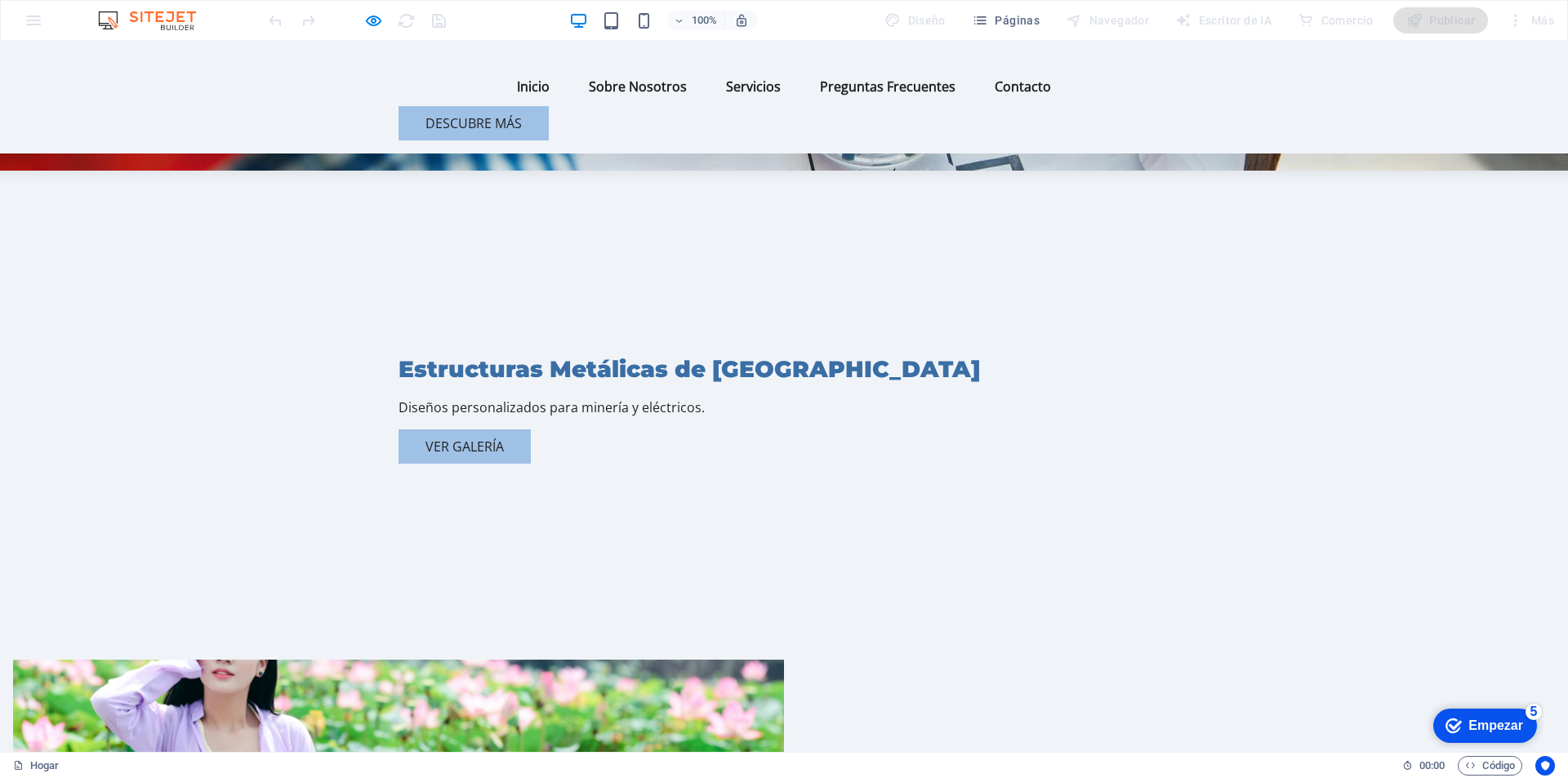
scroll to position [0, 0]
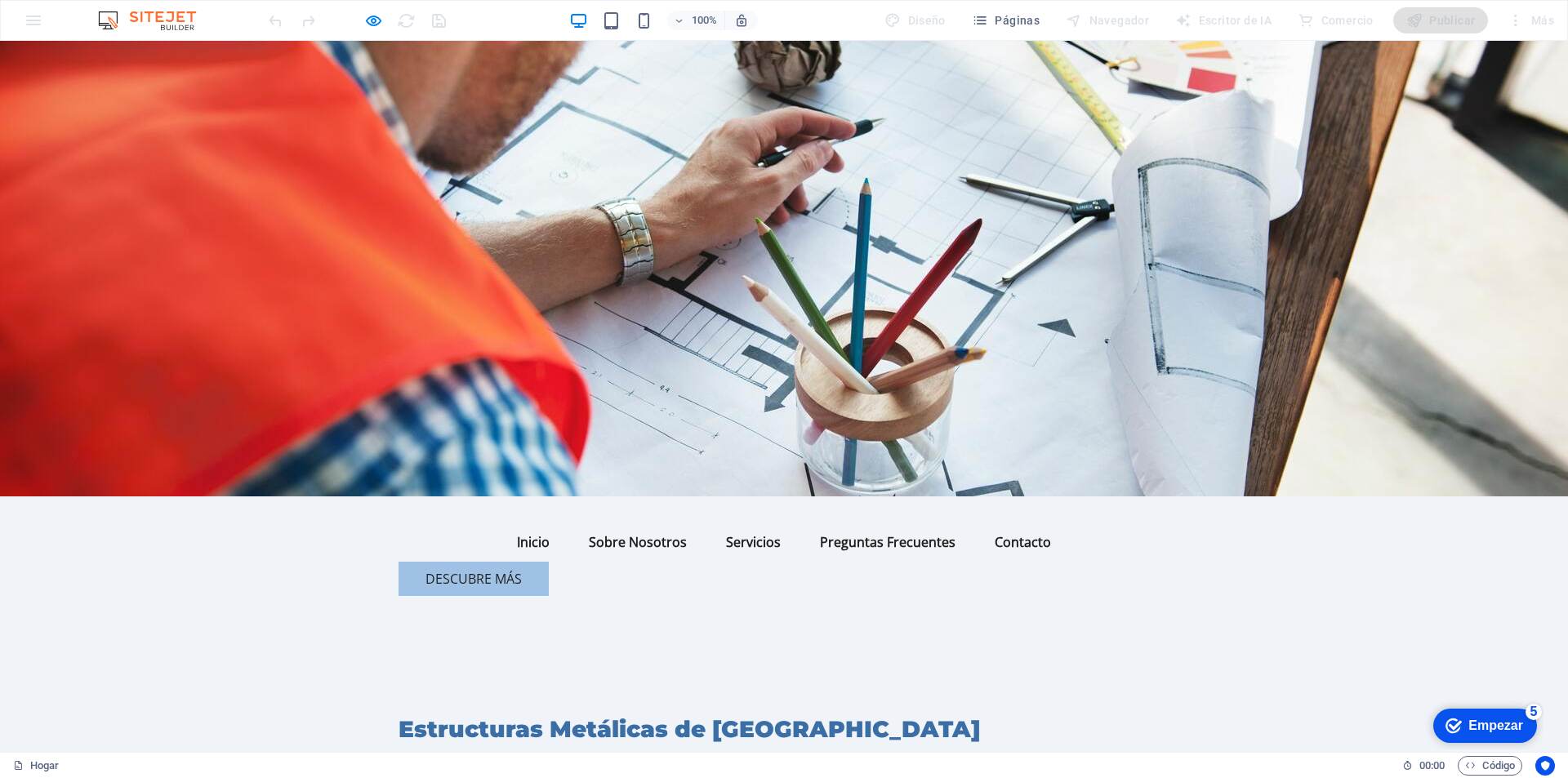
click at [504, 522] on link "Inicio" at bounding box center [534, 541] width 59 height 39
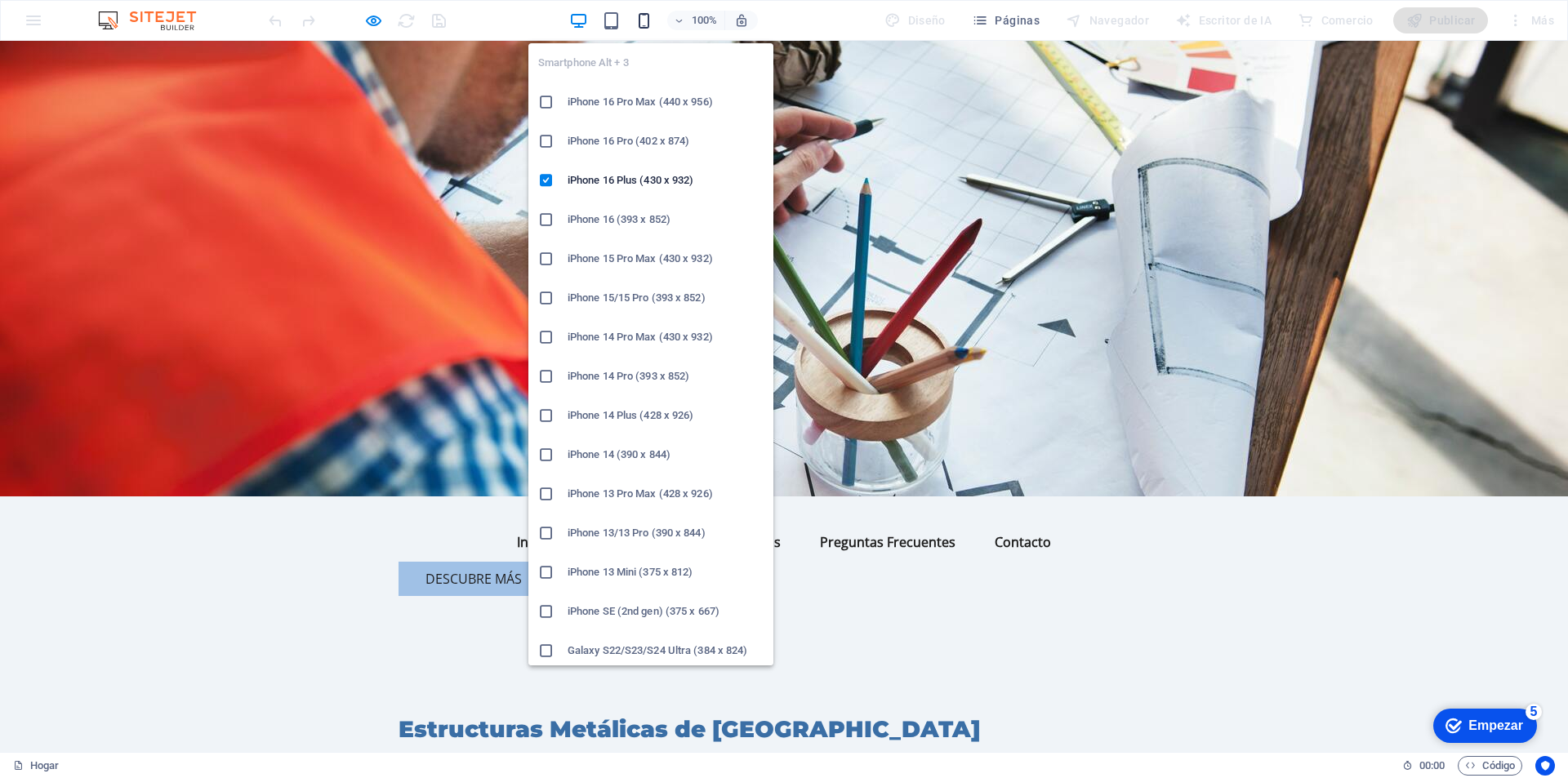
click at [640, 17] on icon "button" at bounding box center [644, 21] width 19 height 19
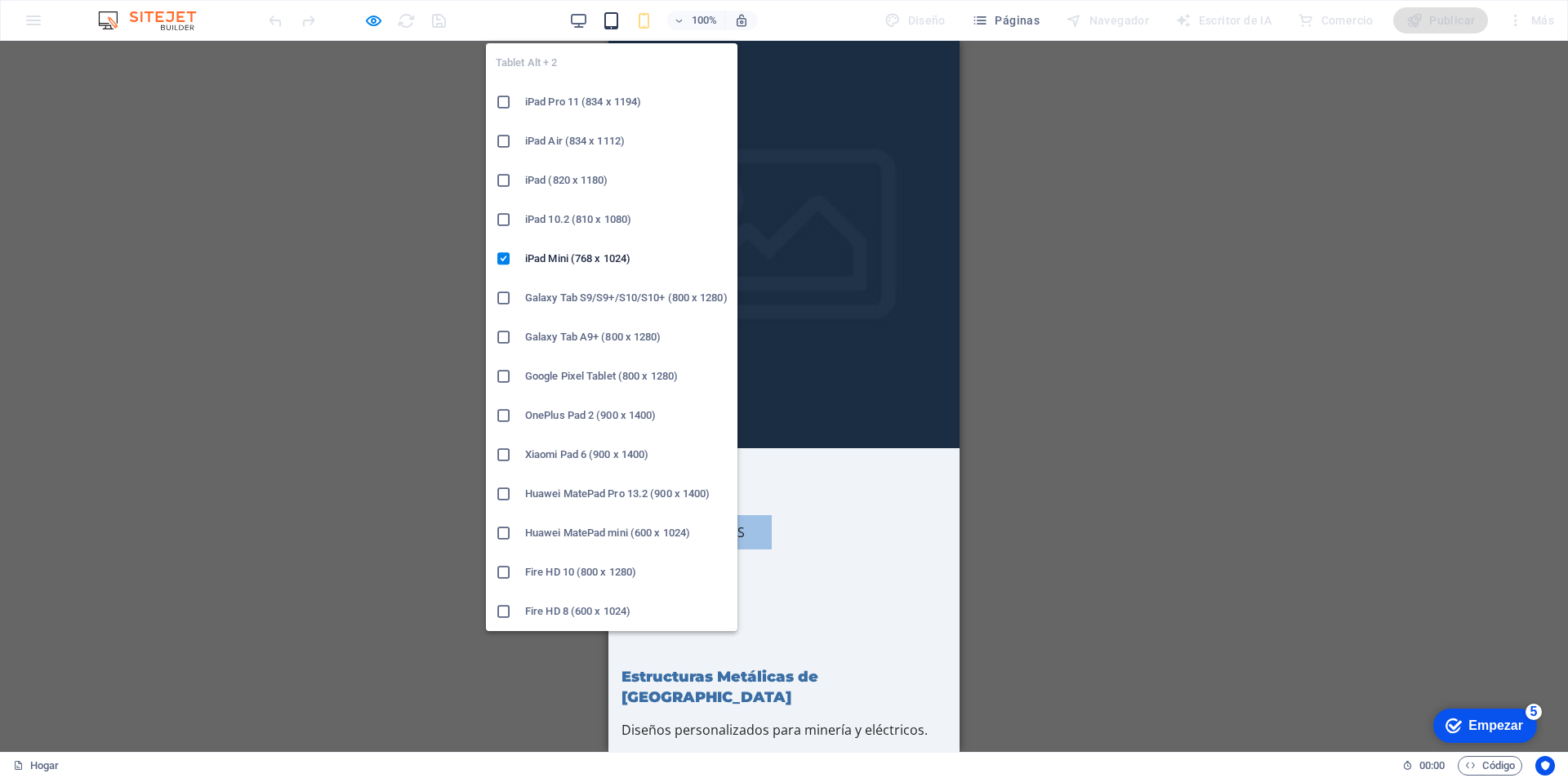
click at [614, 24] on icon "button" at bounding box center [611, 21] width 19 height 19
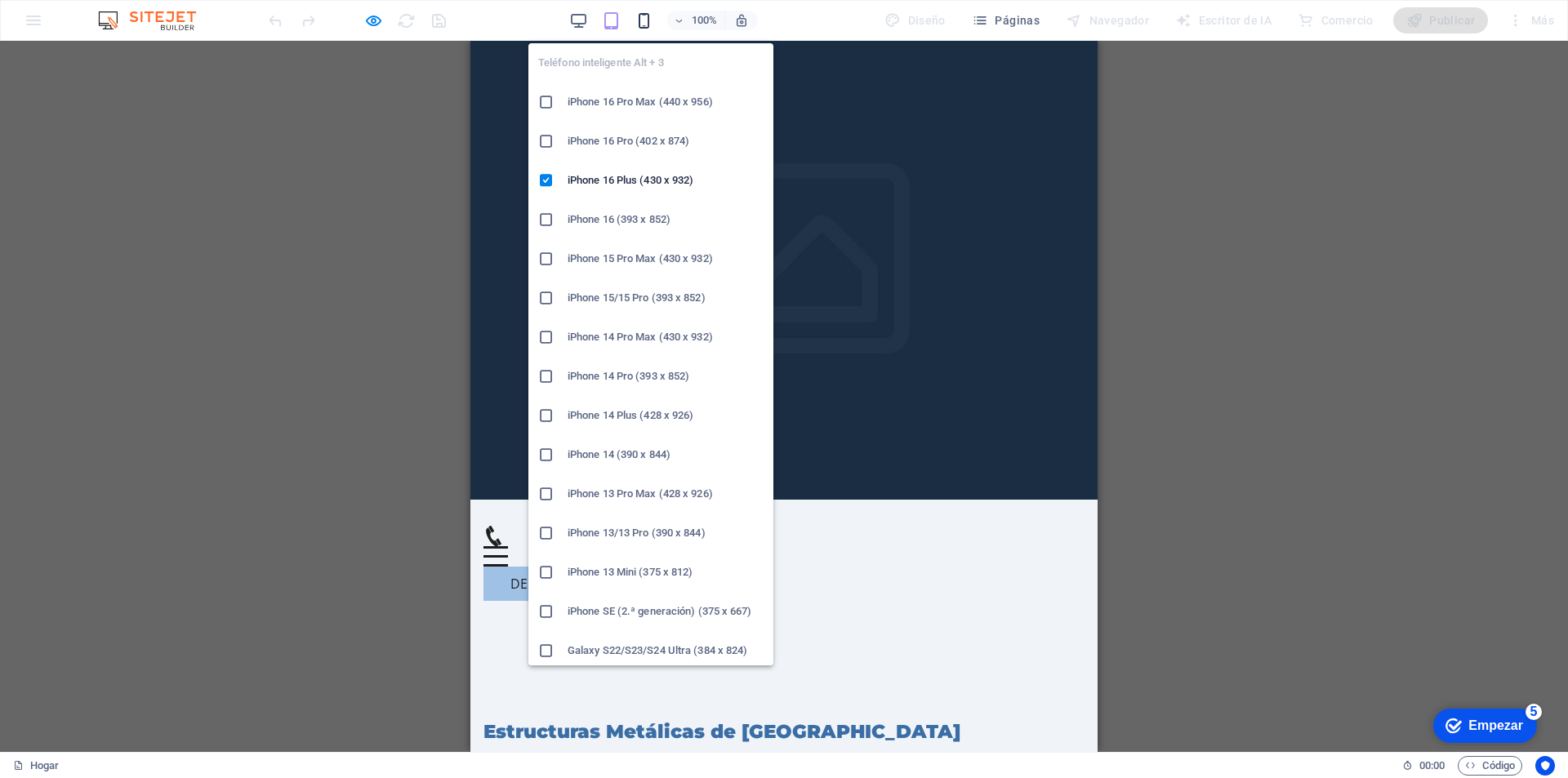
click at [643, 24] on icon "button" at bounding box center [644, 21] width 19 height 19
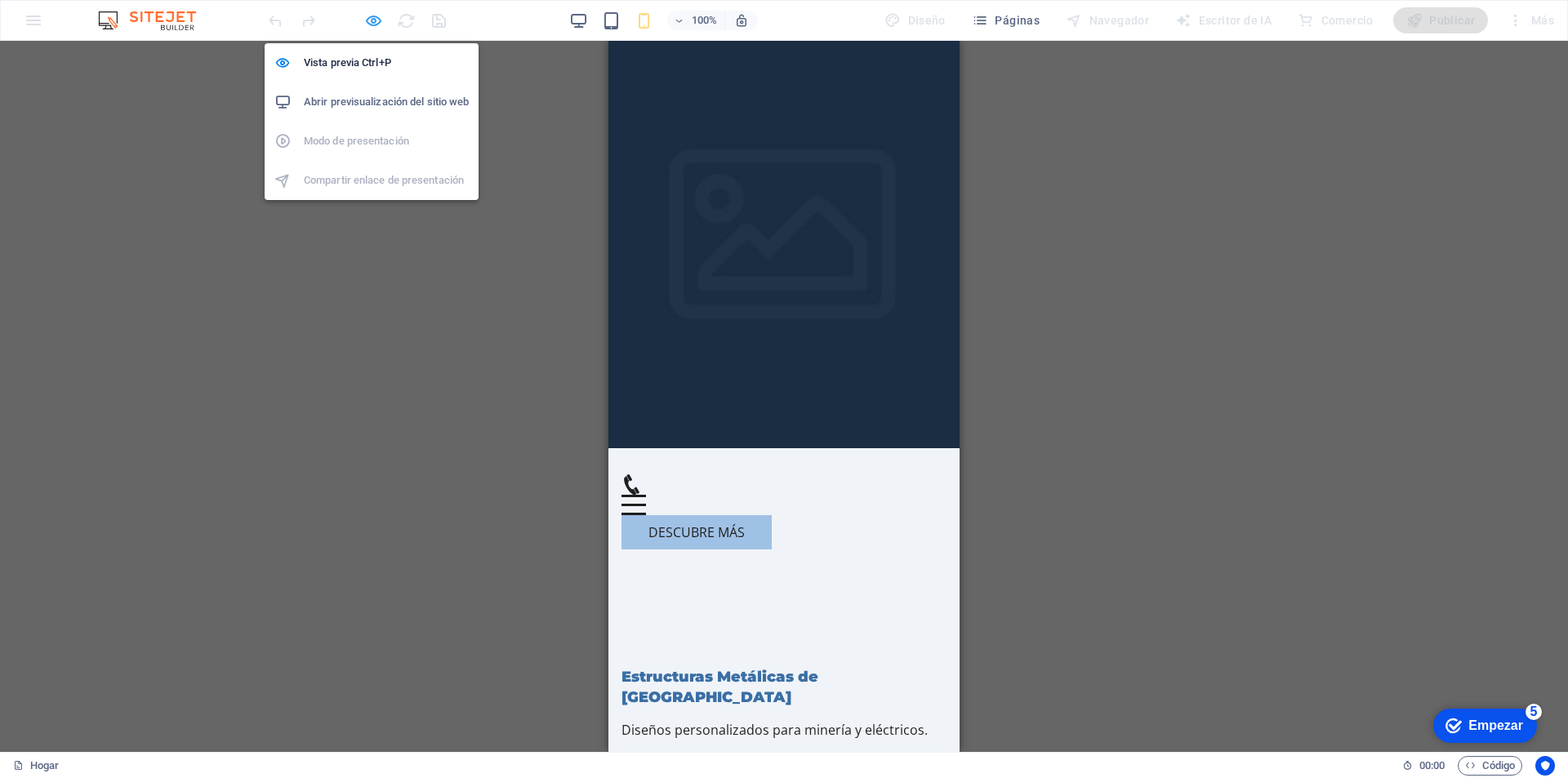
click at [376, 23] on icon "button" at bounding box center [374, 21] width 19 height 19
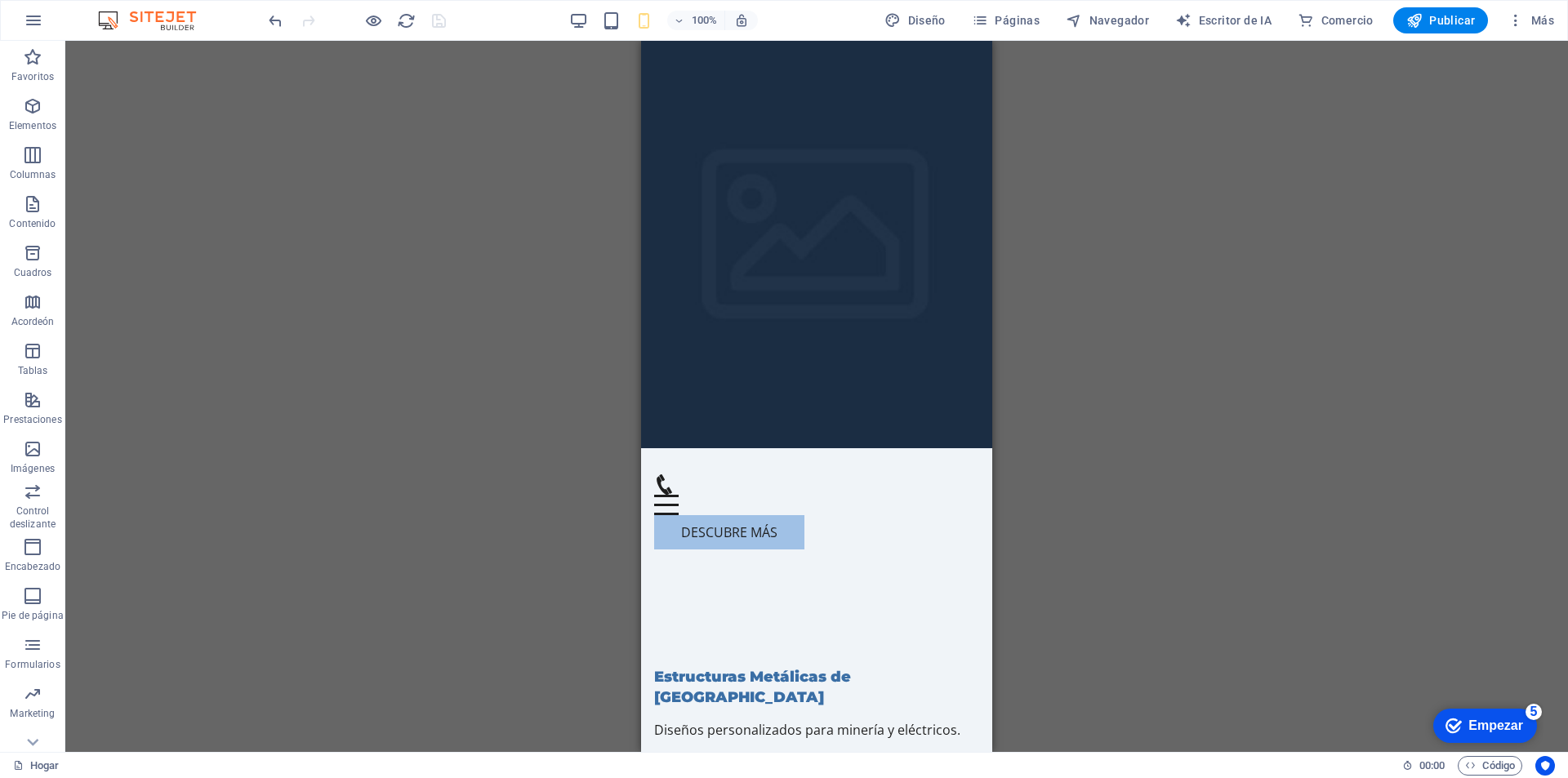
scroll to position [73, 0]
click at [1537, 26] on span "Más" at bounding box center [1530, 20] width 46 height 16
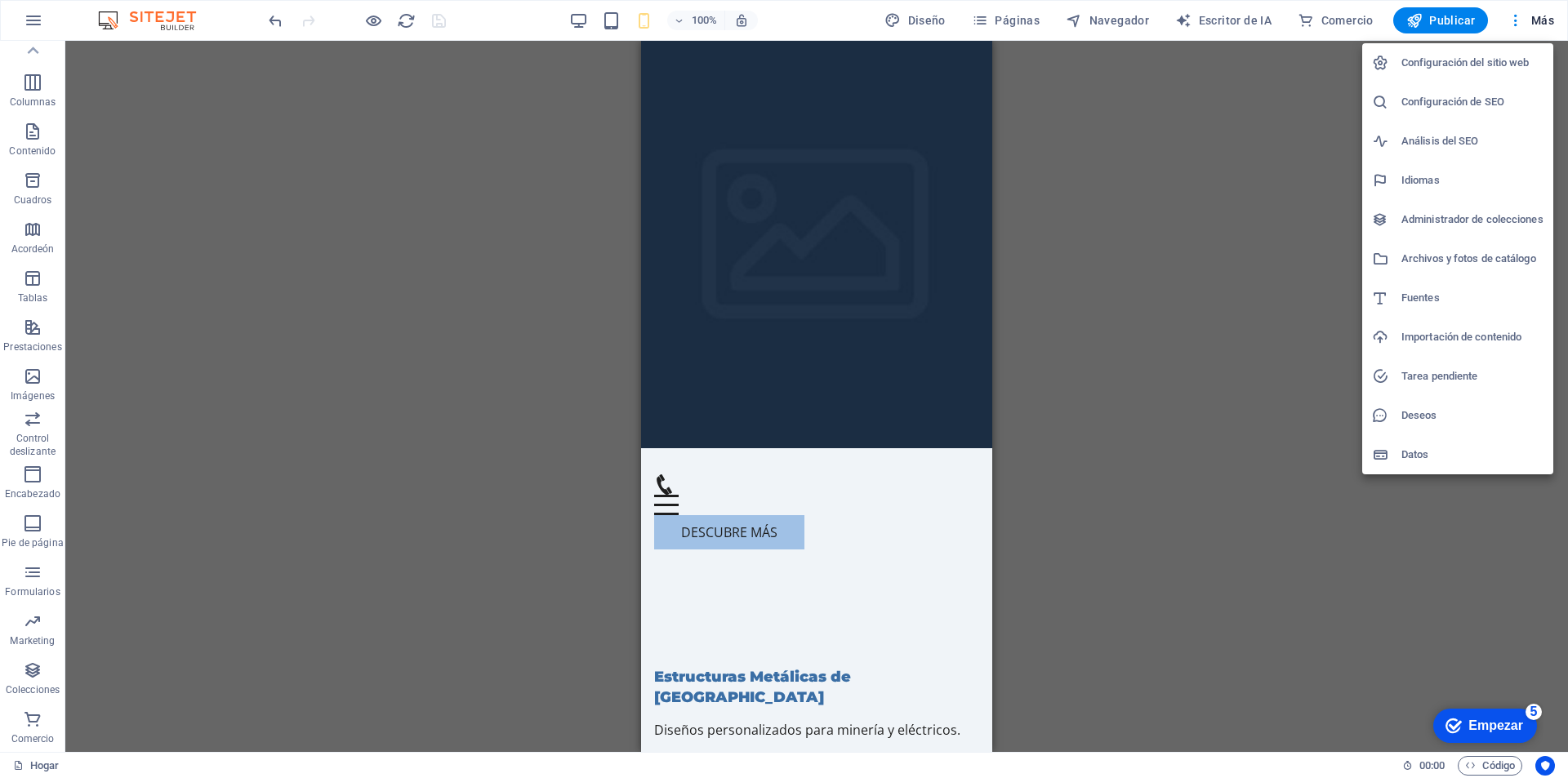
click at [1487, 61] on font "Configuración del sitio web" at bounding box center [1465, 62] width 128 height 12
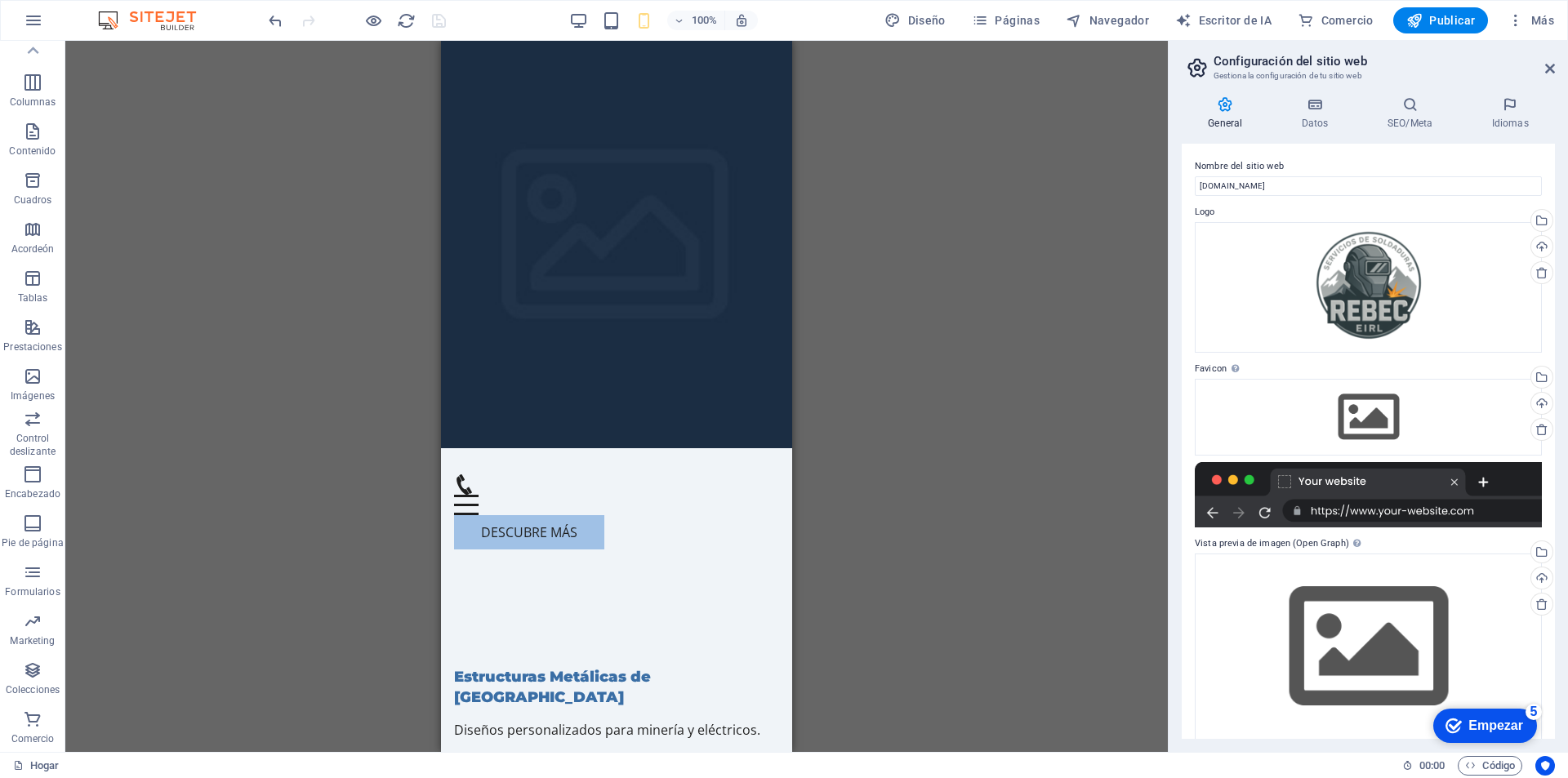
click at [1440, 510] on div at bounding box center [1369, 495] width 347 height 65
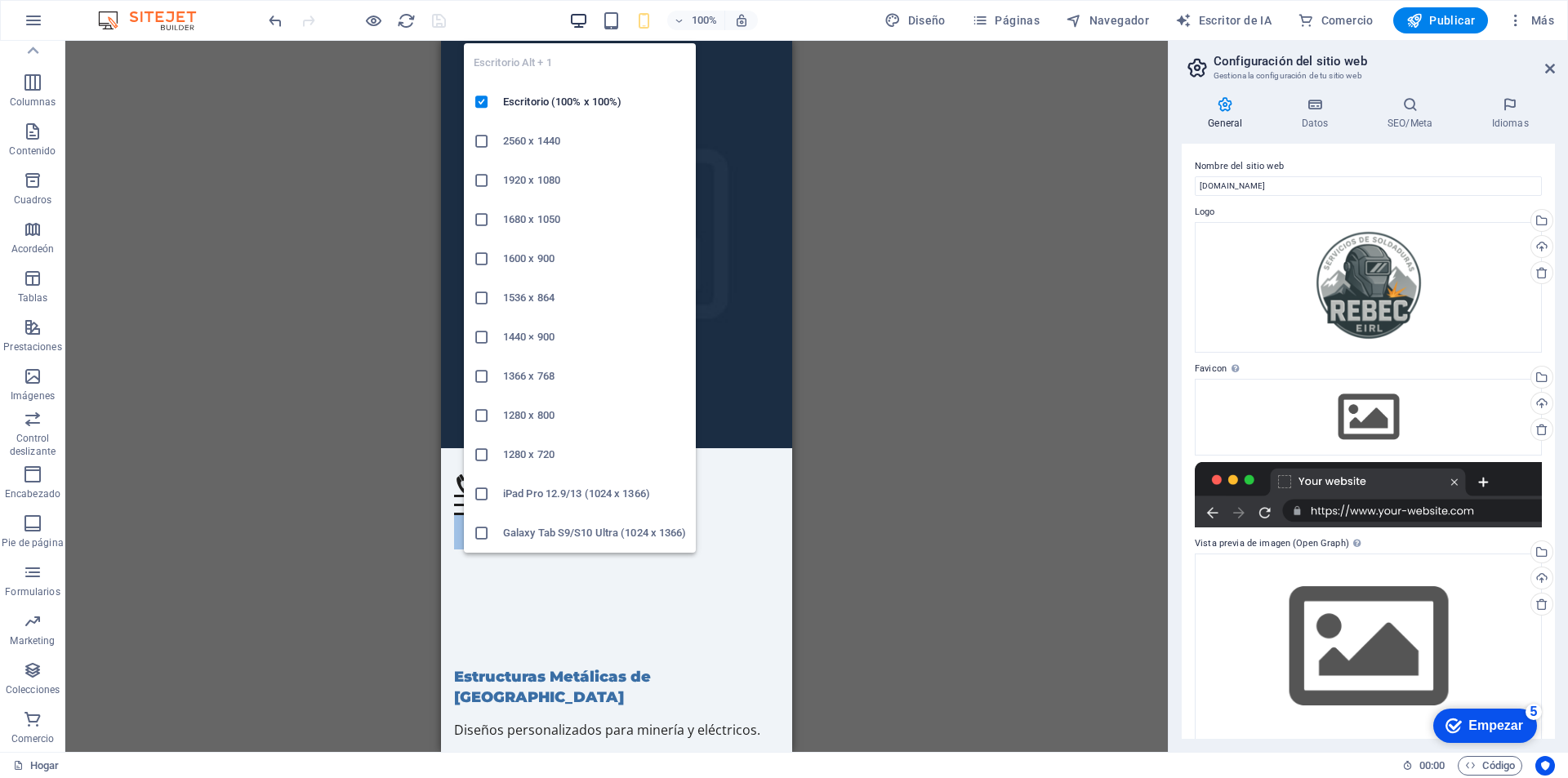
click at [585, 16] on icon "button" at bounding box center [579, 21] width 19 height 19
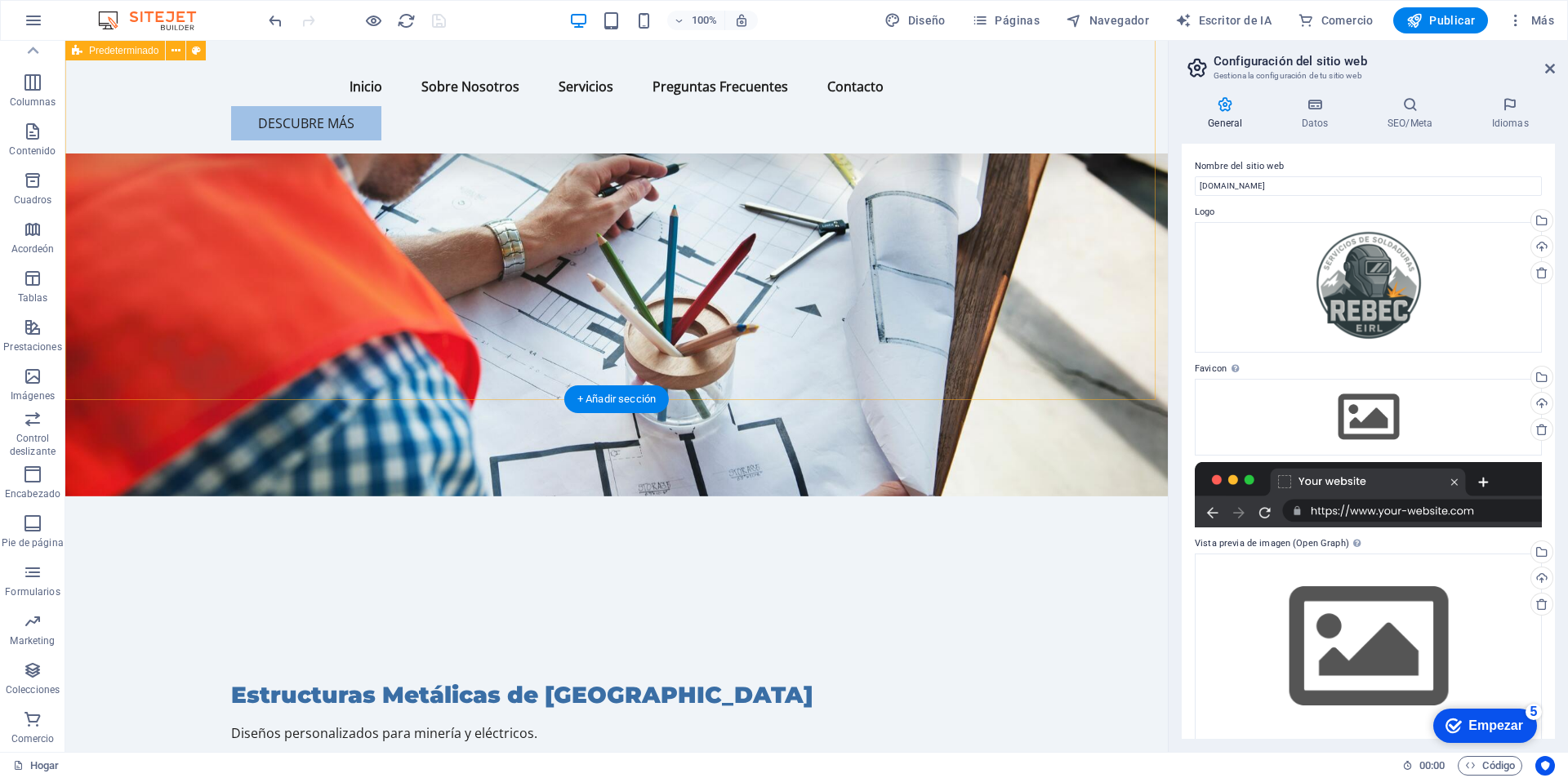
scroll to position [490, 0]
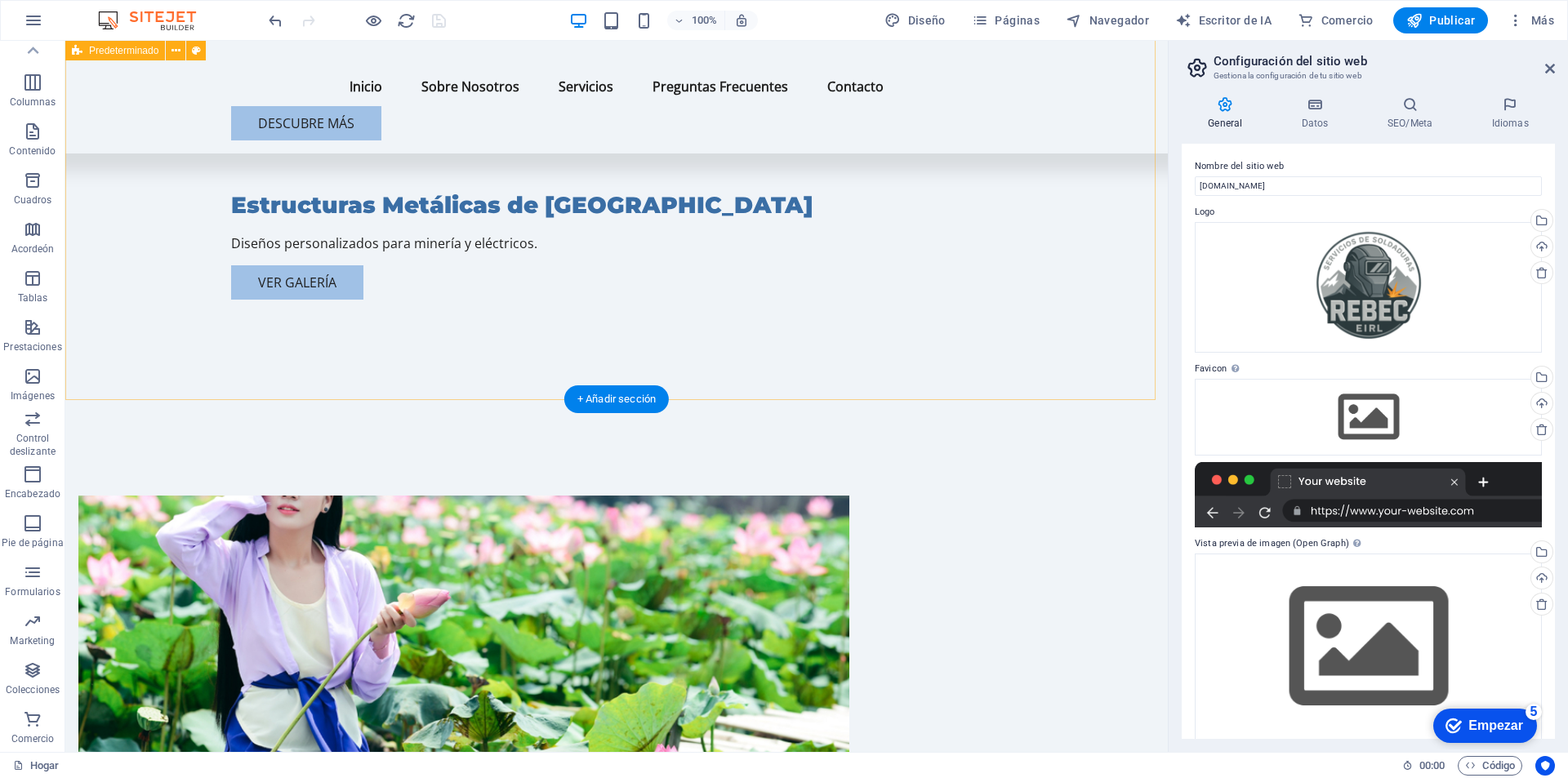
click at [443, 496] on figure at bounding box center [464, 626] width 771 height 262
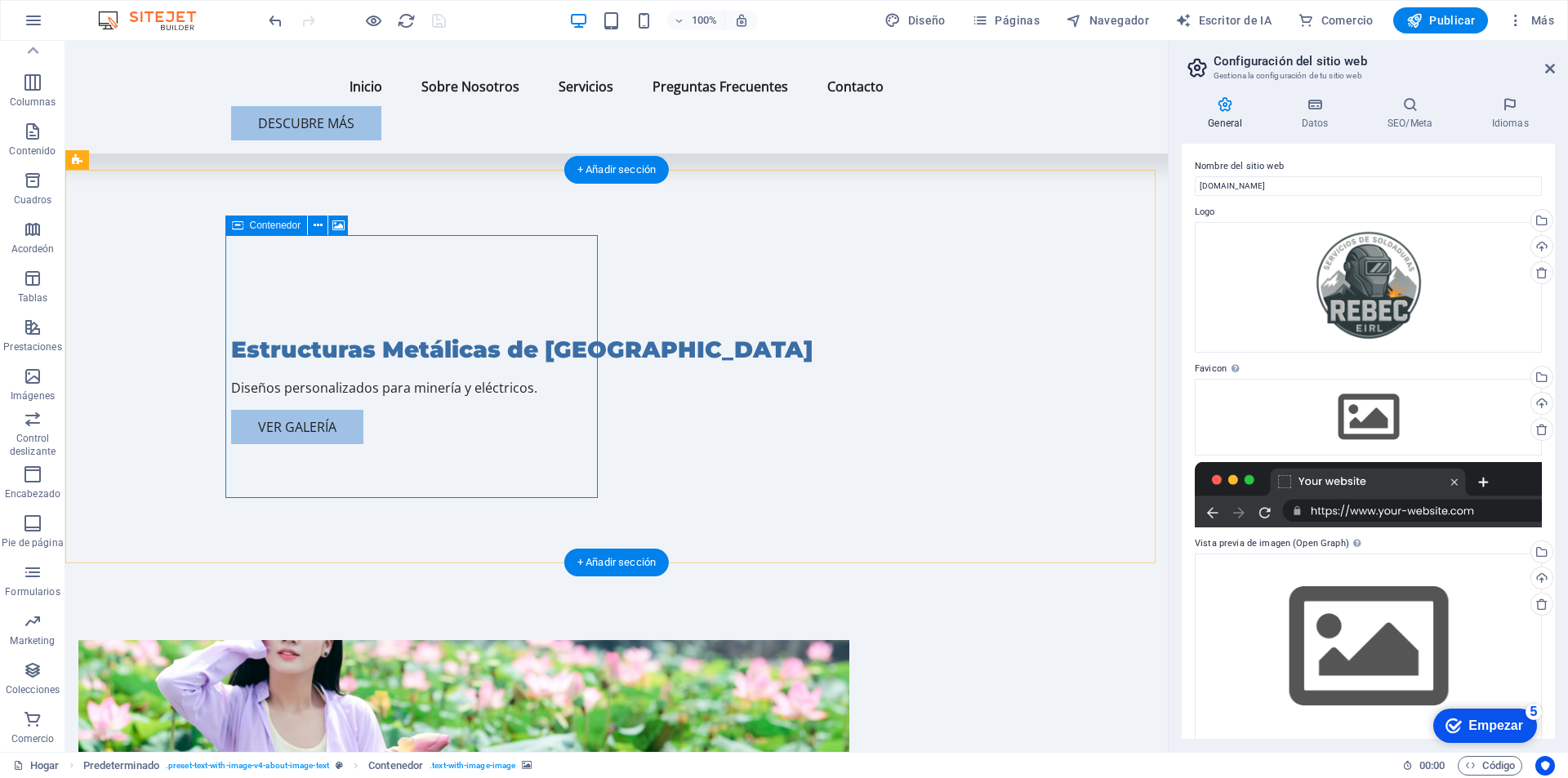
scroll to position [327, 0]
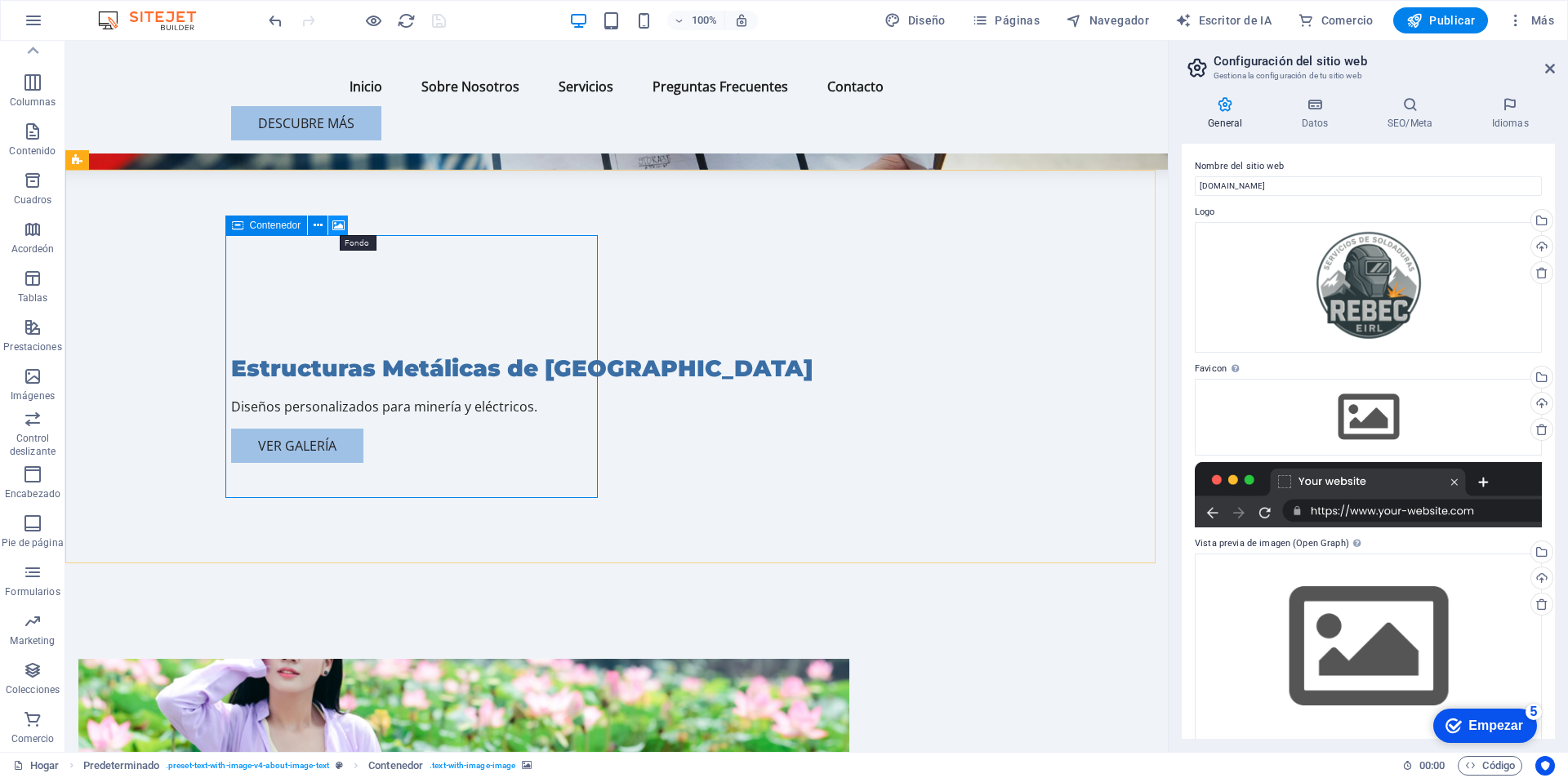
click at [344, 224] on icon at bounding box center [338, 226] width 12 height 17
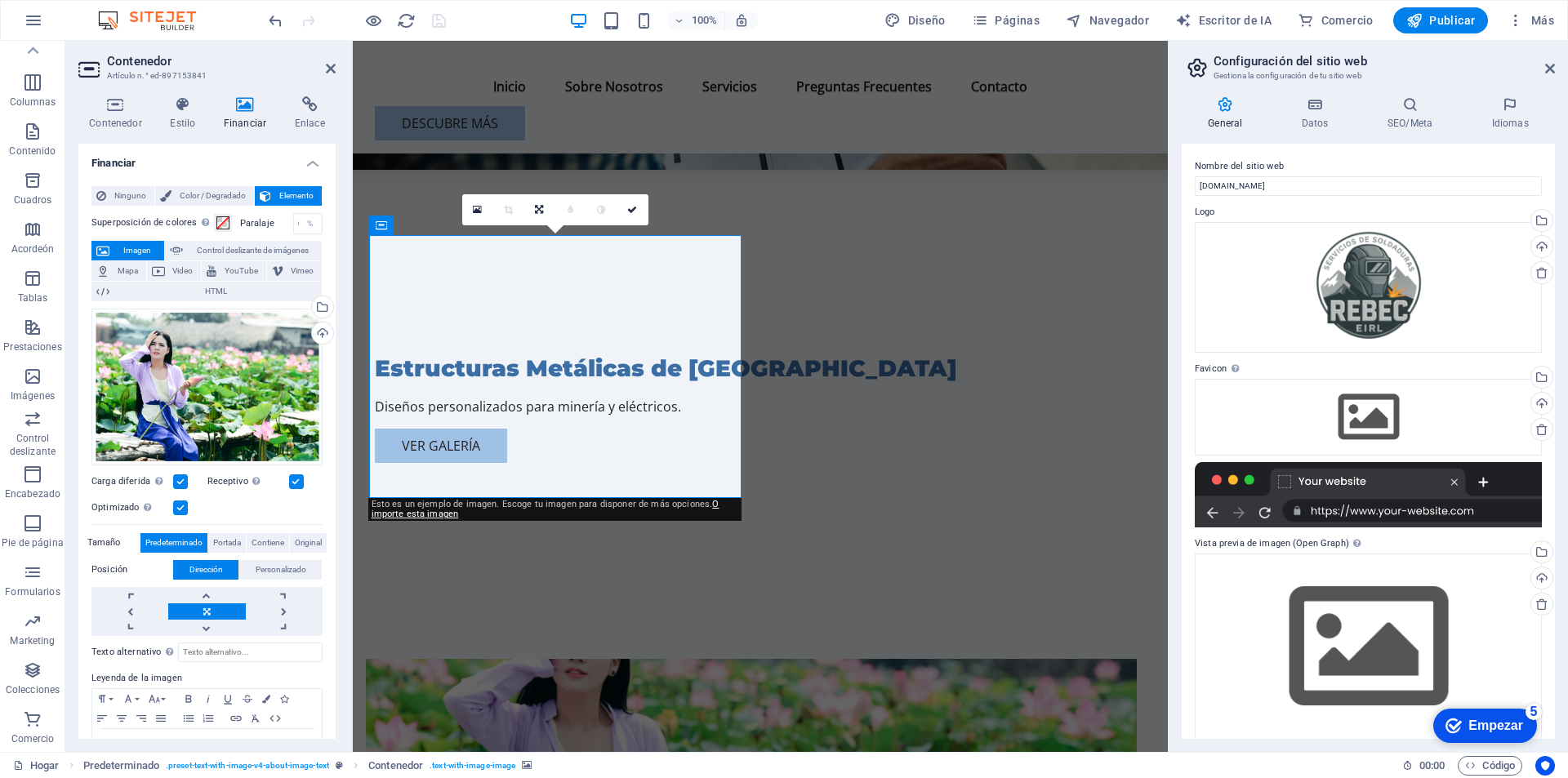
click at [131, 251] on span "Imagen" at bounding box center [137, 250] width 45 height 20
click at [321, 305] on div "Selecciona archivos del administrador de archivos, de la galería de fotos o car…" at bounding box center [321, 309] width 25 height 25
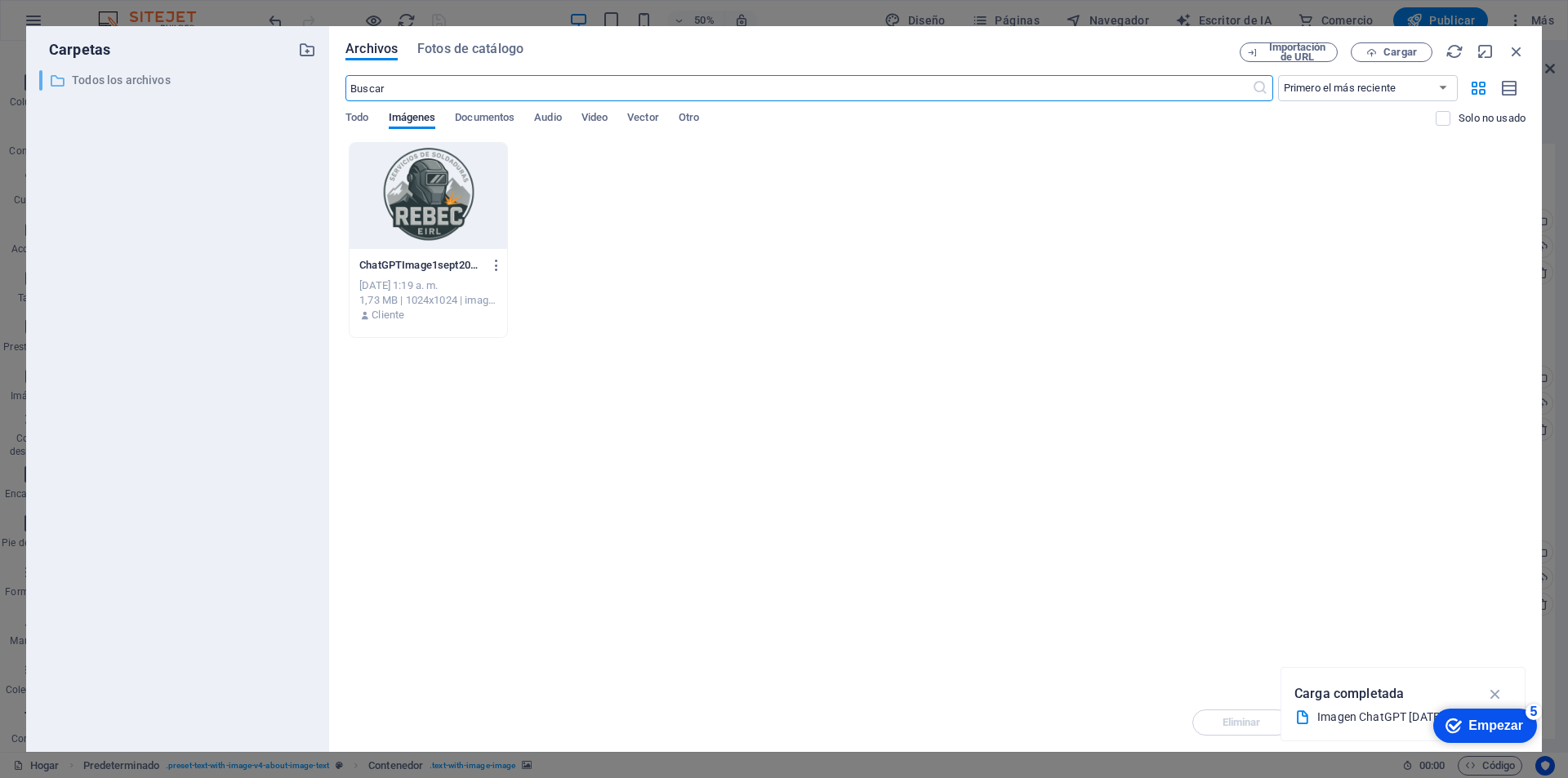
click at [140, 74] on p "Todos los archivos" at bounding box center [179, 81] width 214 height 19
click at [1397, 54] on font "Cargar" at bounding box center [1400, 51] width 33 height 12
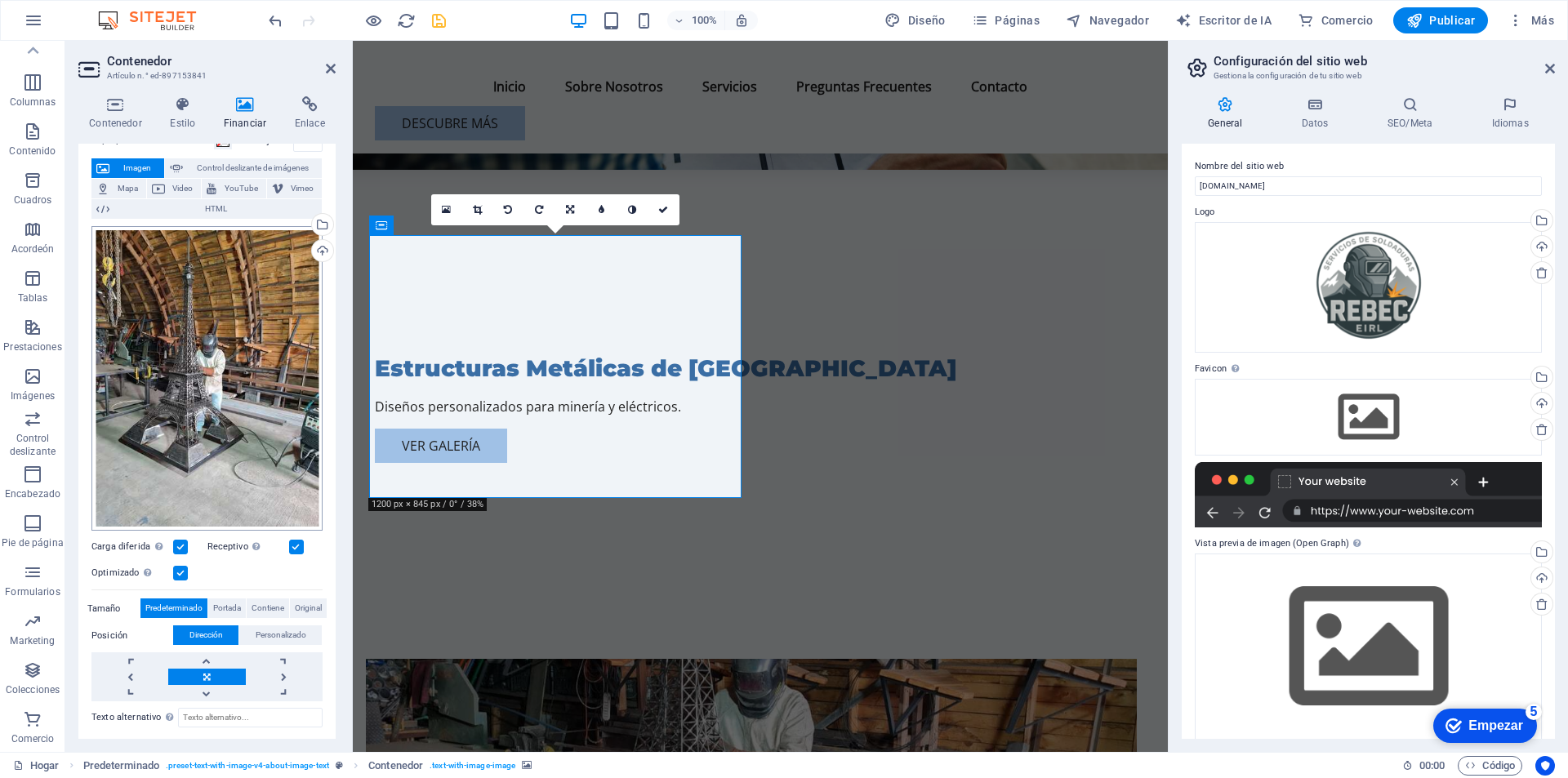
scroll to position [198, 0]
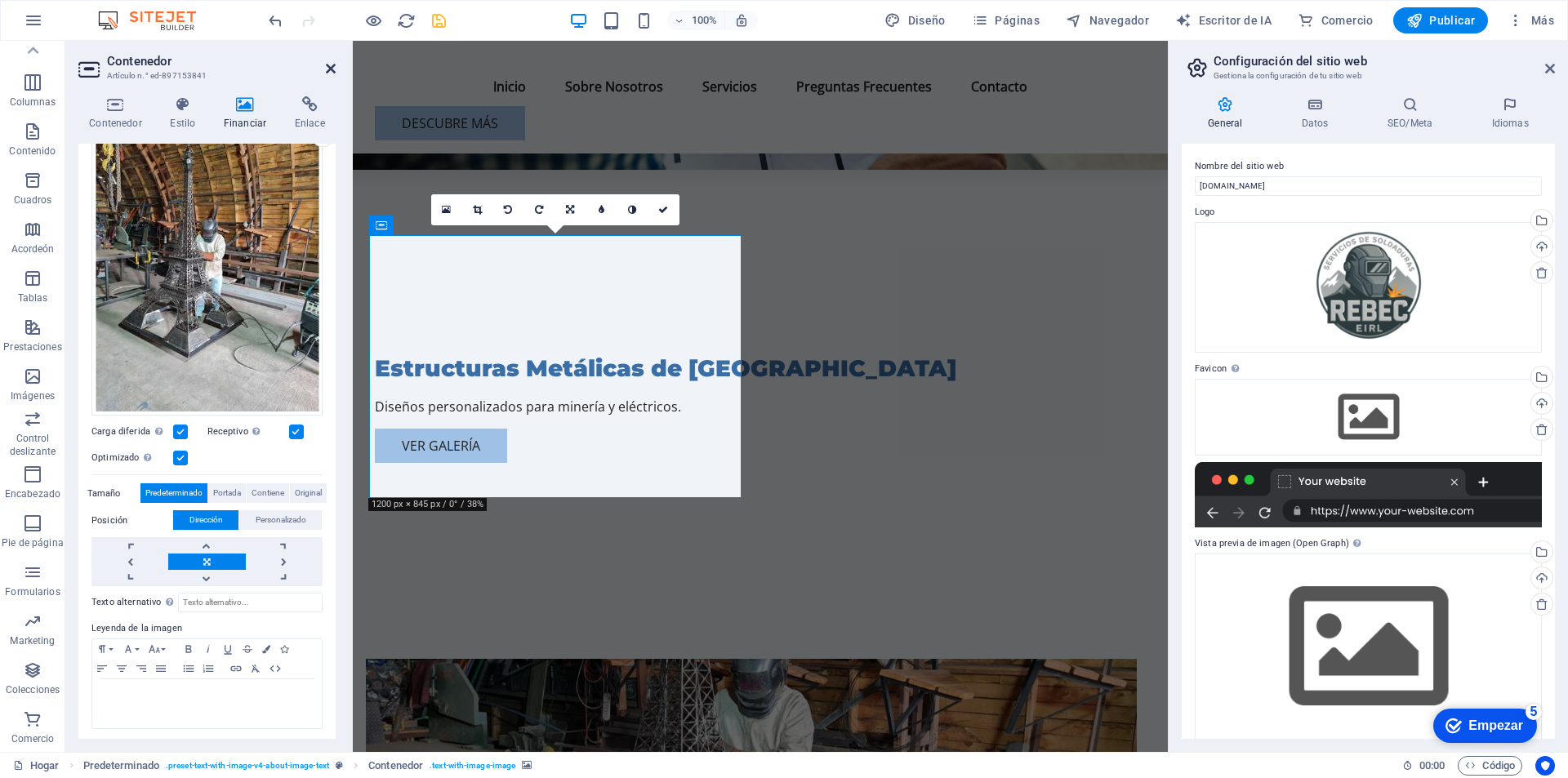
click at [334, 64] on icon at bounding box center [331, 68] width 9 height 13
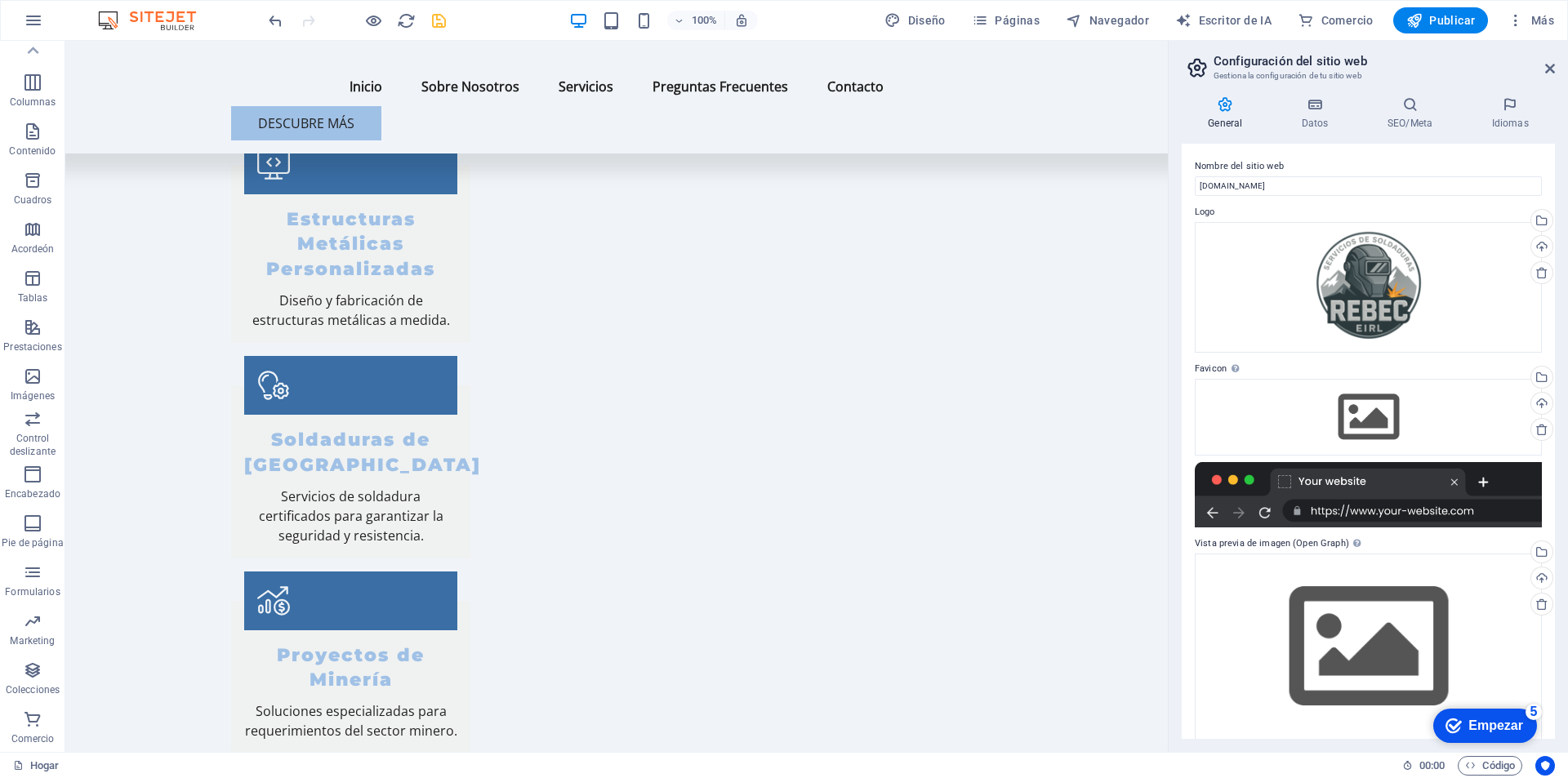
scroll to position [1633, 0]
click at [1441, 15] on span "Publicar" at bounding box center [1441, 20] width 69 height 16
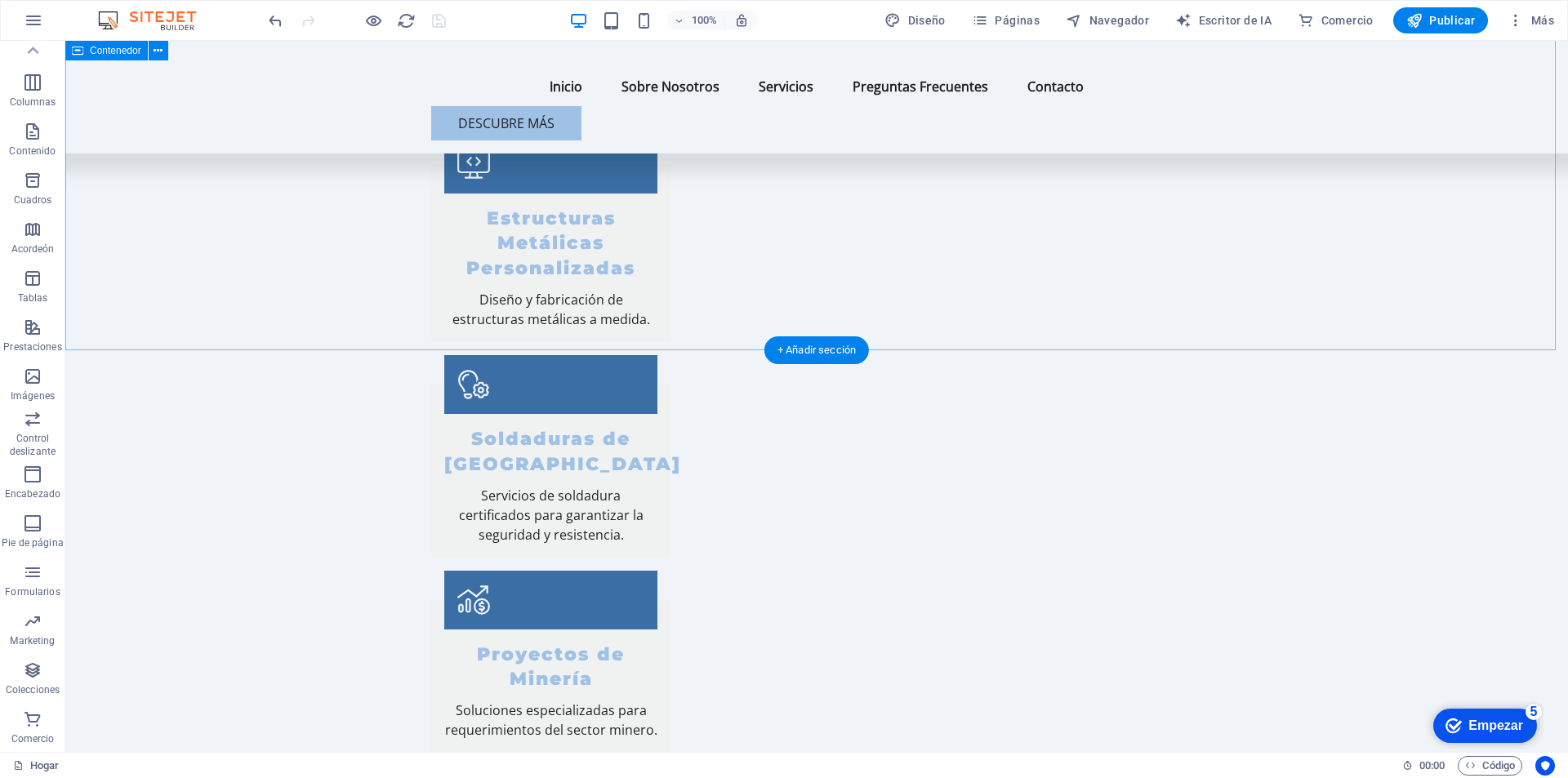
scroll to position [1143, 0]
